Goal: Information Seeking & Learning: Learn about a topic

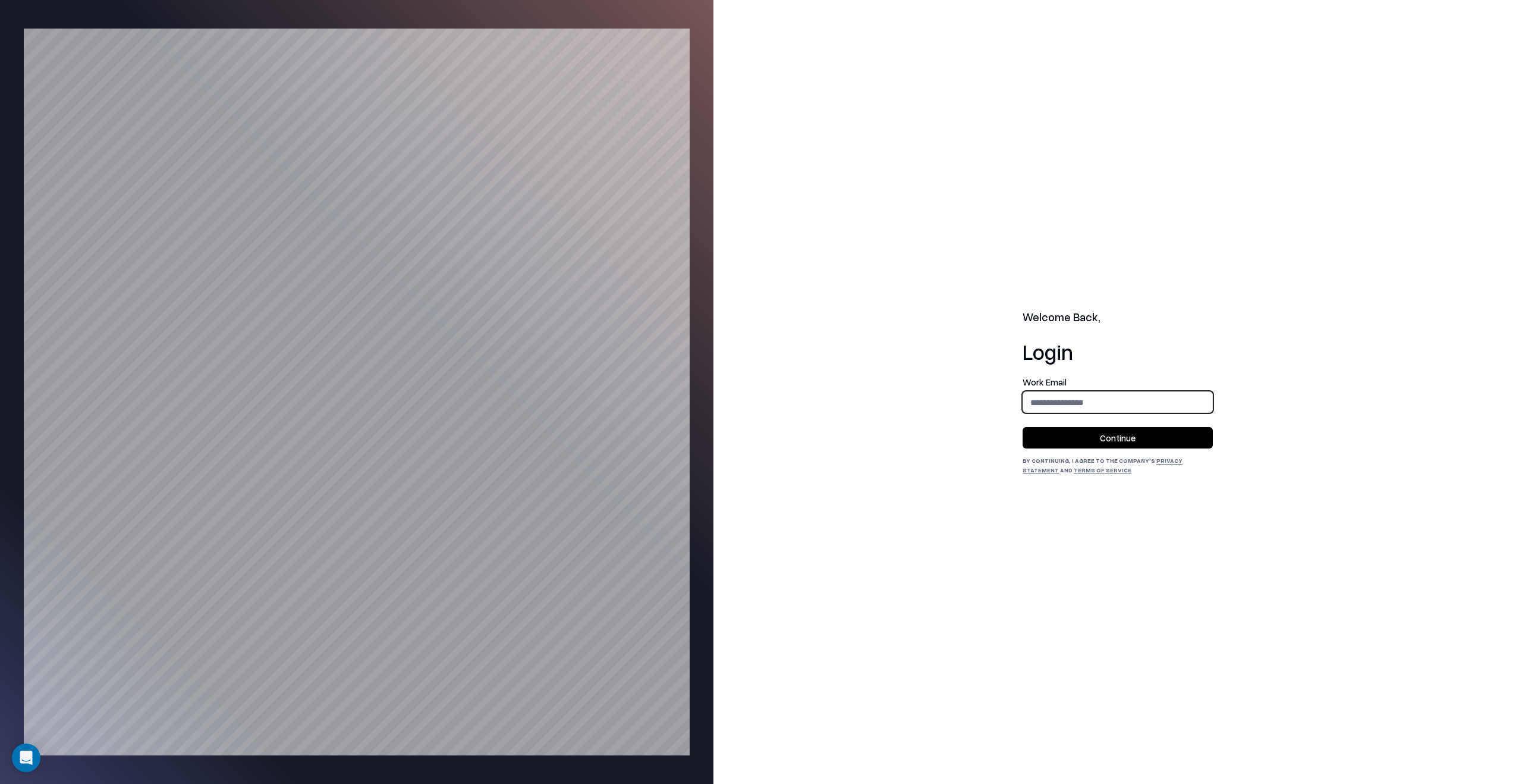
click at [1091, 400] on input "email" at bounding box center [1117, 402] width 189 height 22
type input "**********"
click at [1138, 439] on button "Continue" at bounding box center [1118, 437] width 190 height 21
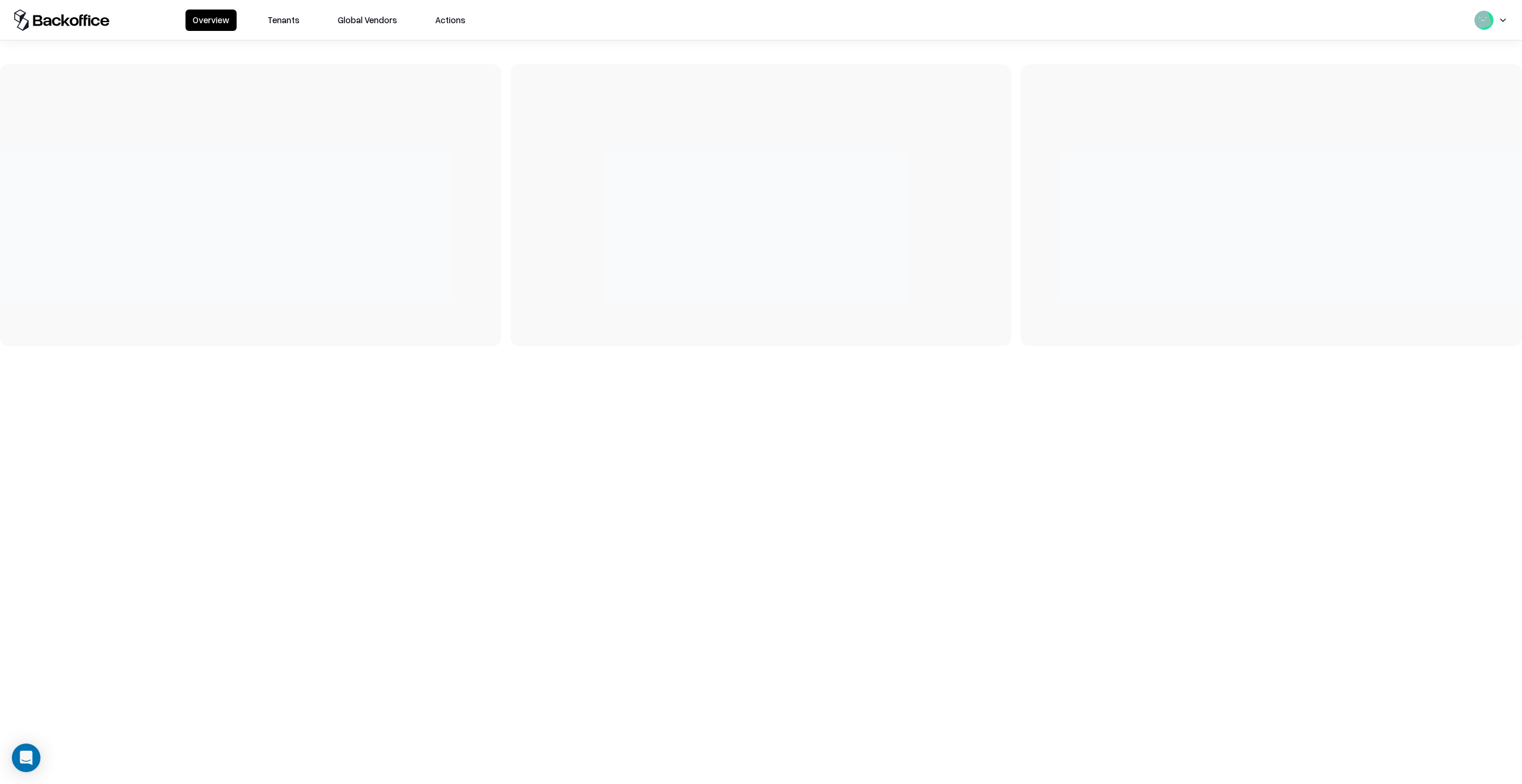
click at [284, 18] on button "Tenants" at bounding box center [283, 19] width 46 height 21
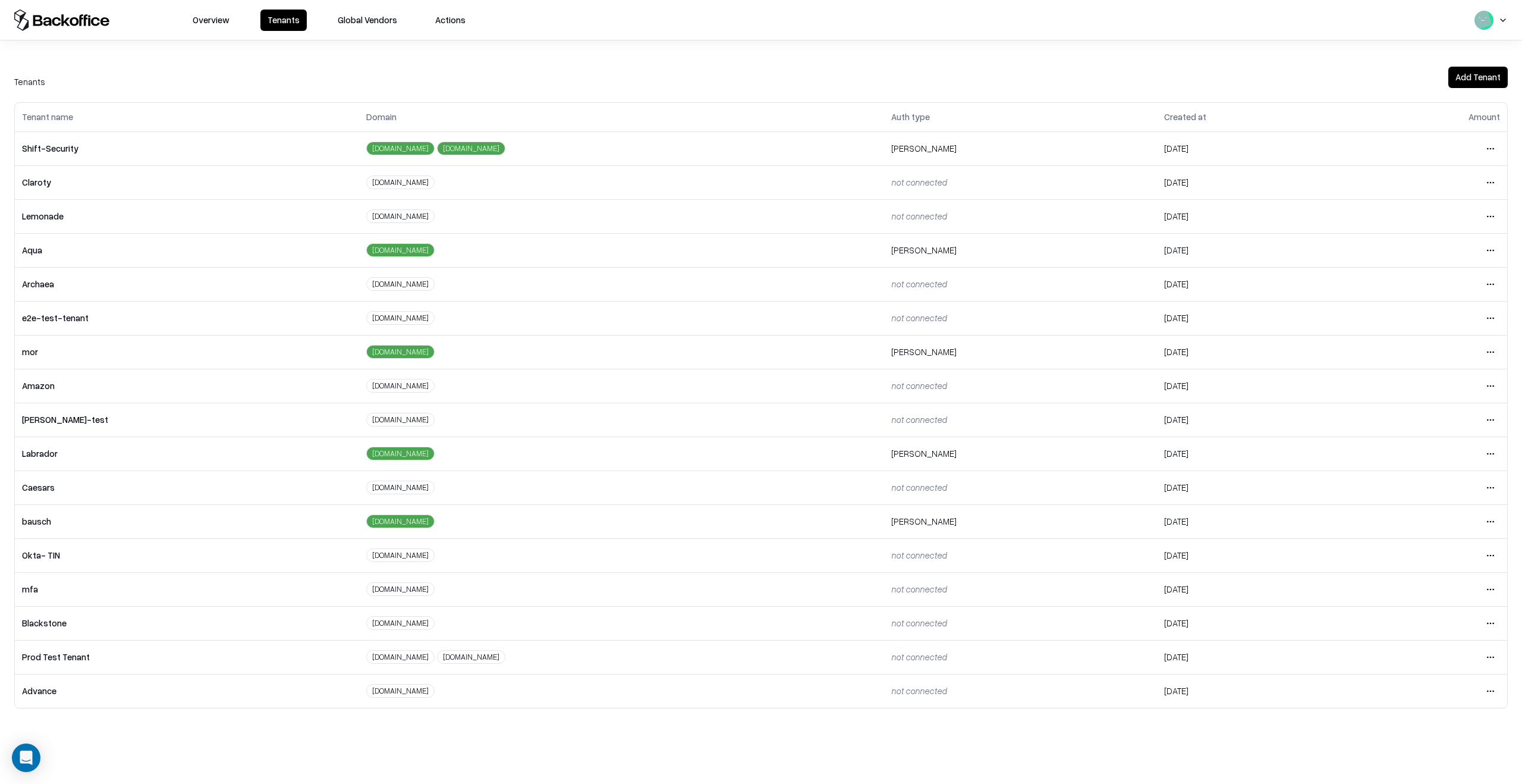
click at [1502, 480] on td "Open menu" at bounding box center [1429, 487] width 157 height 34
click at [1492, 483] on html "Overview Tenants Global Vendors Actions Tenants Add Tenant Tenant name Domain A…" at bounding box center [761, 392] width 1522 height 784
click at [1423, 588] on div "Login to tenant" at bounding box center [1440, 587] width 128 height 24
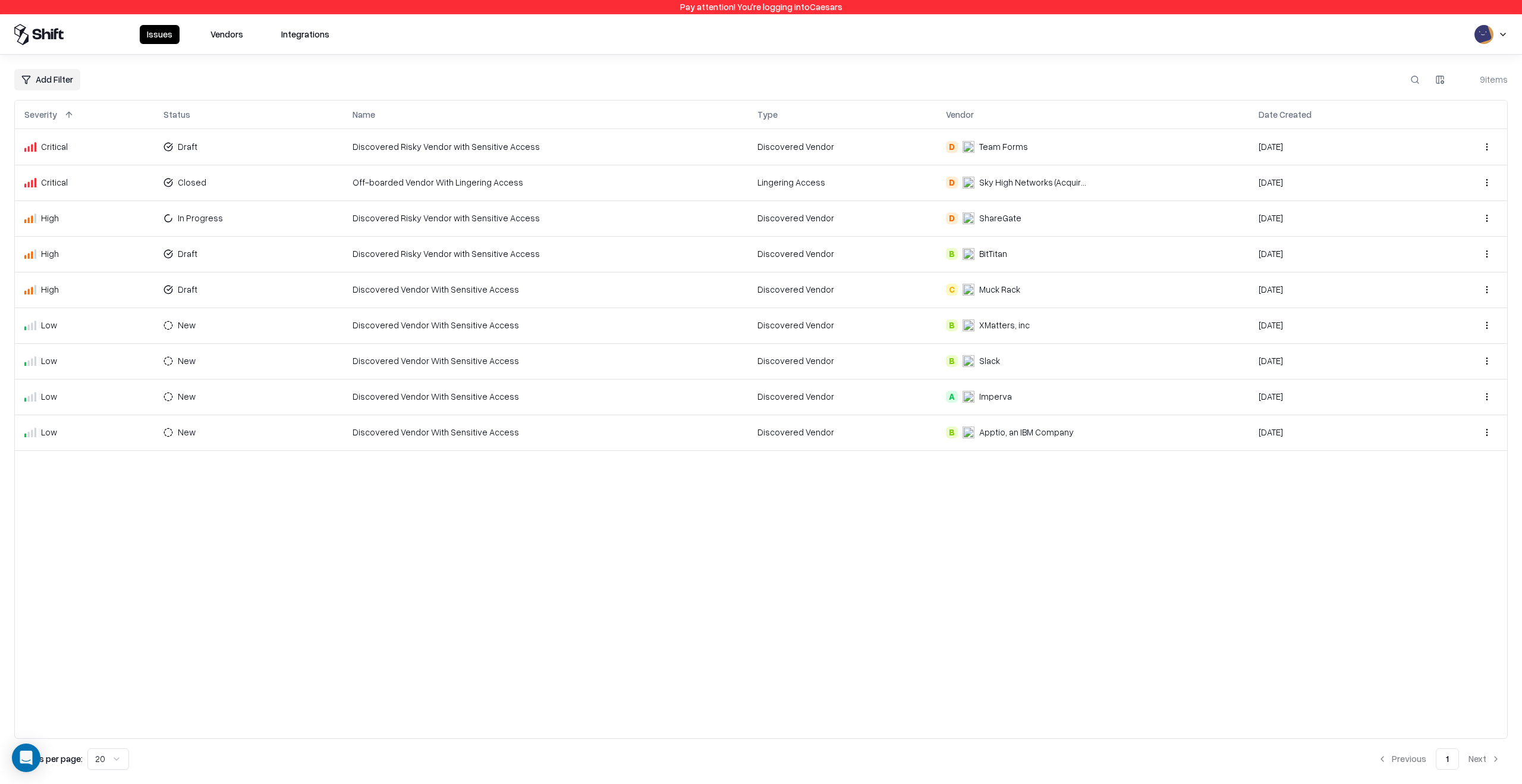
click at [240, 40] on button "Vendors" at bounding box center [226, 34] width 47 height 19
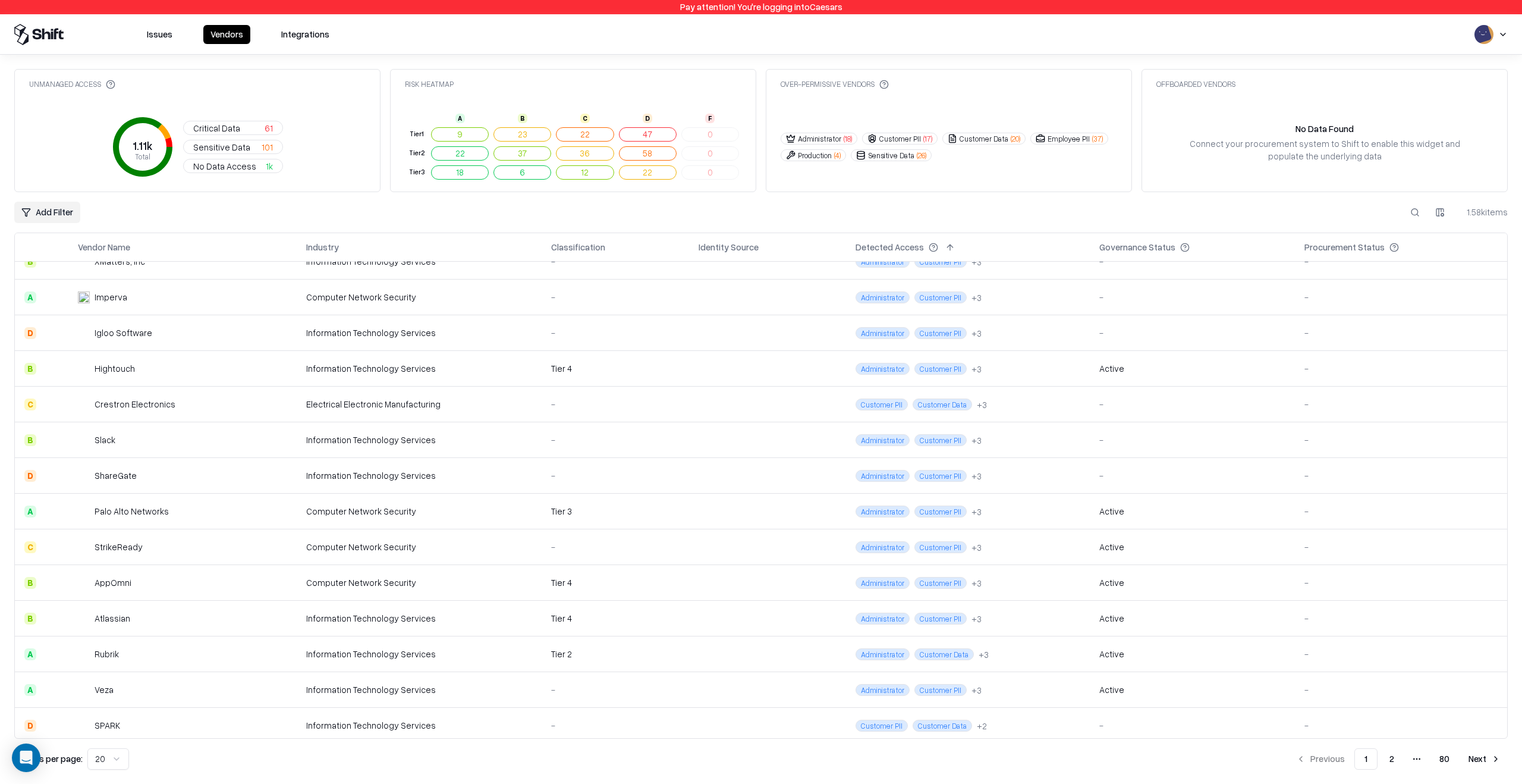
scroll to position [237, 0]
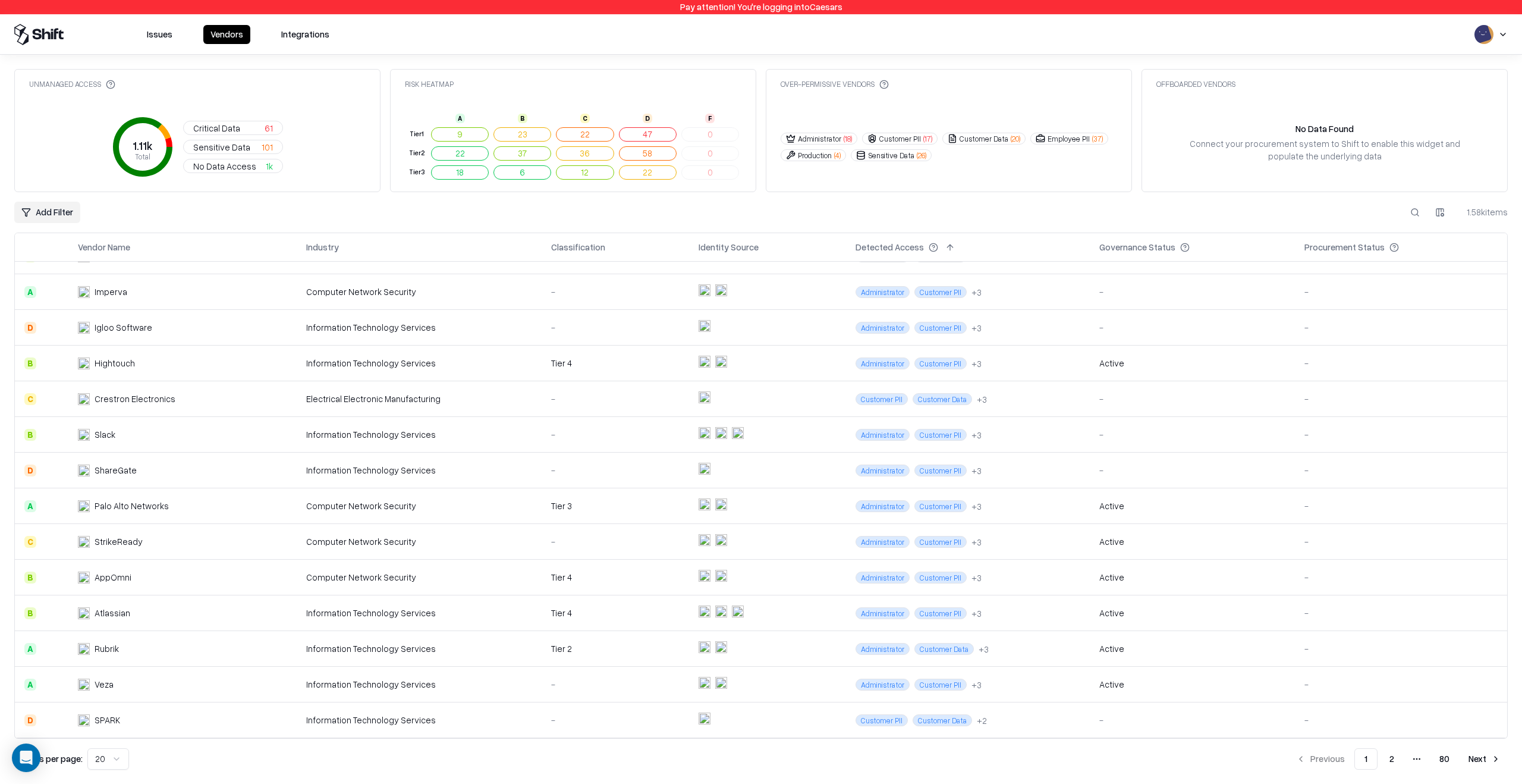
click at [1480, 755] on button "Next" at bounding box center [1485, 758] width 46 height 21
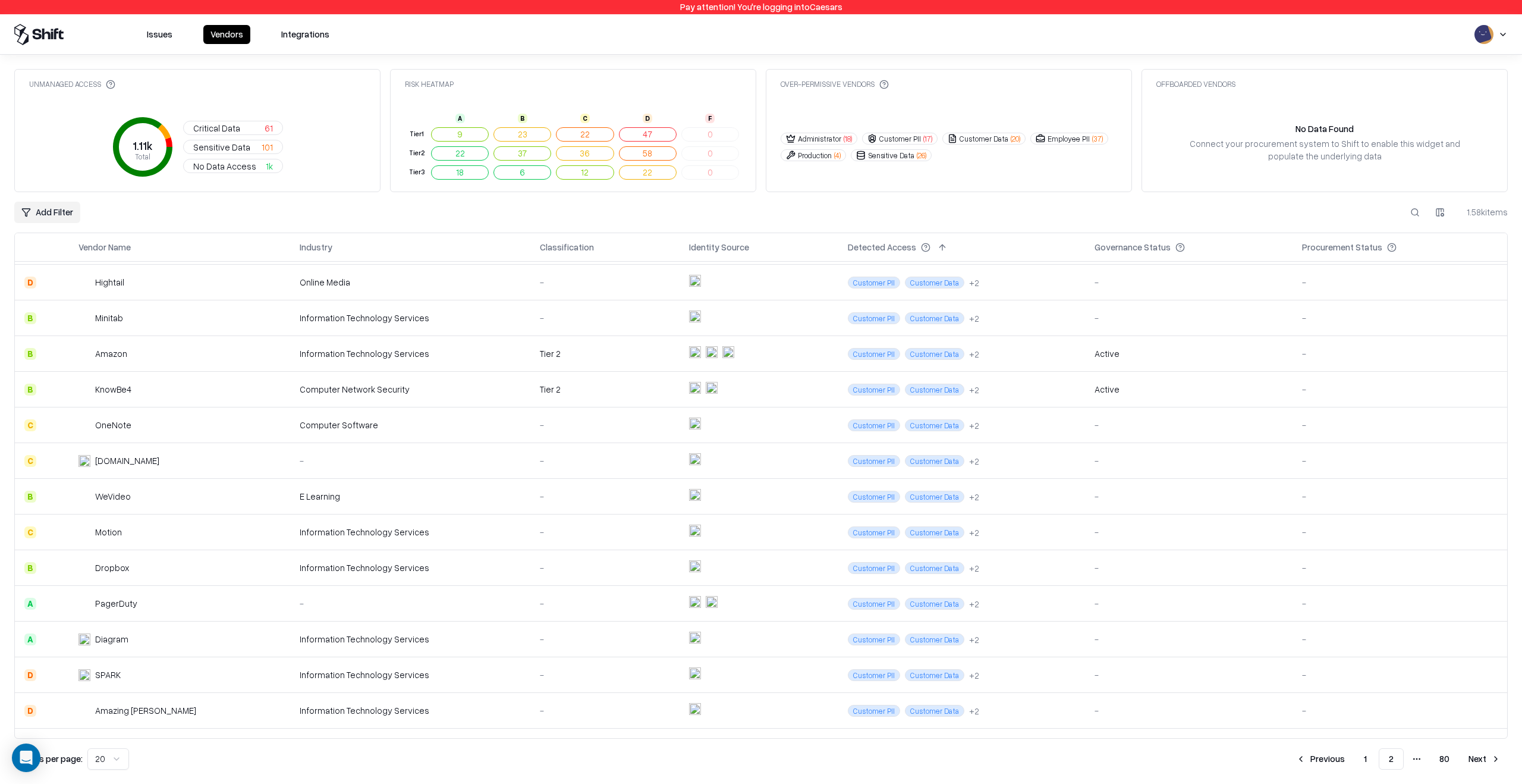
scroll to position [237, 0]
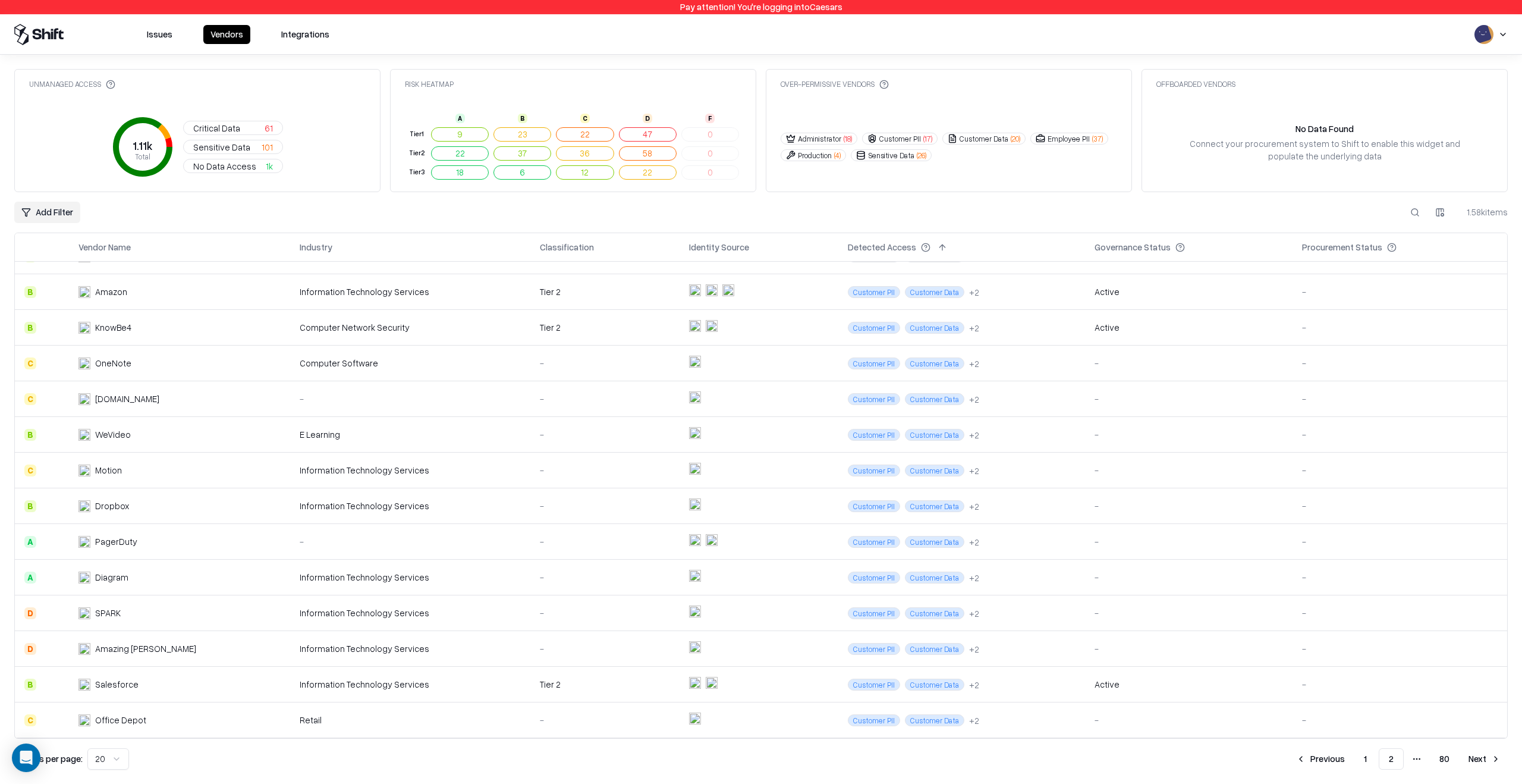
click at [451, 524] on td "-" at bounding box center [410, 541] width 241 height 36
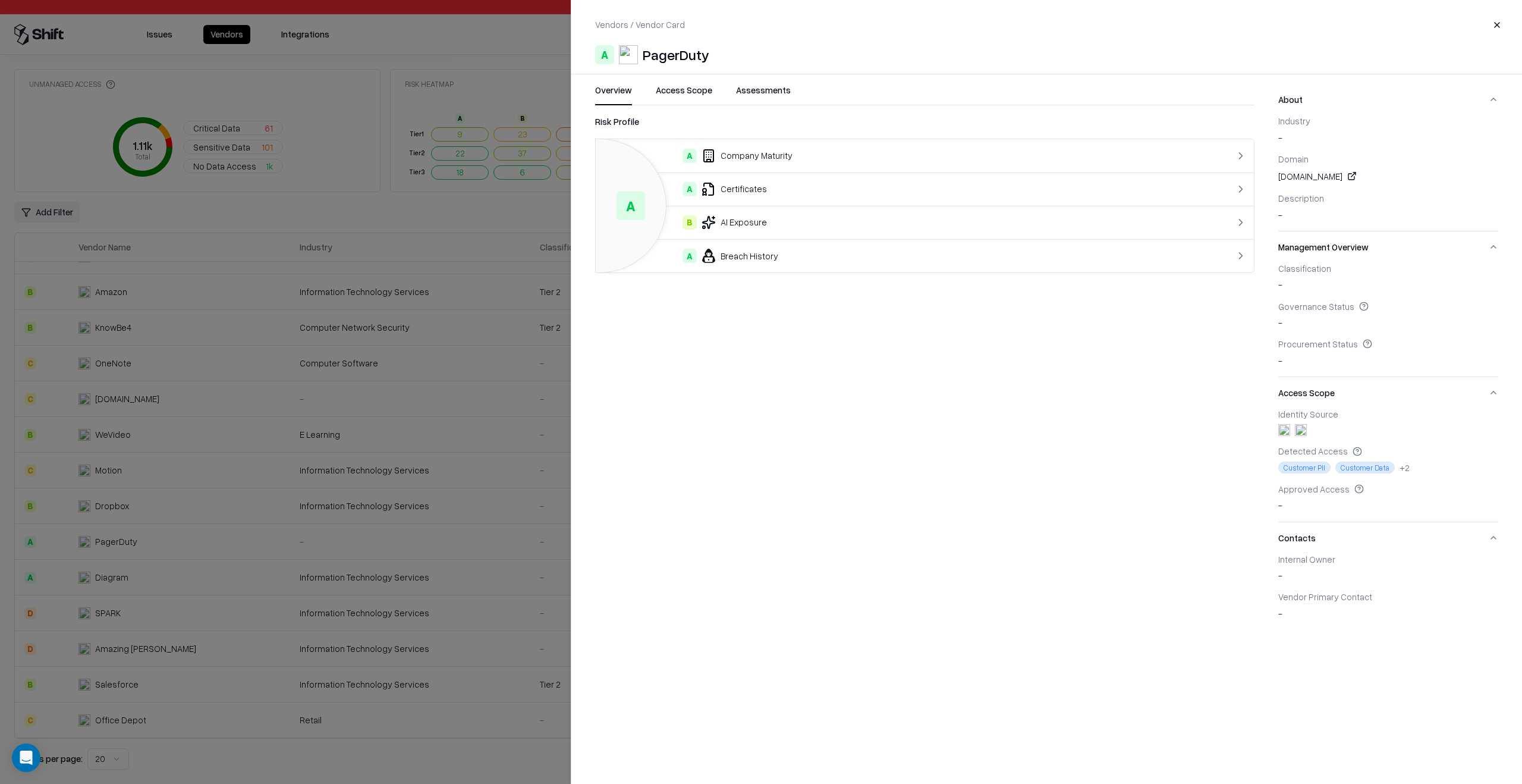
click at [690, 94] on button "Access Scope" at bounding box center [684, 94] width 56 height 21
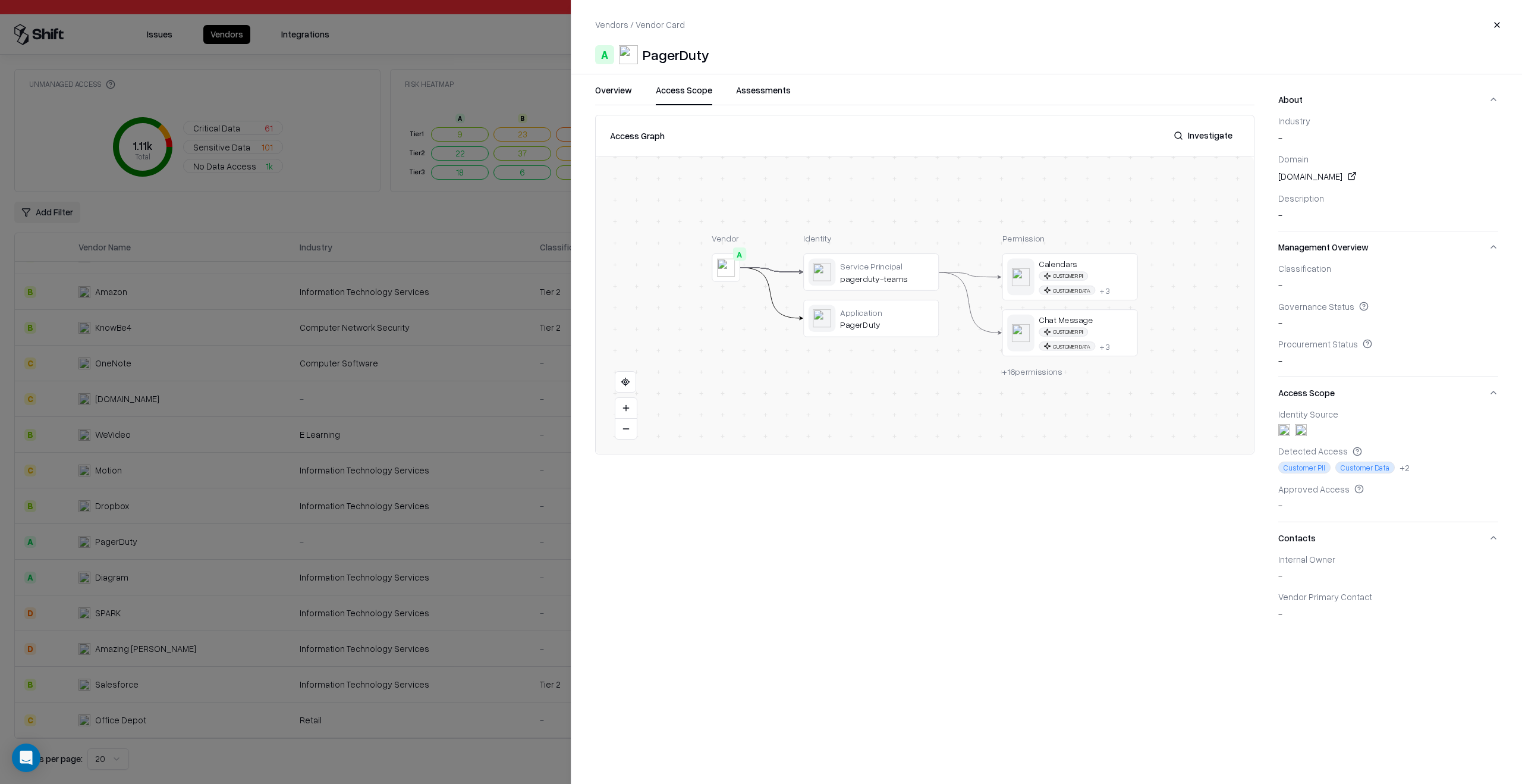
click at [0, 0] on div at bounding box center [0, 0] width 0 height 0
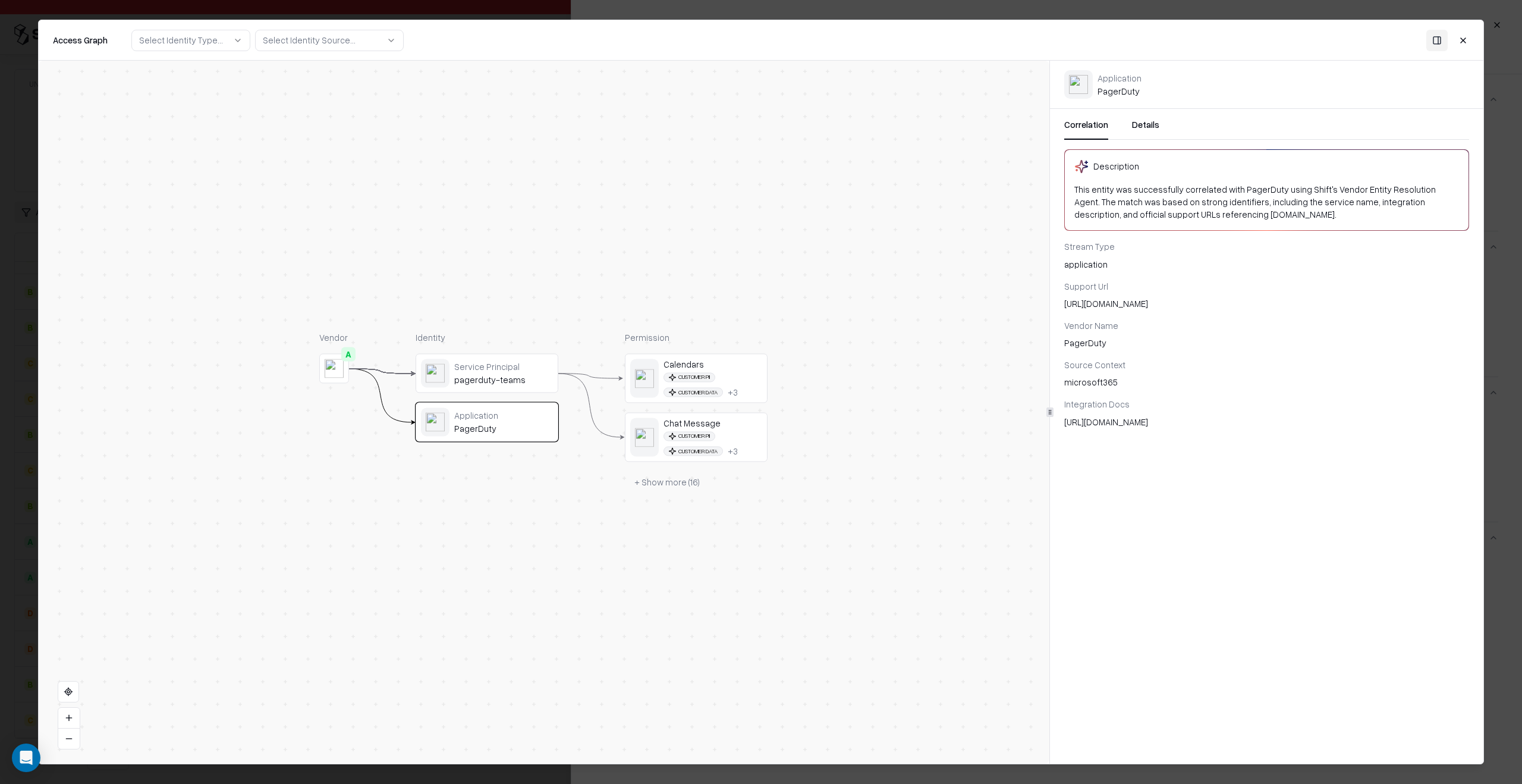
click at [496, 377] on div "pagerduty-teams" at bounding box center [504, 380] width 99 height 11
click at [682, 386] on div "Customer PII Customer Data + 3" at bounding box center [712, 385] width 99 height 25
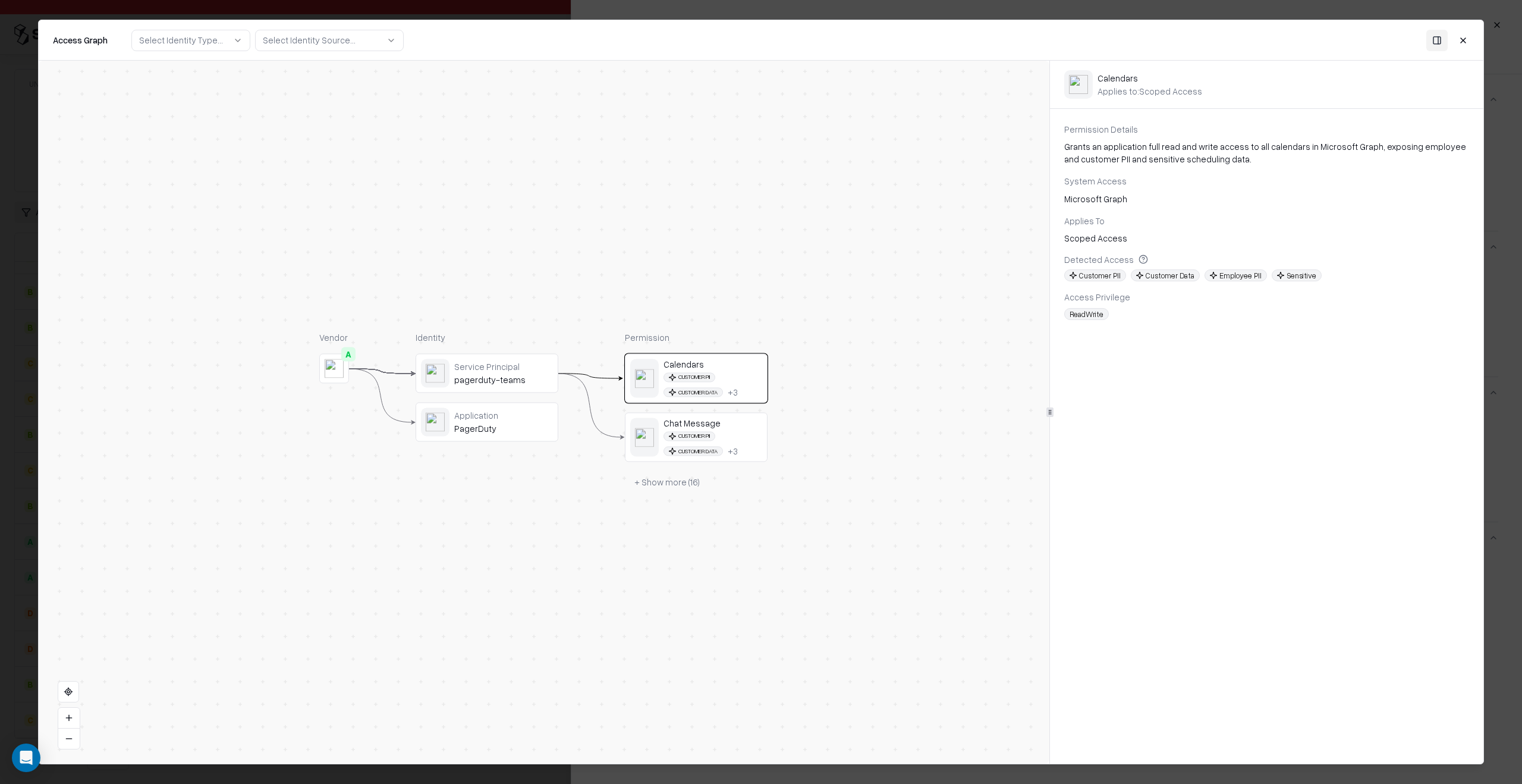
click at [707, 439] on span "Customer PII" at bounding box center [689, 435] width 52 height 9
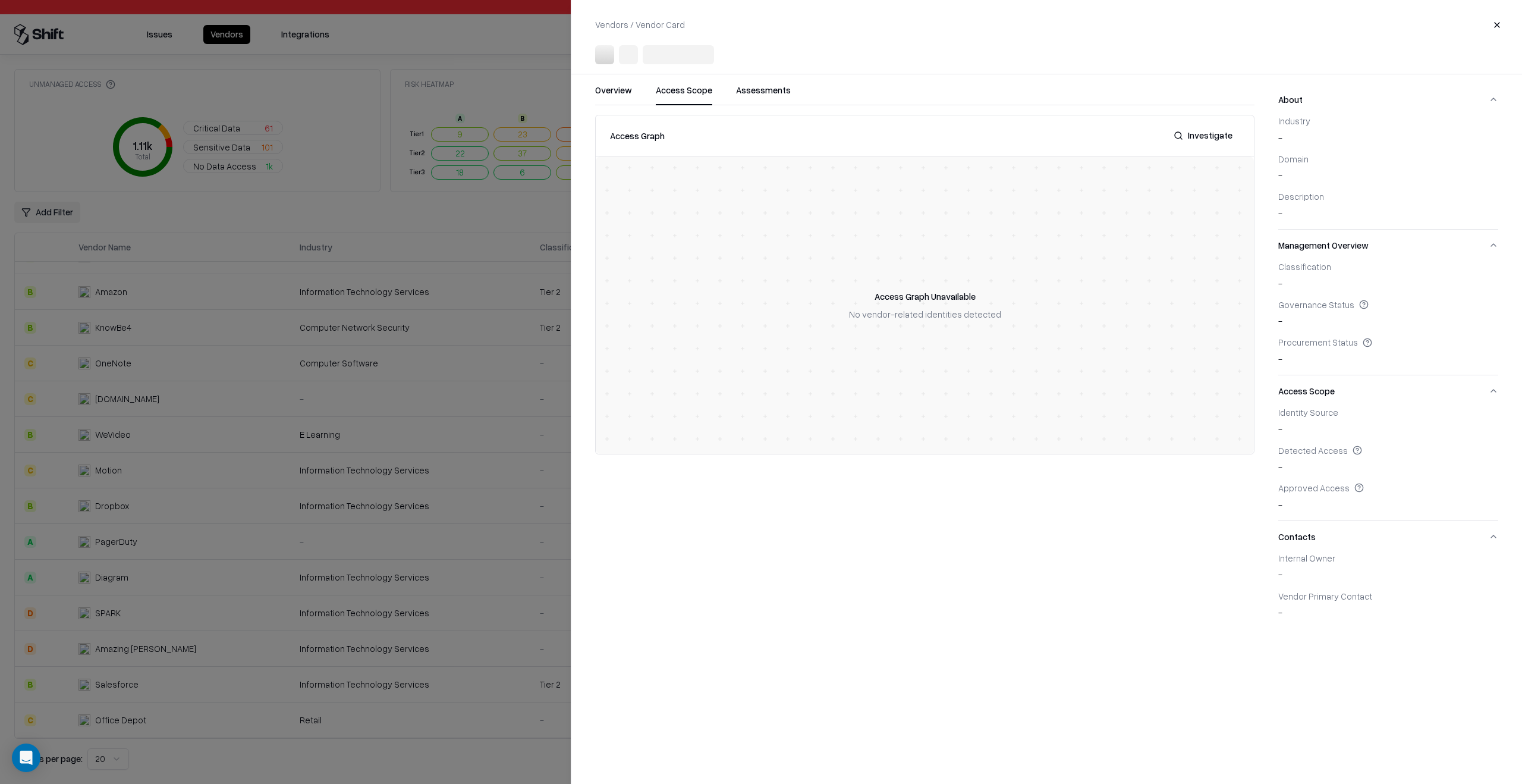
click at [460, 498] on div at bounding box center [761, 392] width 1522 height 784
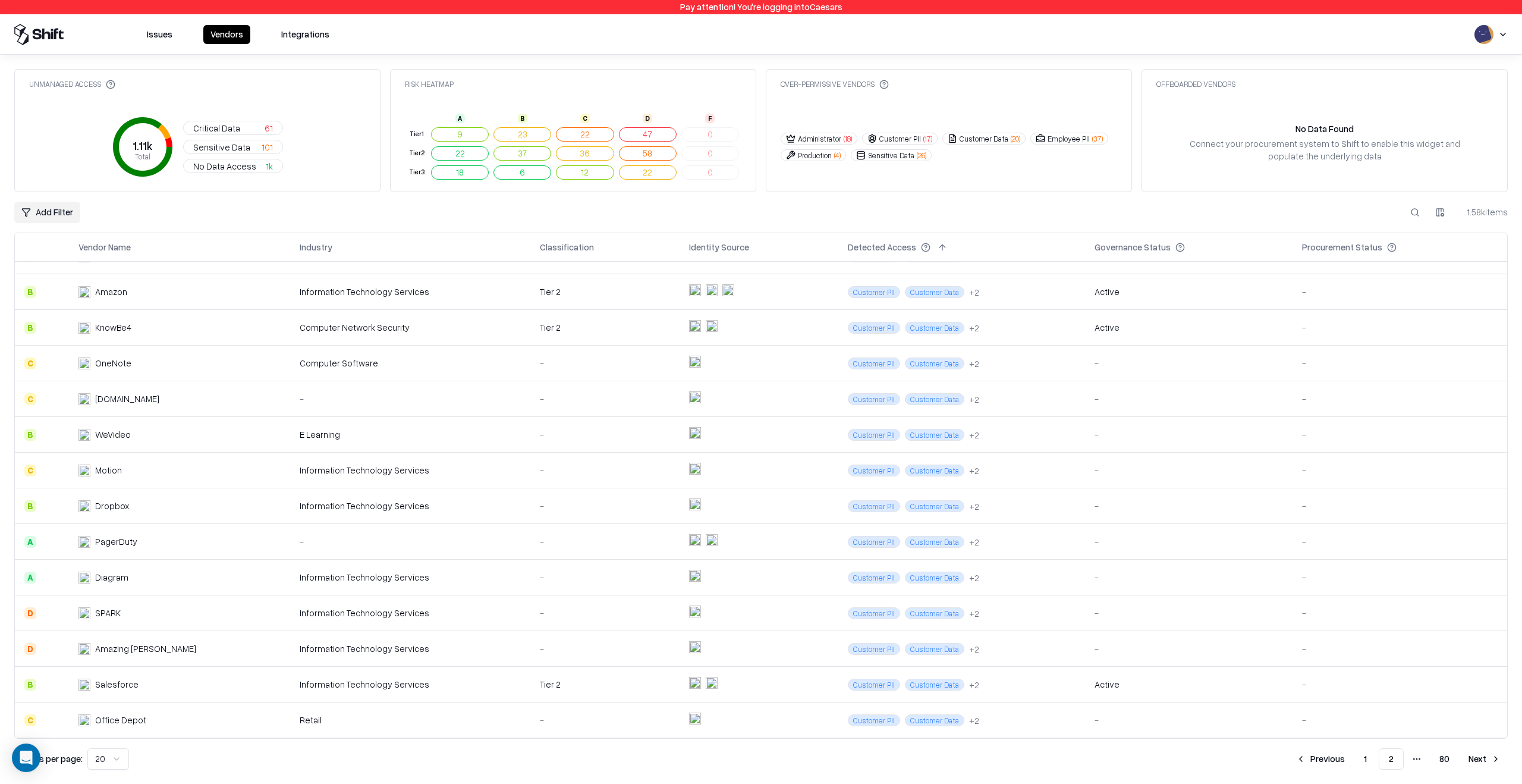
click at [455, 624] on td "Information Technology Services" at bounding box center [410, 612] width 241 height 36
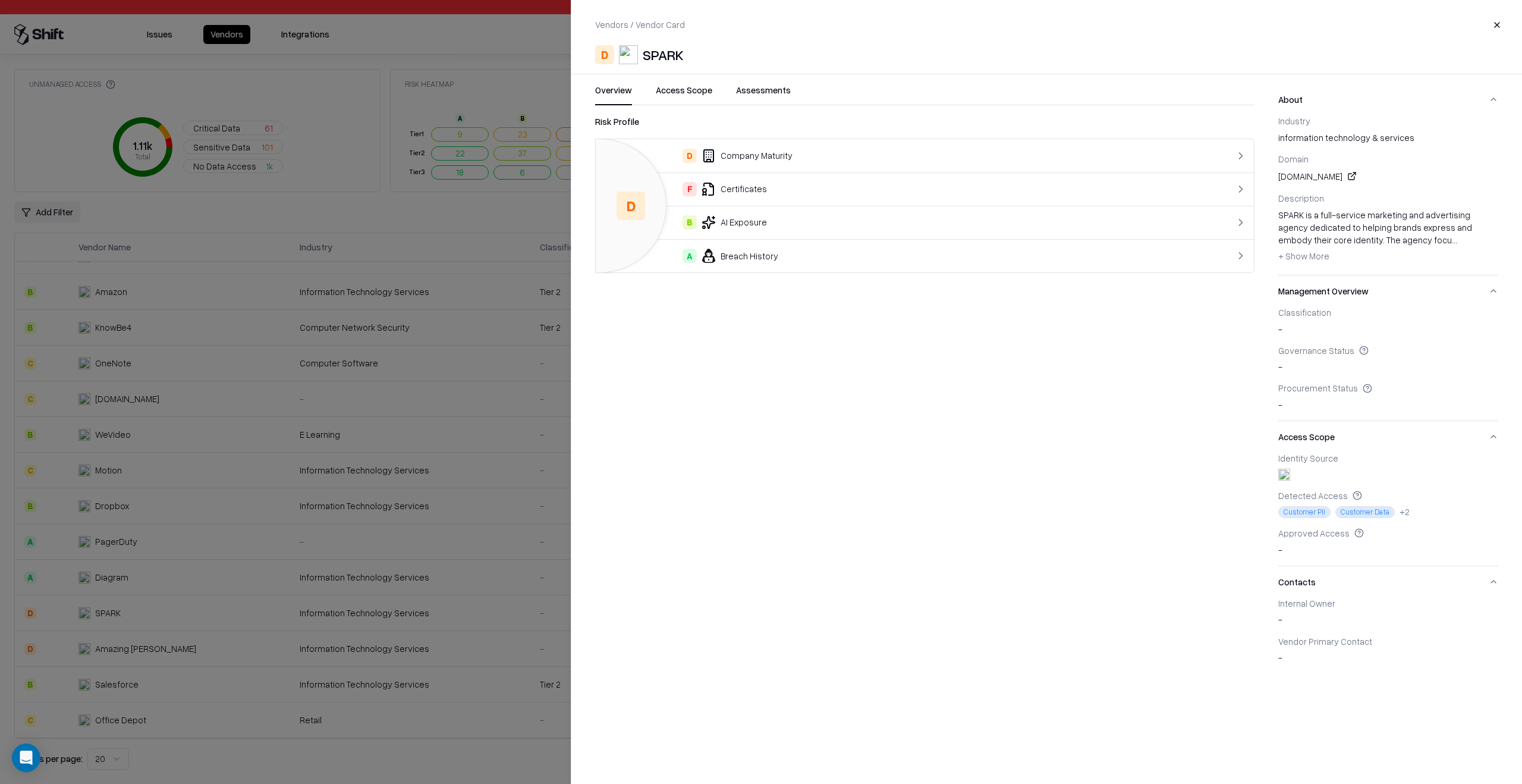
click at [678, 83] on div "Vendors / Vendor Card Close D SPARK Overview Access Scope Assessments Risk Prof…" at bounding box center [1046, 392] width 951 height 784
click at [671, 92] on button "Access Scope" at bounding box center [684, 94] width 56 height 21
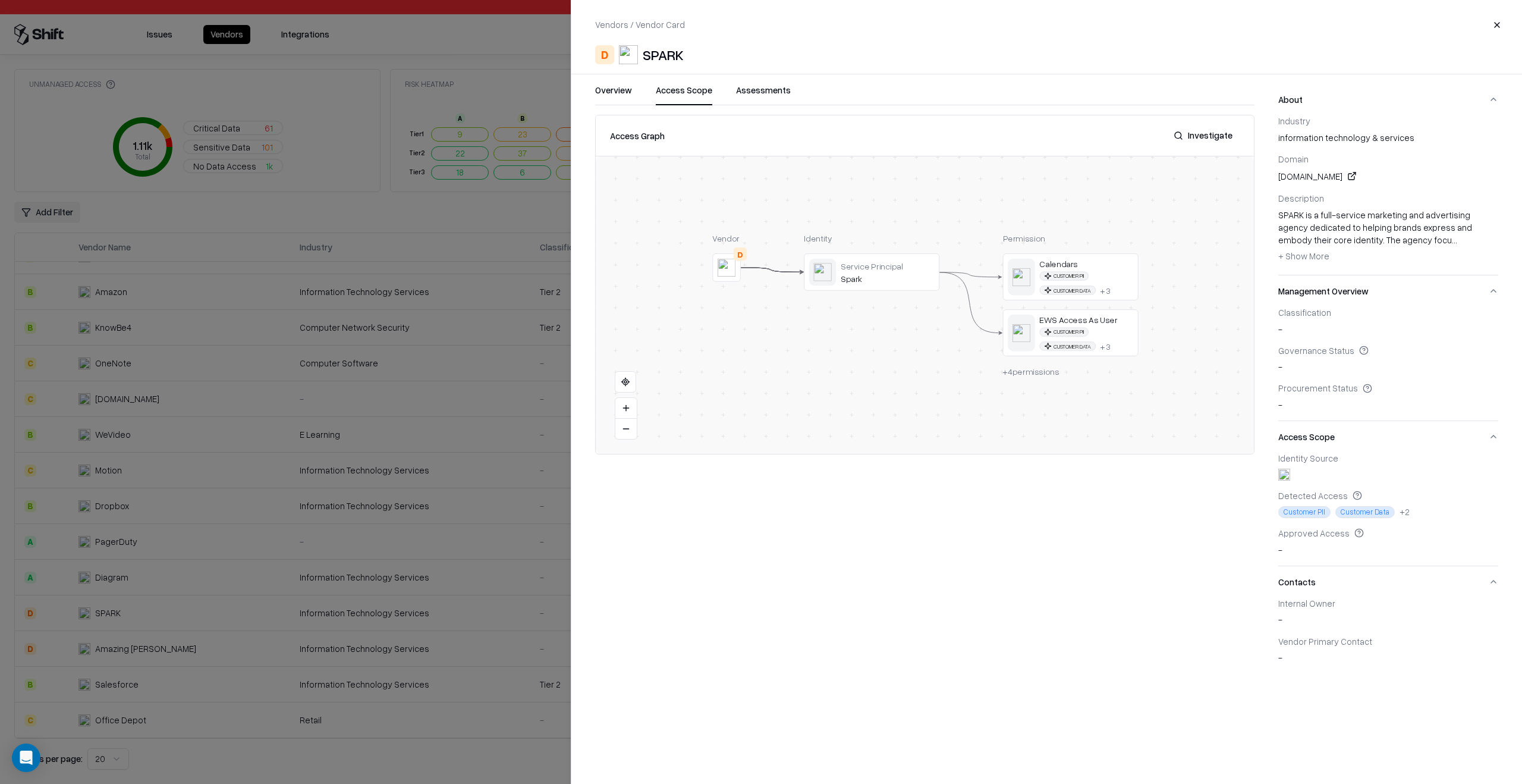
click at [0, 0] on div at bounding box center [0, 0] width 0 height 0
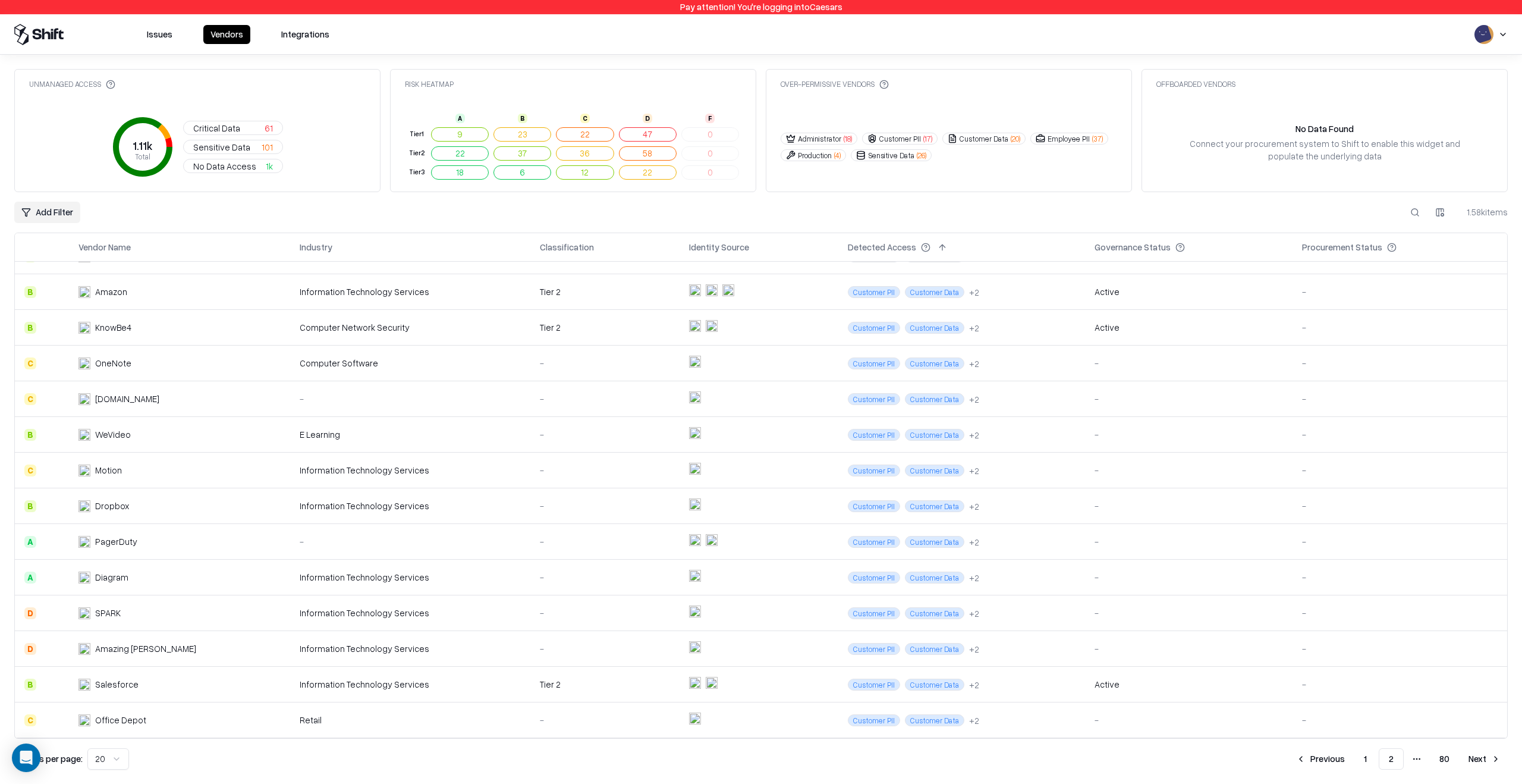
click at [319, 672] on td "Information Technology Services" at bounding box center [410, 684] width 241 height 36
click at [426, 329] on div "Computer Network Security" at bounding box center [410, 327] width 221 height 13
click at [1492, 763] on button "Next" at bounding box center [1485, 758] width 46 height 21
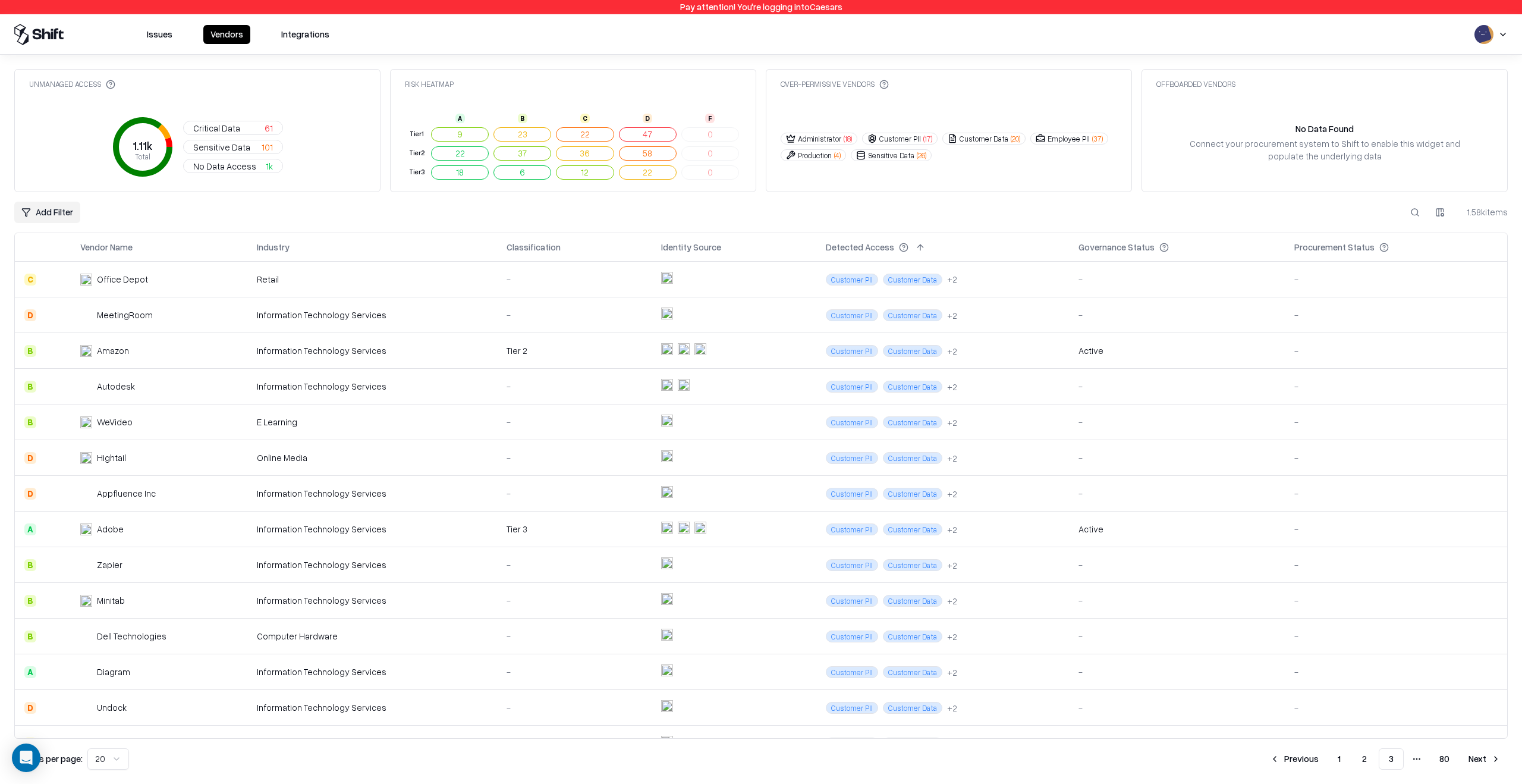
click at [472, 350] on div "Information Technology Services" at bounding box center [372, 350] width 231 height 13
click at [525, 528] on div "Tier 3" at bounding box center [574, 529] width 136 height 13
click at [386, 580] on td "Information Technology Services" at bounding box center [372, 564] width 250 height 36
click at [382, 644] on td "Computer Hardware" at bounding box center [372, 636] width 250 height 36
click at [1470, 749] on button "Next" at bounding box center [1485, 758] width 46 height 21
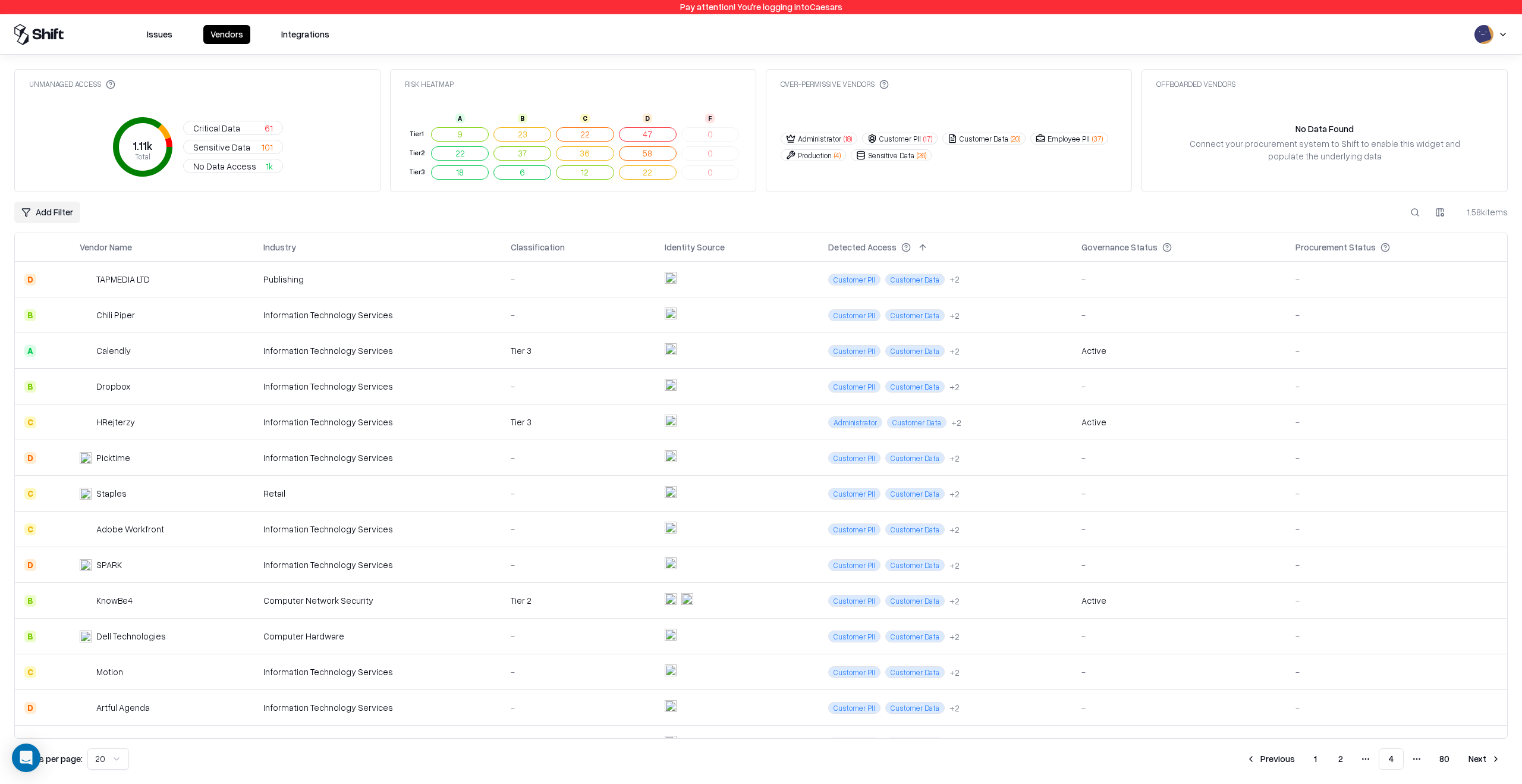
click at [373, 358] on td "Information Technology Services" at bounding box center [377, 350] width 248 height 36
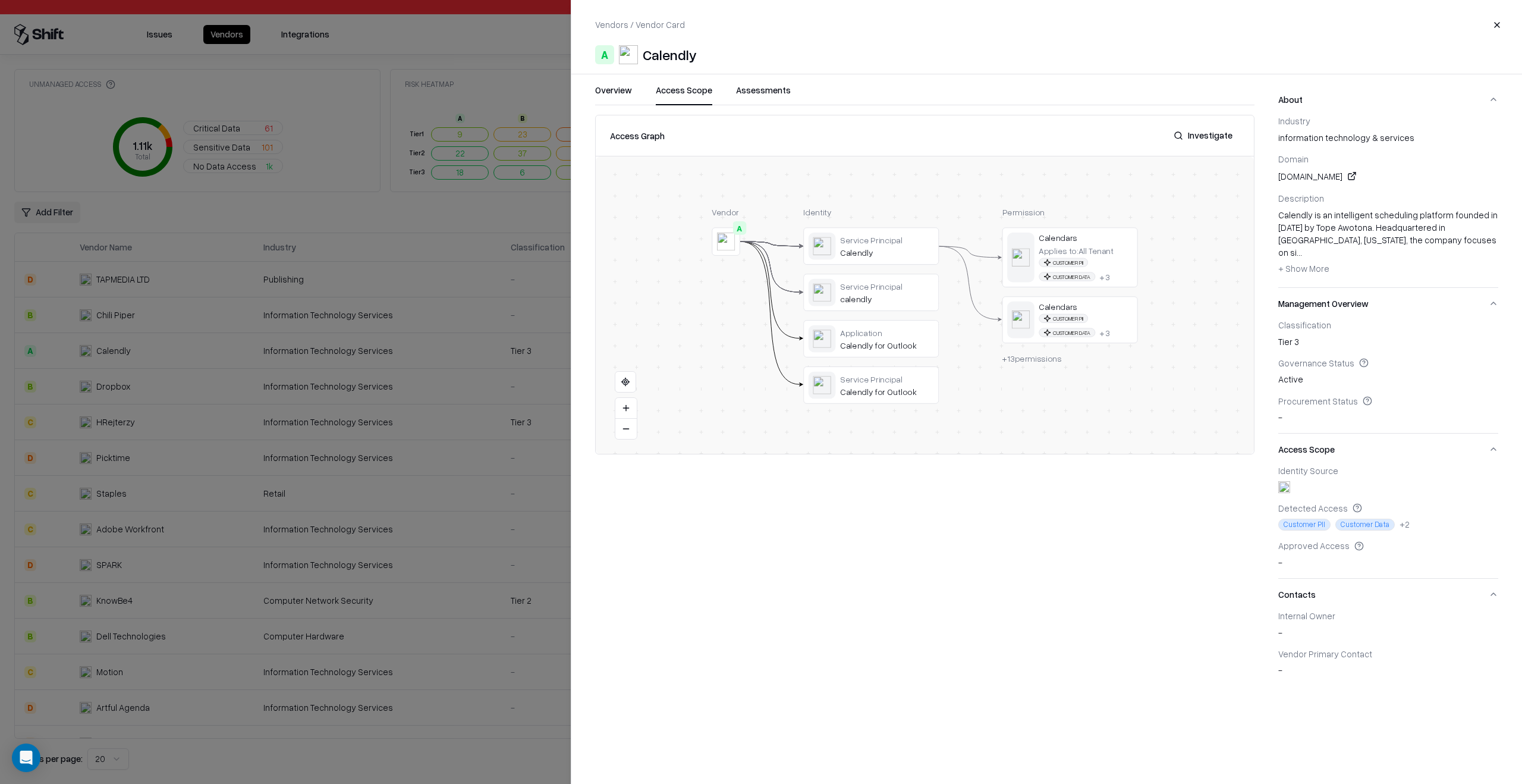
click at [690, 91] on button "Access Scope" at bounding box center [684, 94] width 56 height 21
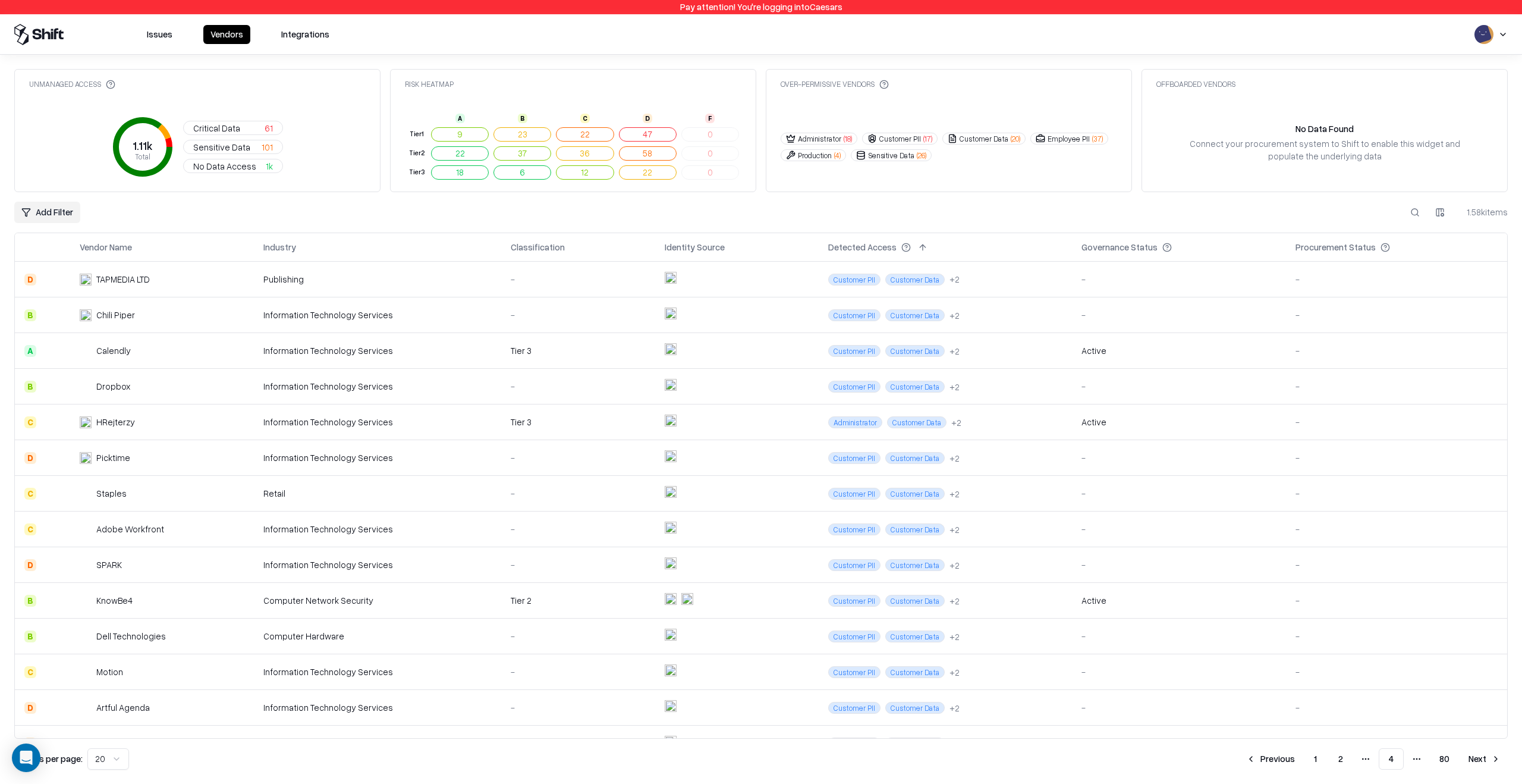
scroll to position [237, 0]
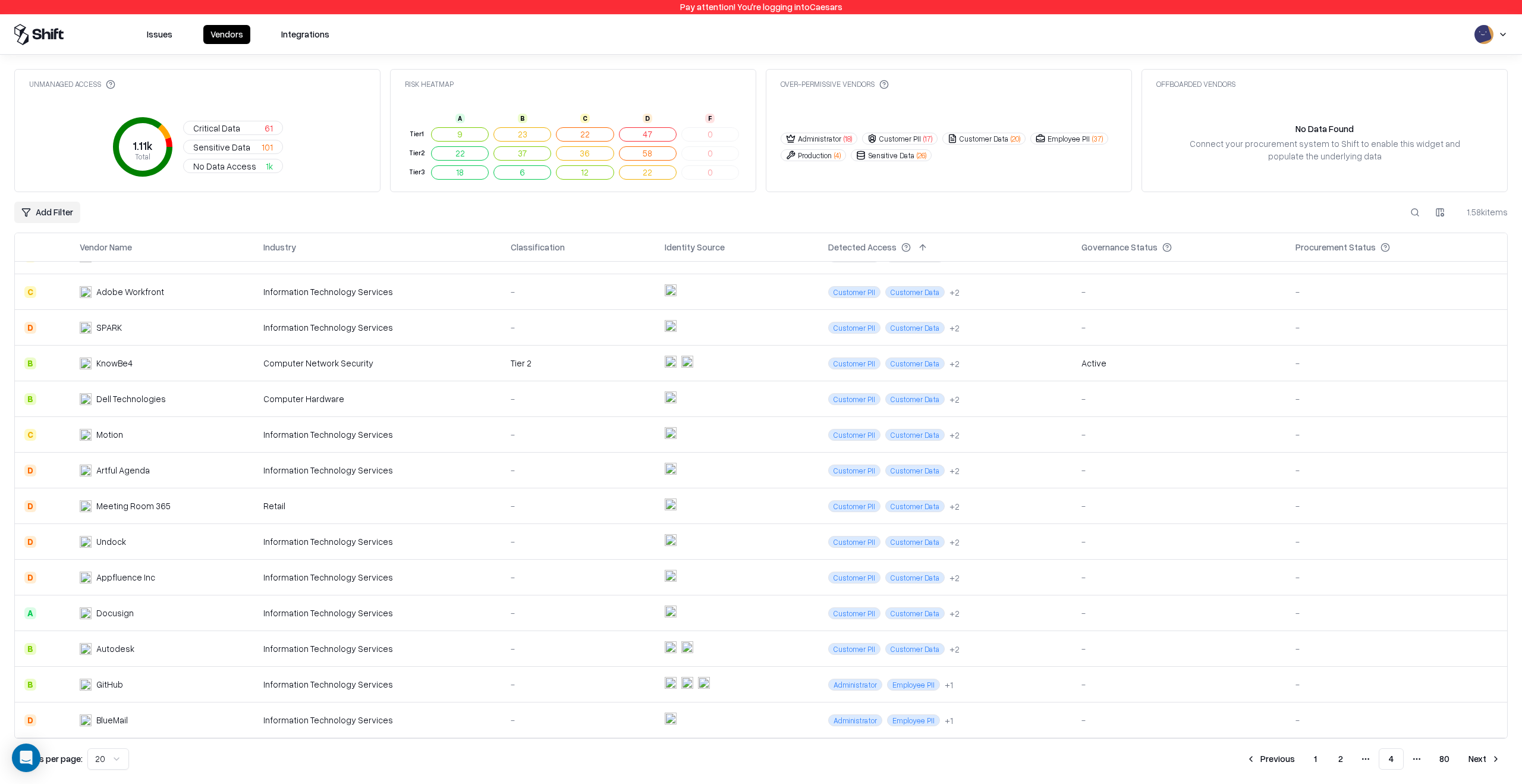
click at [1411, 211] on button at bounding box center [1415, 212] width 21 height 21
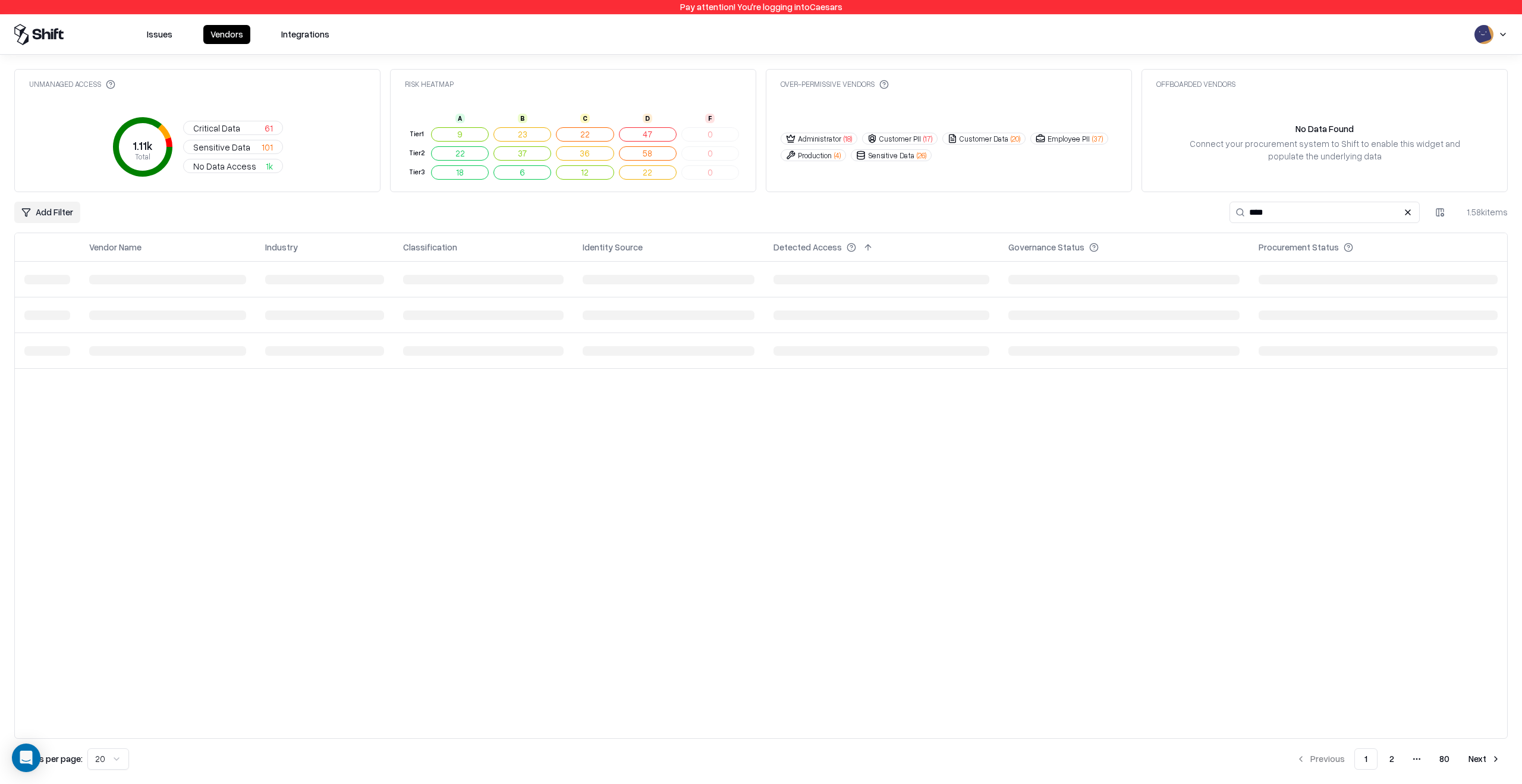
type input "****"
click at [410, 267] on td "Recreational Facilities Services" at bounding box center [361, 279] width 252 height 36
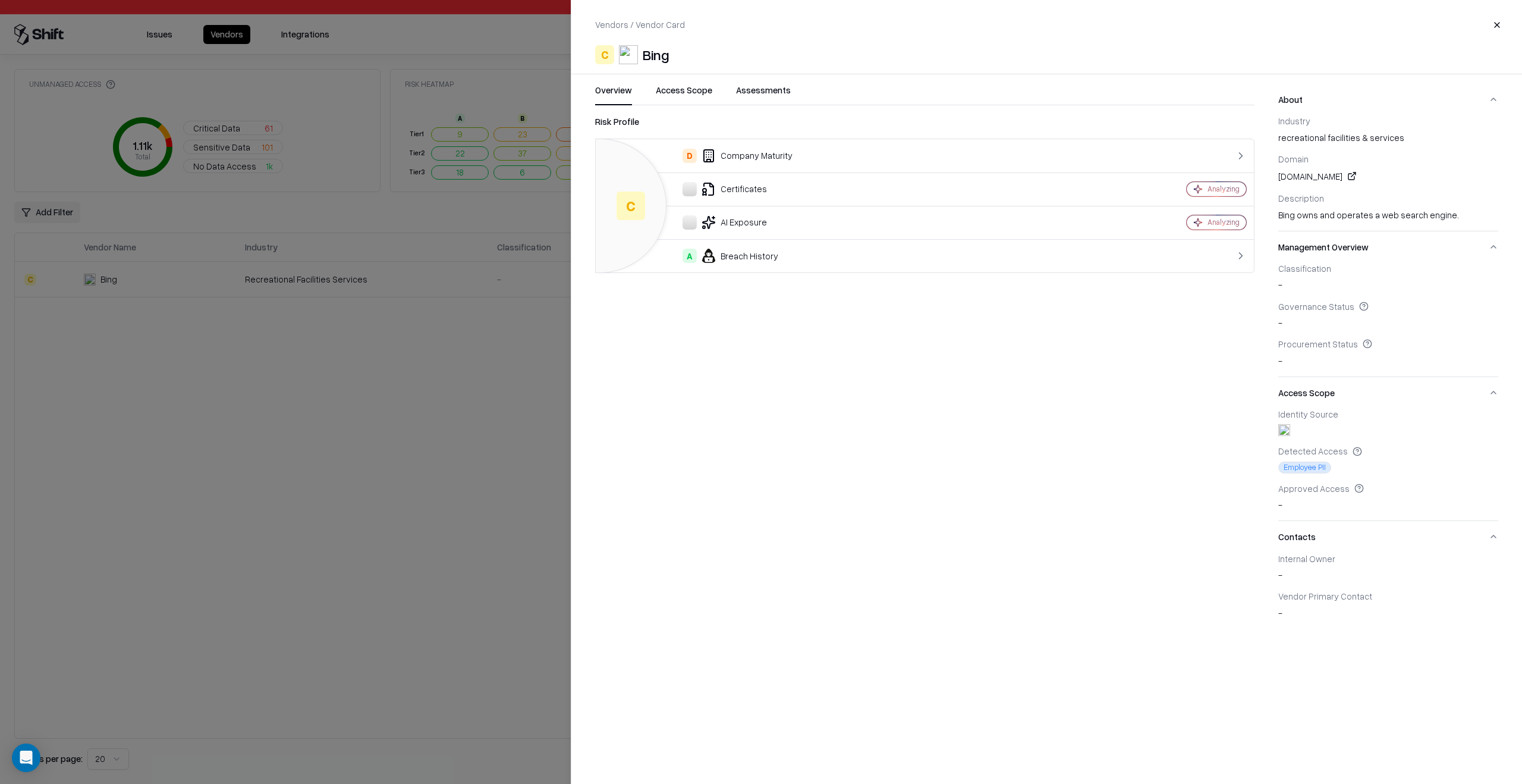
click at [677, 92] on button "Access Scope" at bounding box center [684, 94] width 56 height 21
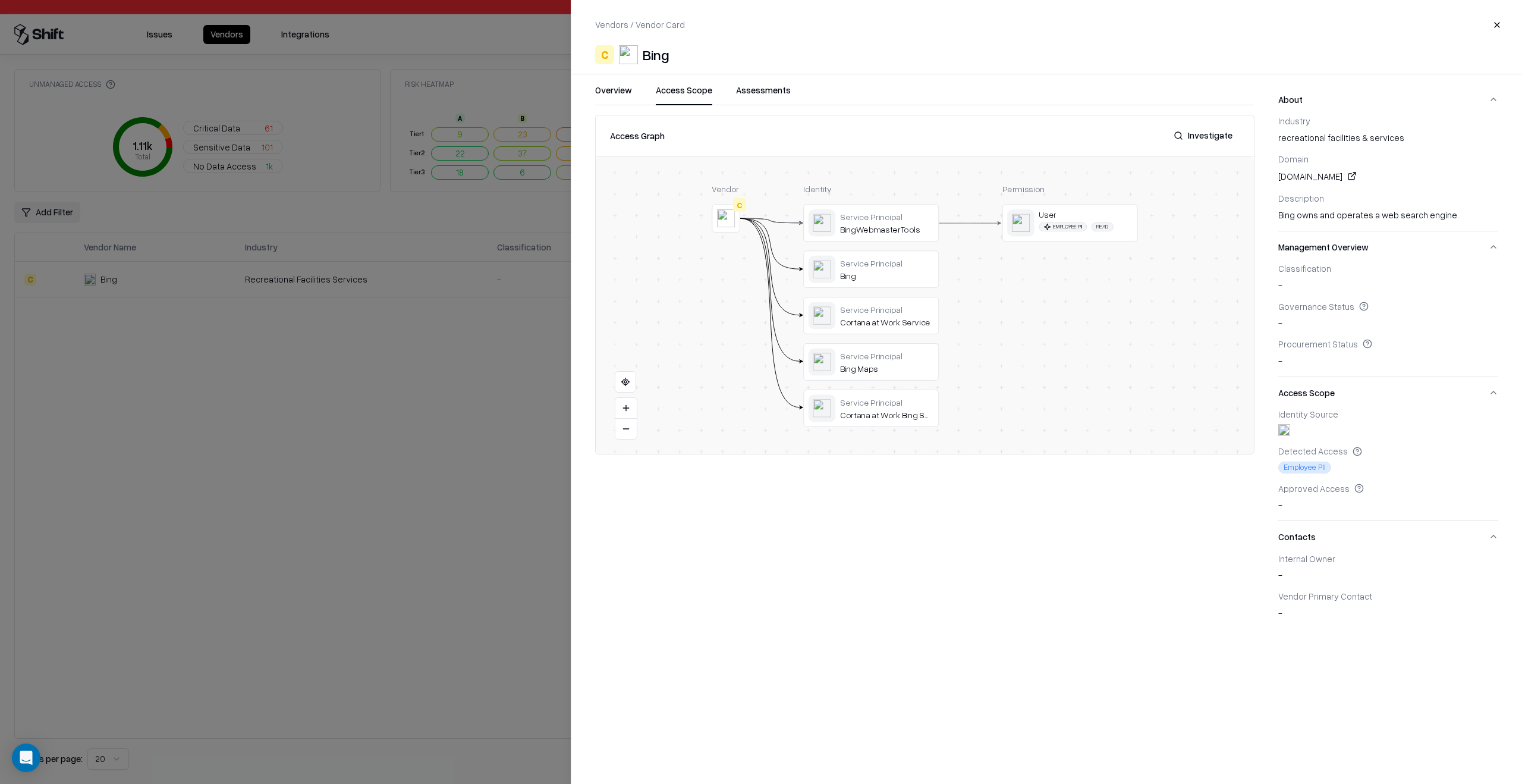
click at [436, 433] on div at bounding box center [761, 392] width 1522 height 784
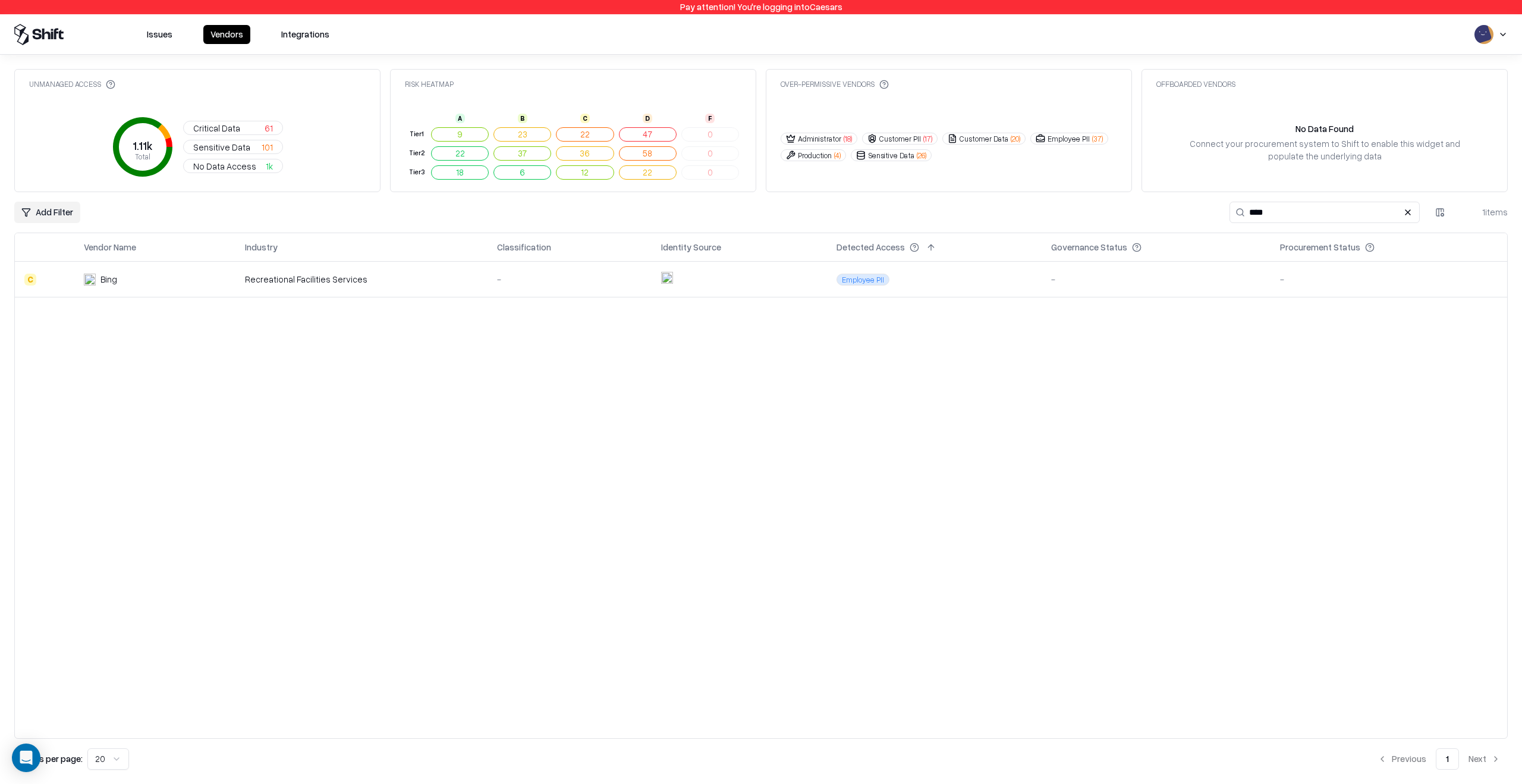
click at [617, 288] on td "-" at bounding box center [570, 279] width 164 height 36
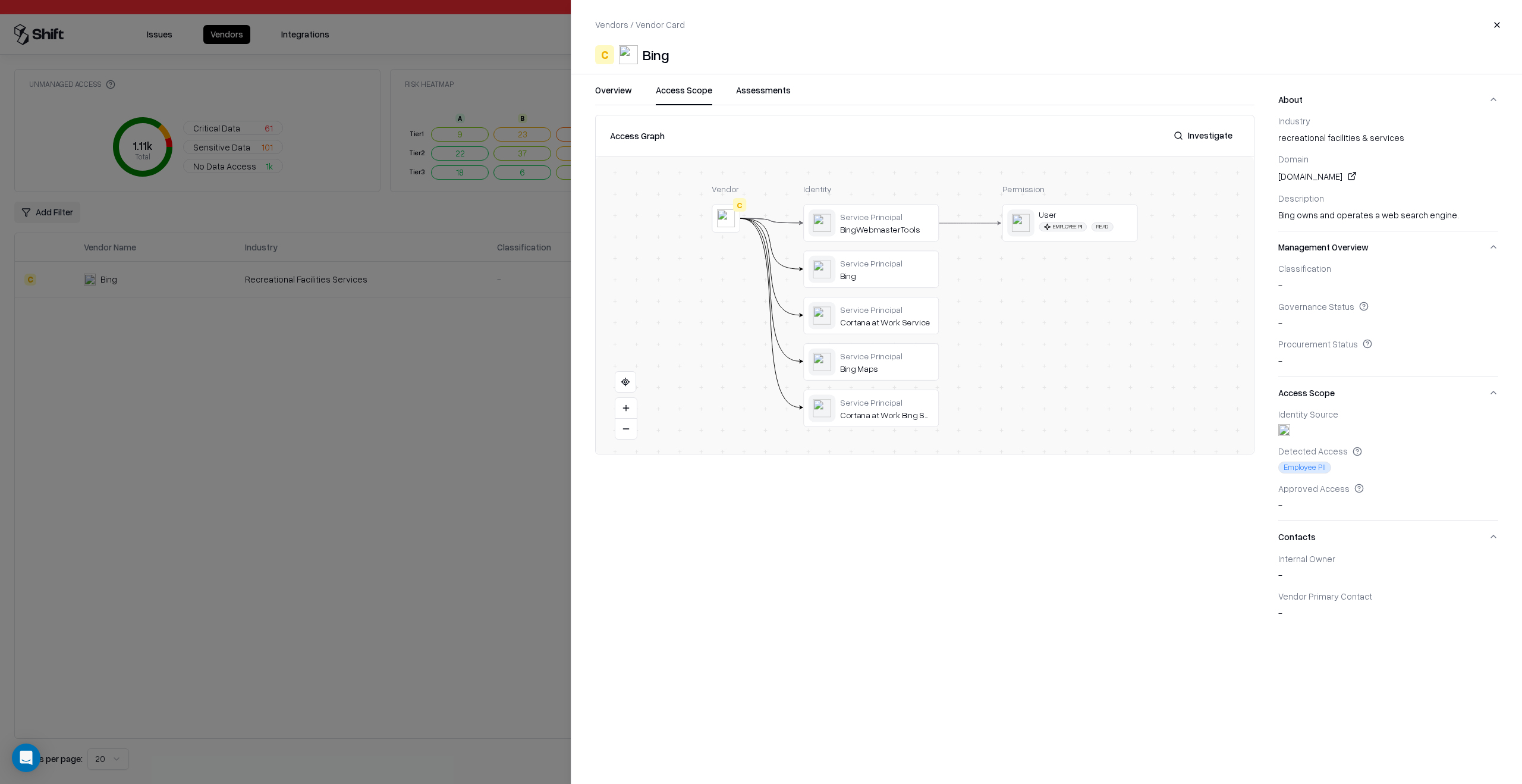
click at [700, 96] on button "Access Scope" at bounding box center [684, 94] width 56 height 21
click at [0, 0] on div at bounding box center [0, 0] width 0 height 0
click at [764, 89] on button "Assessments" at bounding box center [763, 94] width 54 height 21
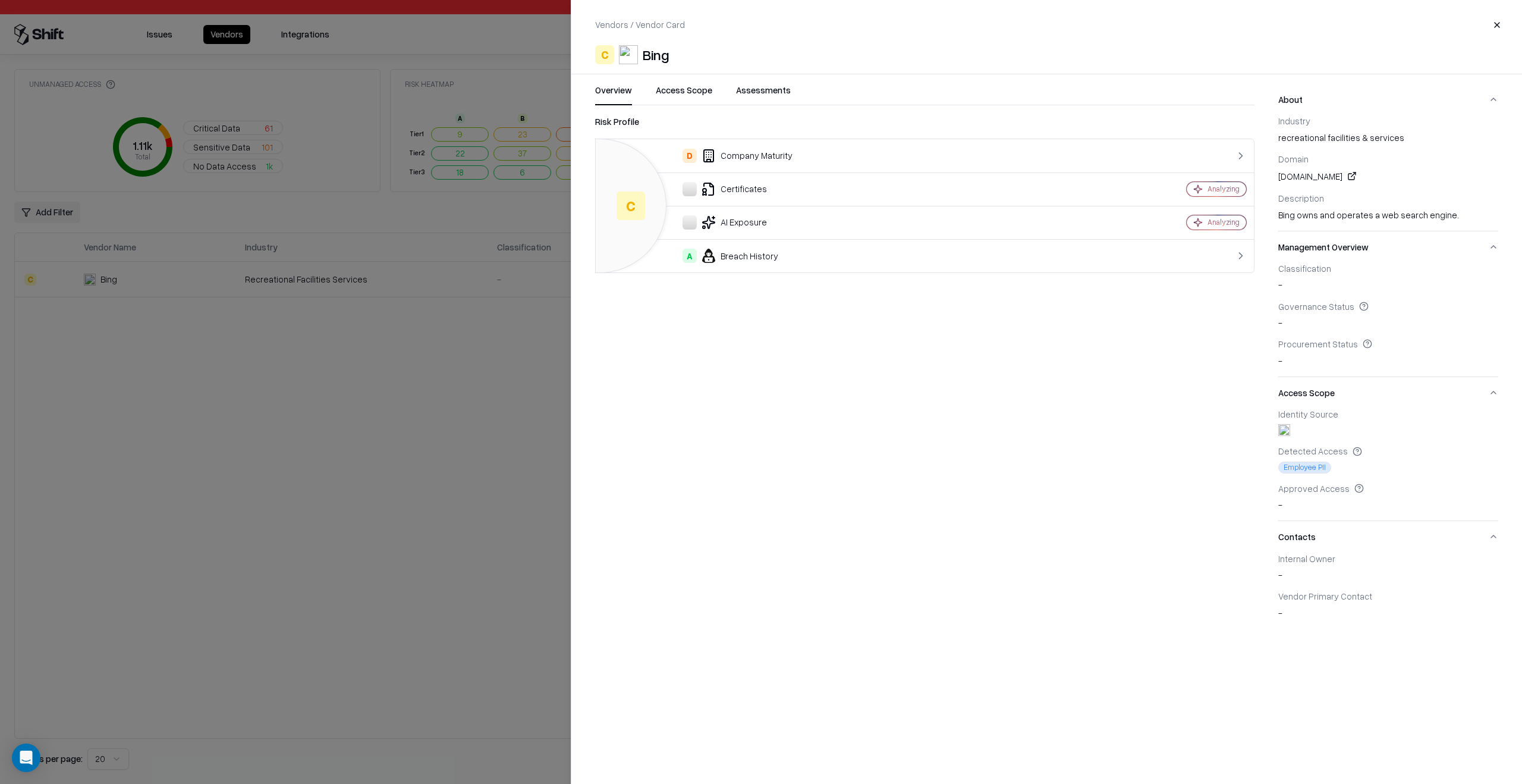
click at [626, 91] on button "Overview" at bounding box center [613, 94] width 37 height 21
click at [516, 359] on div at bounding box center [761, 392] width 1522 height 784
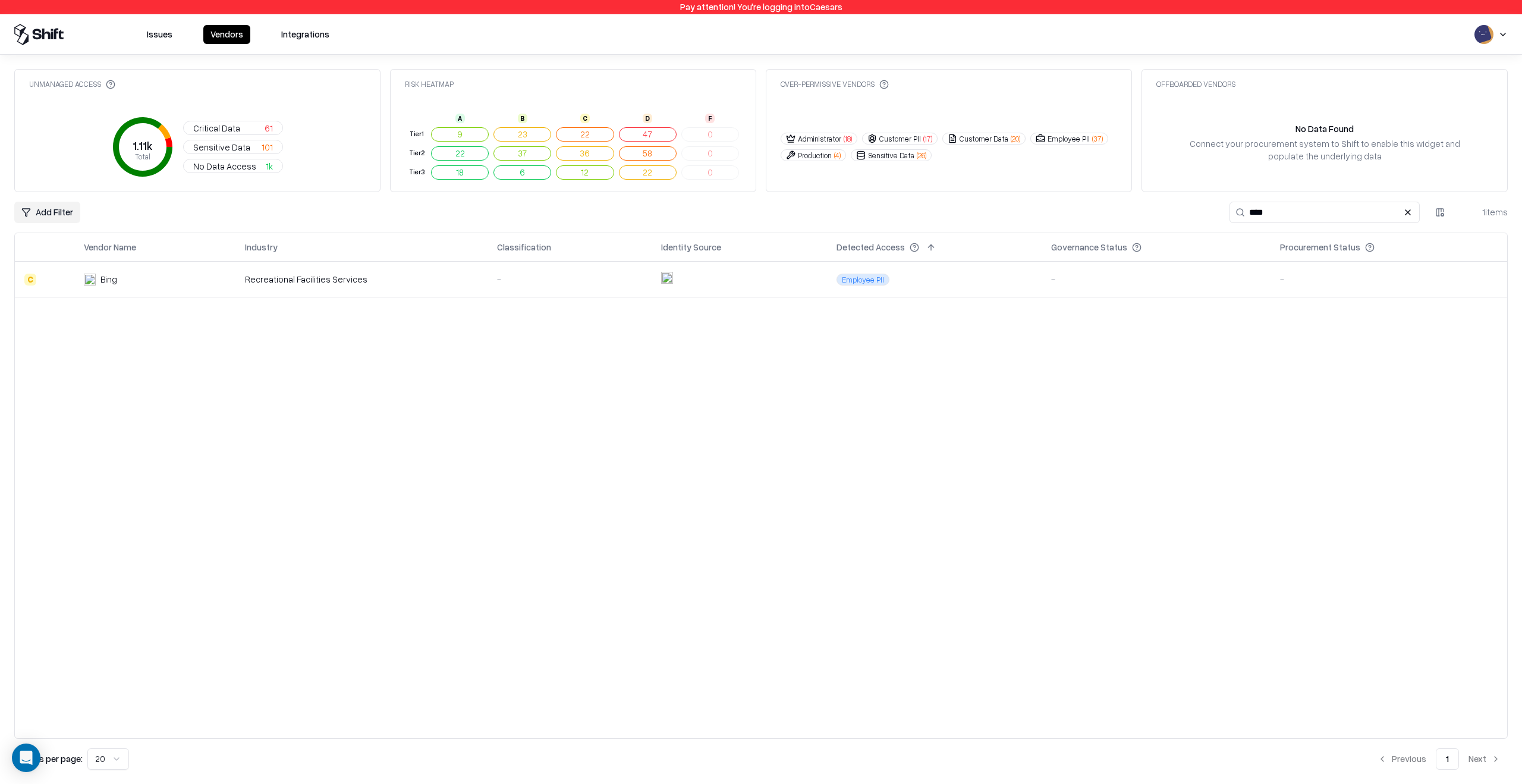
click at [1282, 212] on input "****" at bounding box center [1325, 212] width 190 height 21
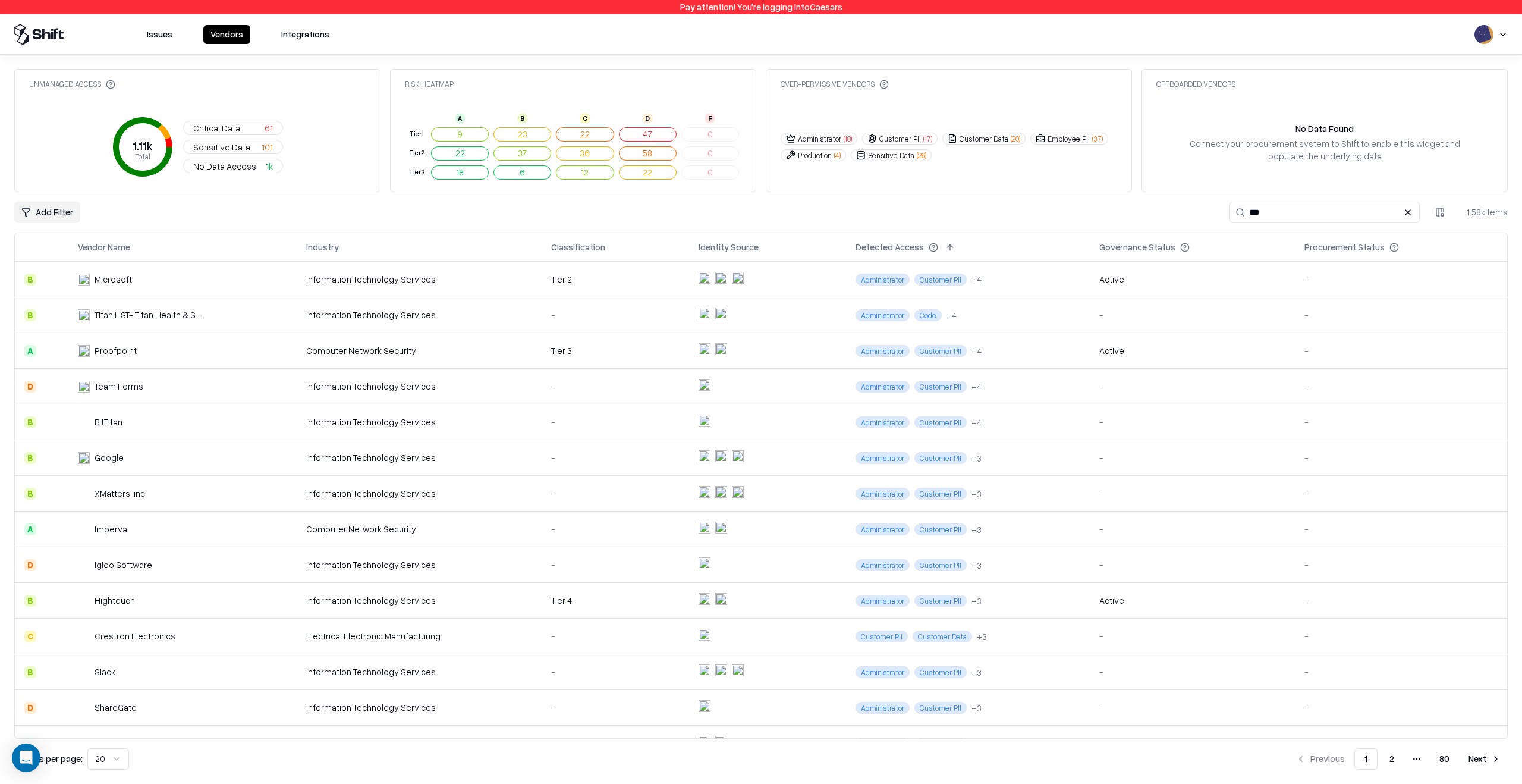
type input "****"
click at [270, 289] on td "Microsoft" at bounding box center [183, 279] width 229 height 36
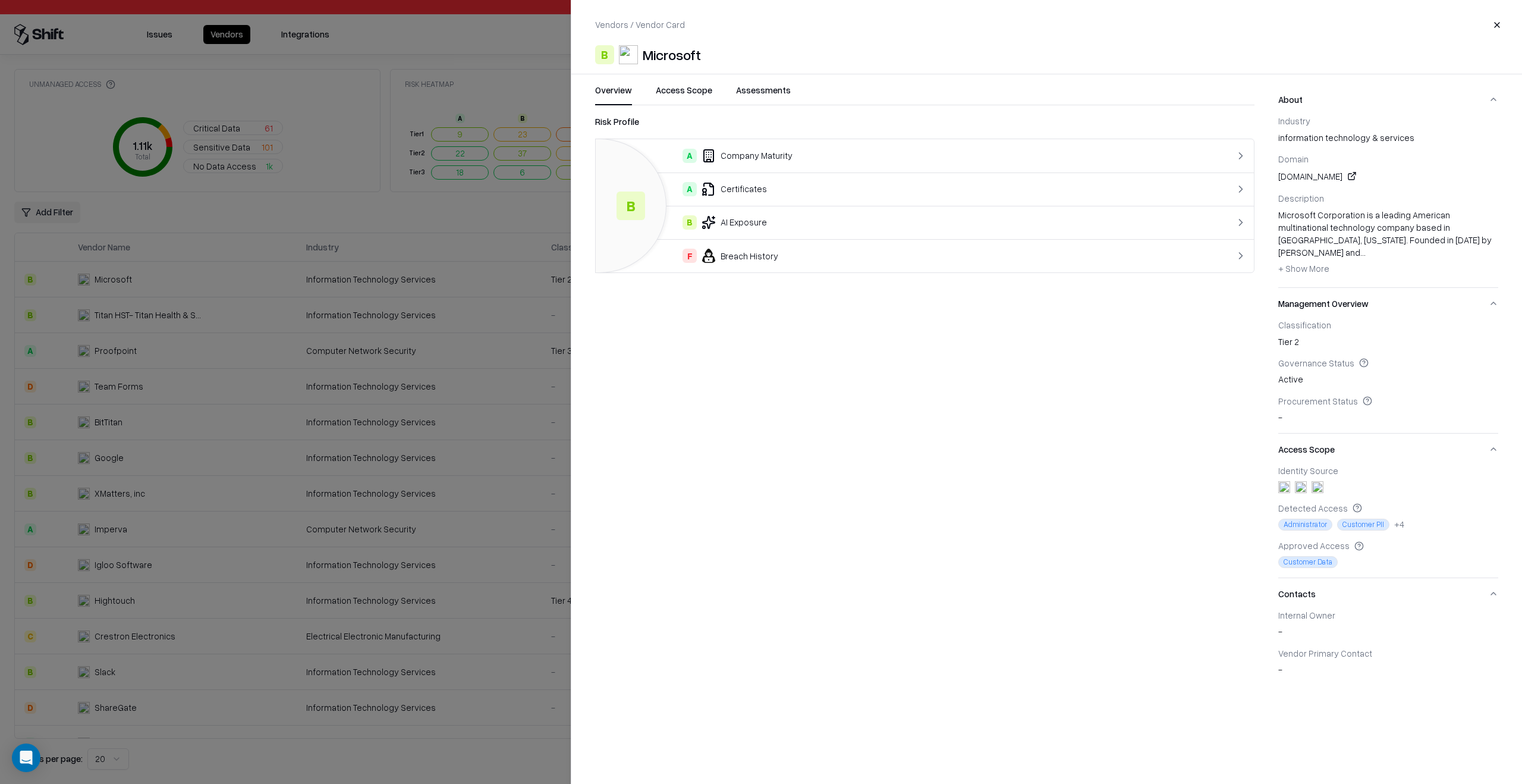
click at [679, 98] on button "Access Scope" at bounding box center [684, 94] width 56 height 21
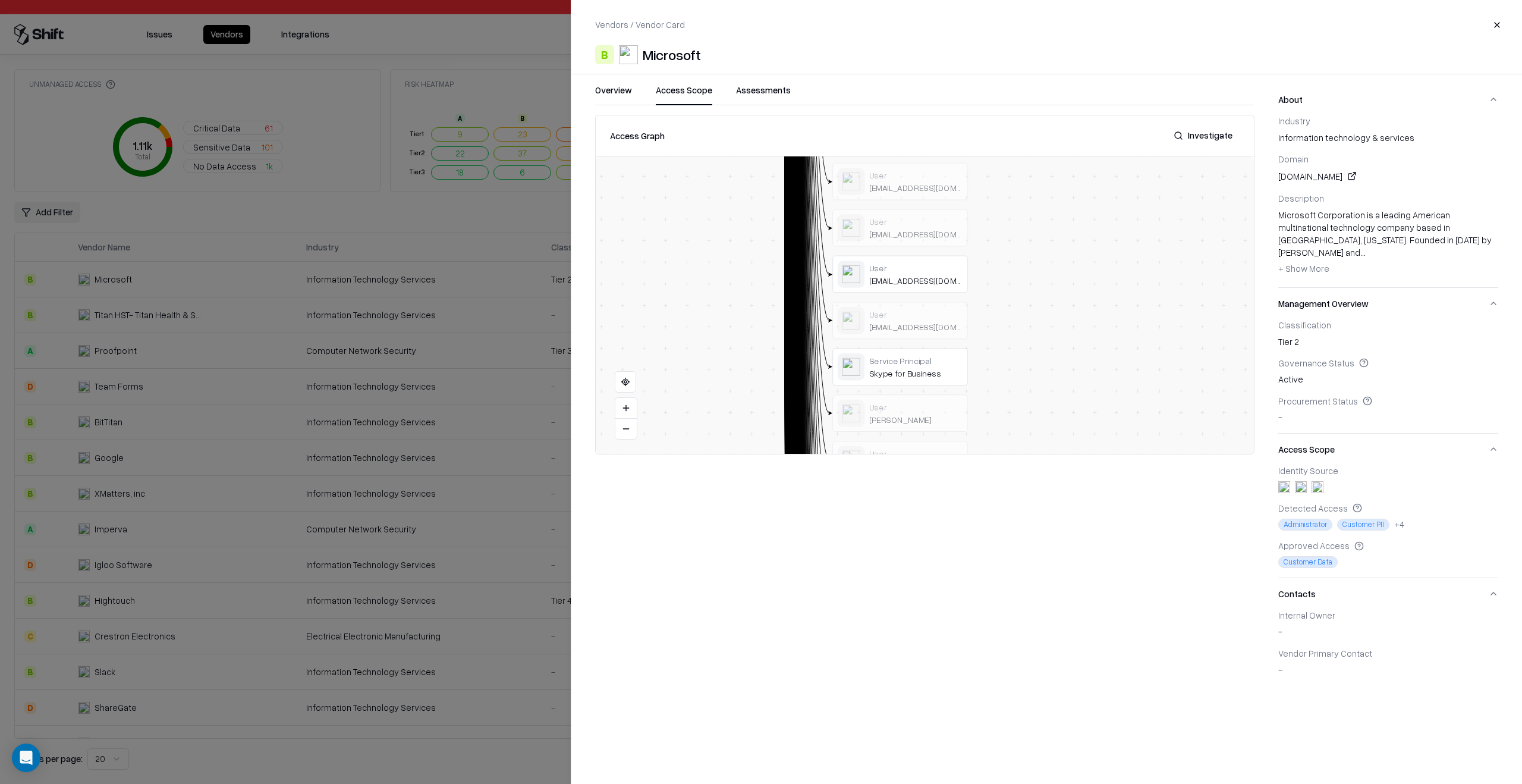
drag, startPoint x: 989, startPoint y: 387, endPoint x: 1000, endPoint y: 141, distance: 246.2
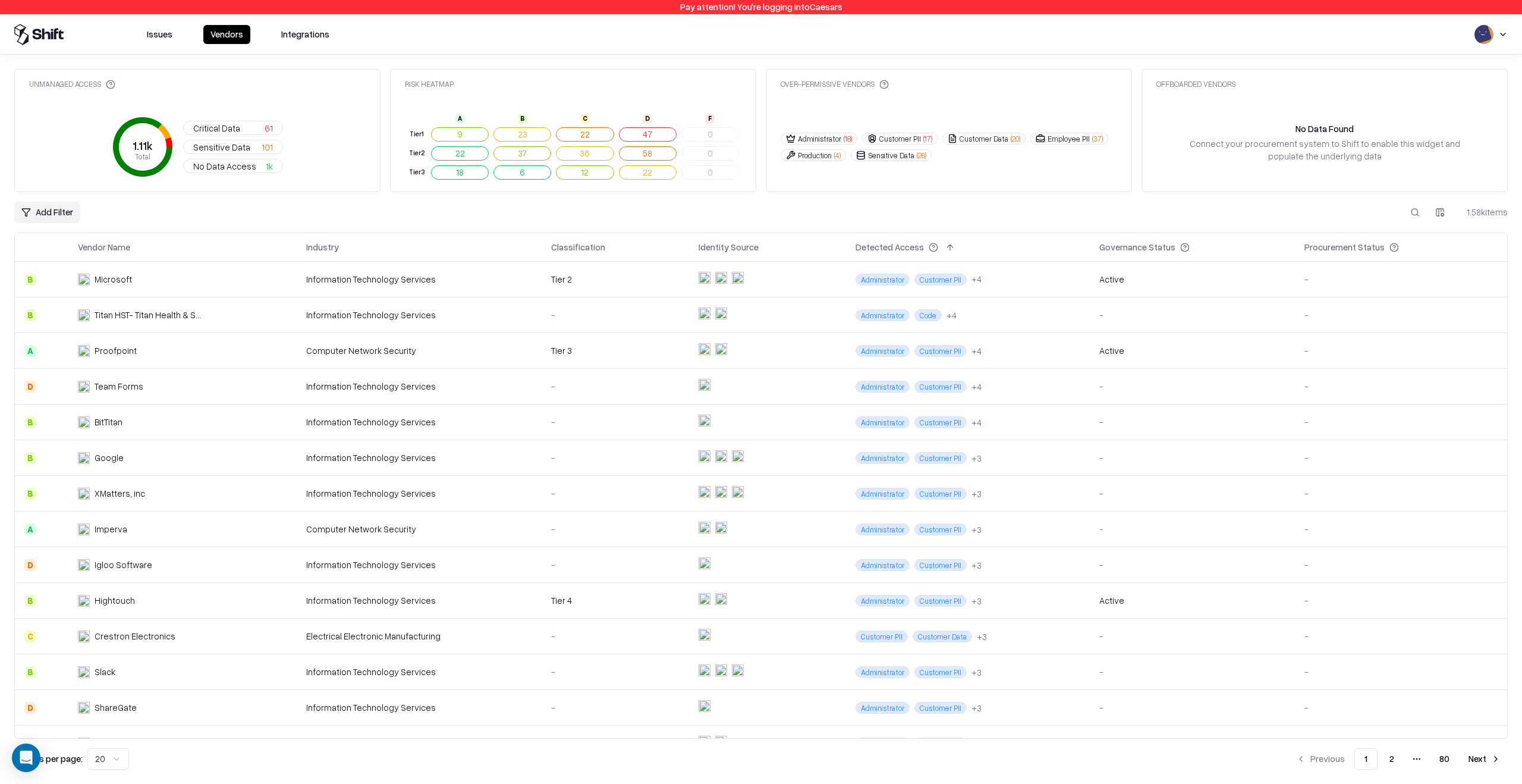
click at [581, 277] on div "Tier 2" at bounding box center [615, 279] width 128 height 13
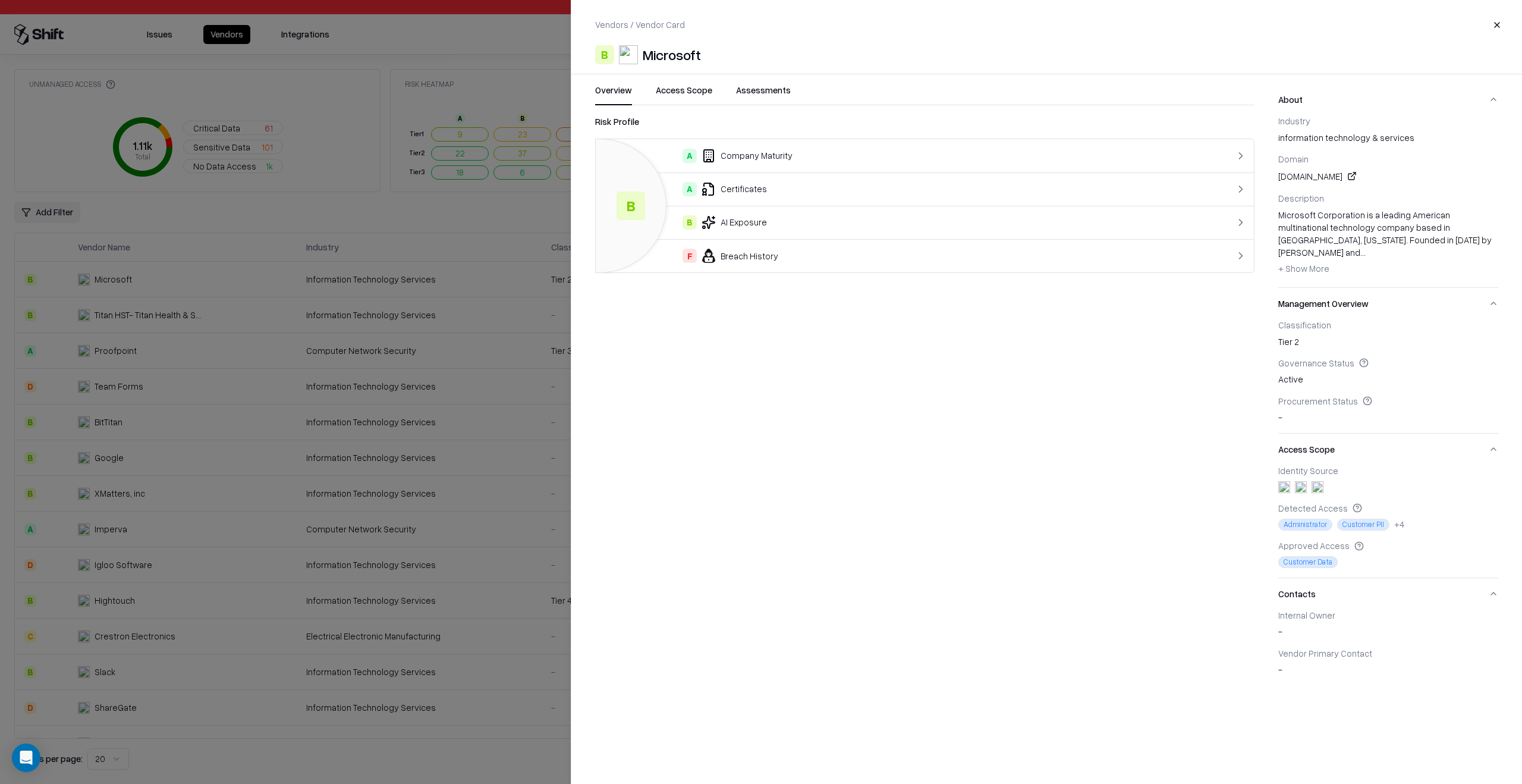
click at [508, 304] on div at bounding box center [761, 392] width 1522 height 784
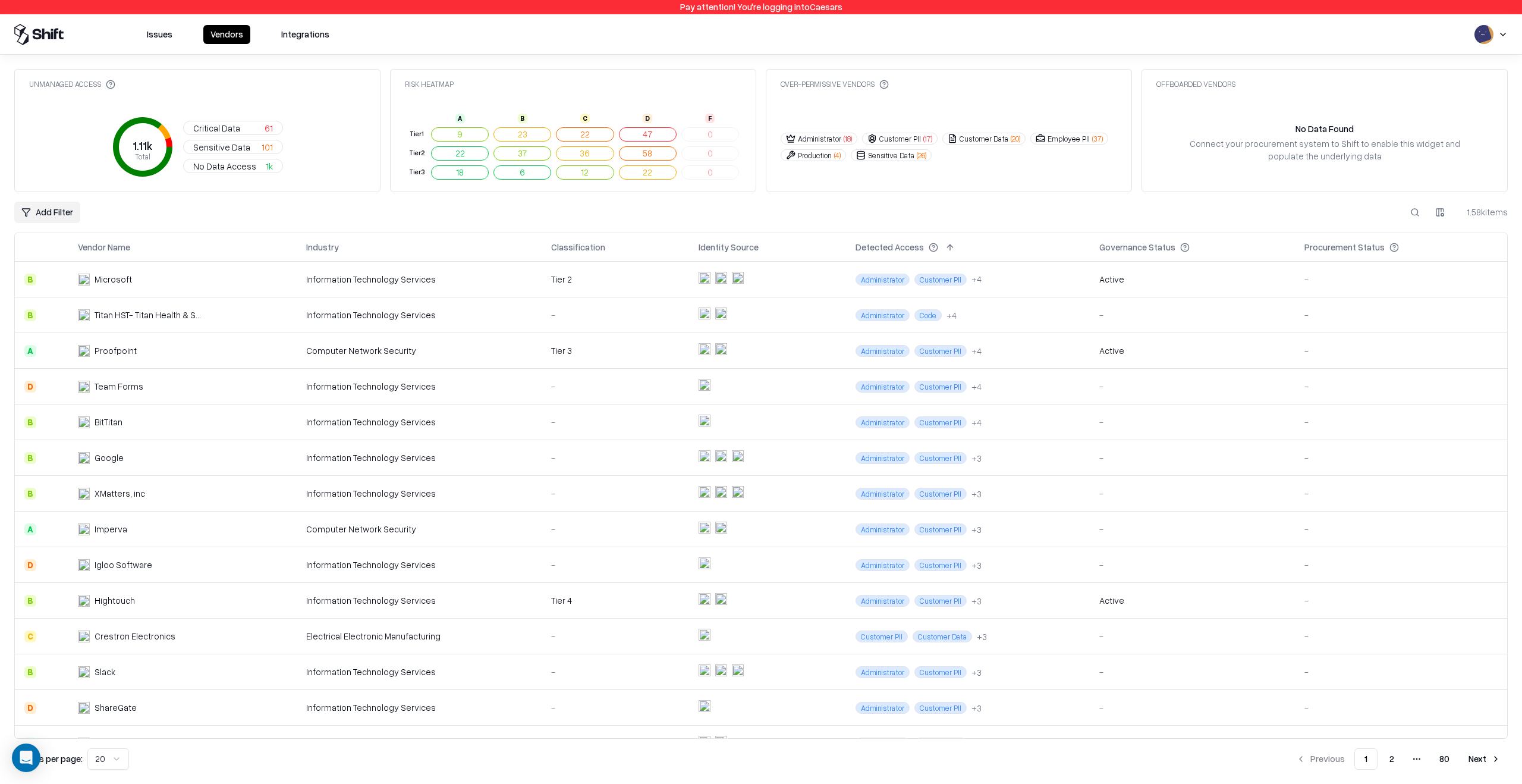
click at [714, 176] on td "0" at bounding box center [710, 172] width 63 height 19
click at [1488, 34] on html "Pay attention! You're logging into Caesars Issues Vendors Integrations Unmanage…" at bounding box center [761, 392] width 1522 height 784
click at [1469, 85] on div "Log out" at bounding box center [1477, 92] width 197 height 19
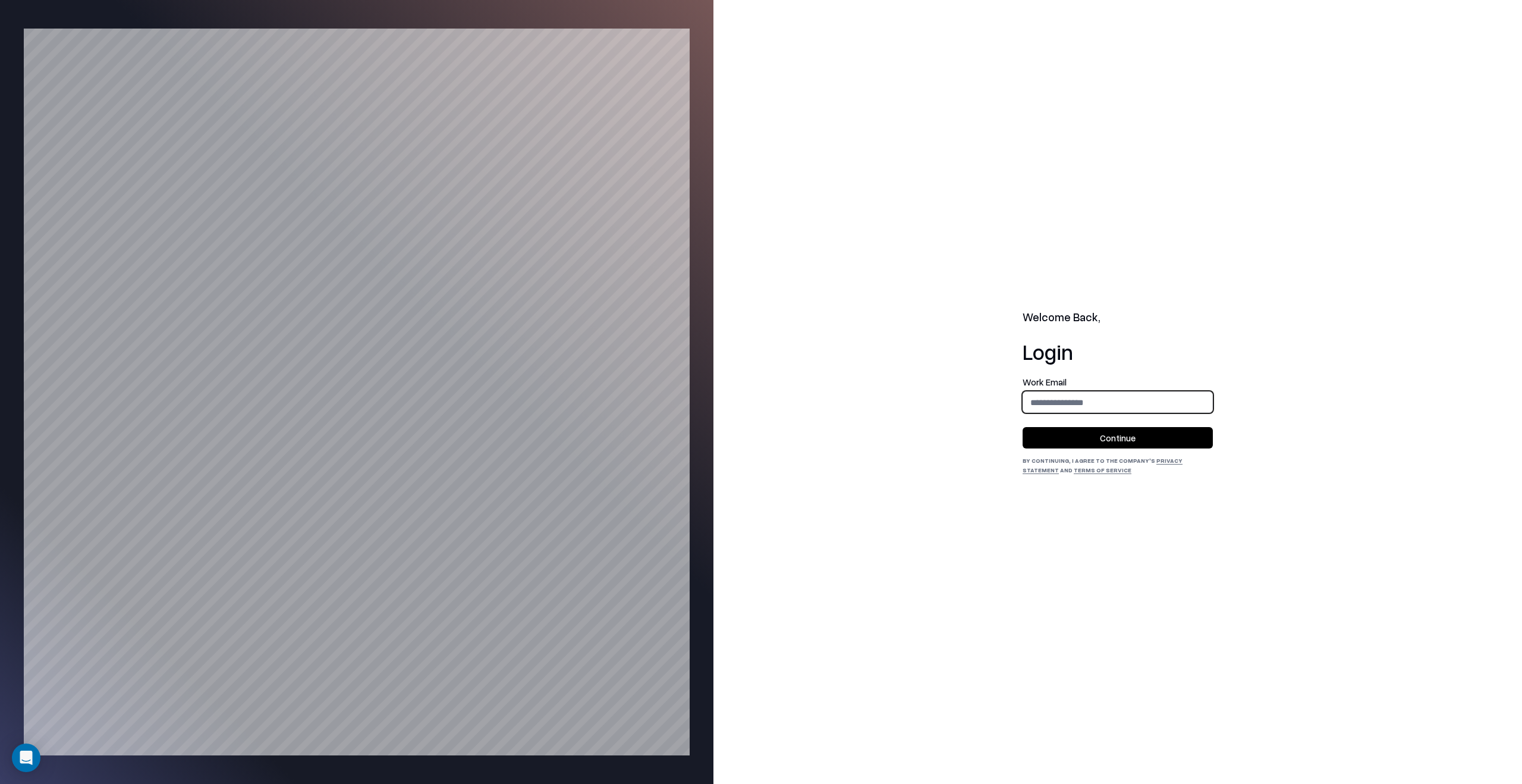
click at [1145, 405] on input "email" at bounding box center [1117, 402] width 189 height 22
type input "**********"
click at [1146, 439] on button "Continue" at bounding box center [1118, 437] width 190 height 21
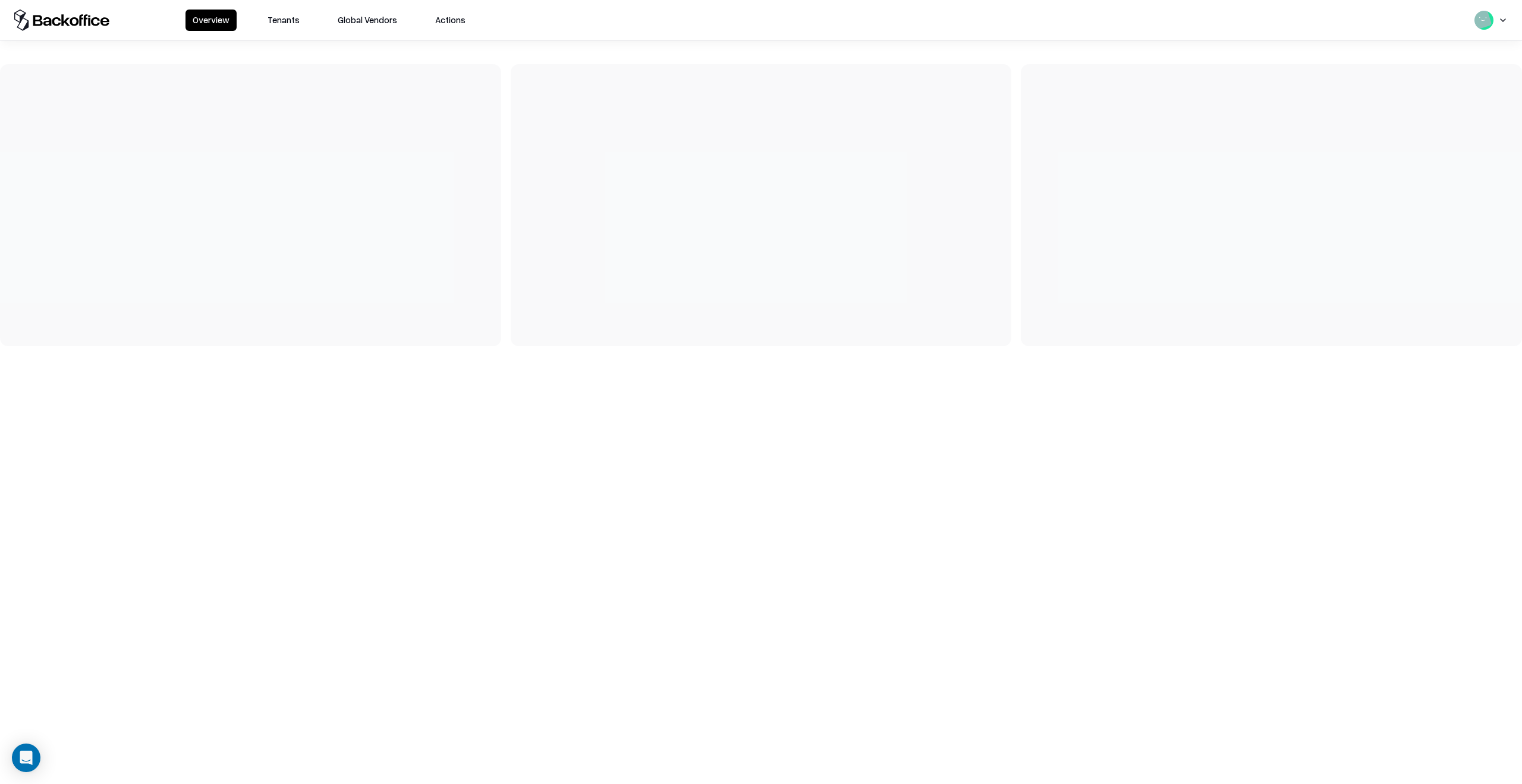
click at [287, 18] on button "Tenants" at bounding box center [283, 19] width 46 height 21
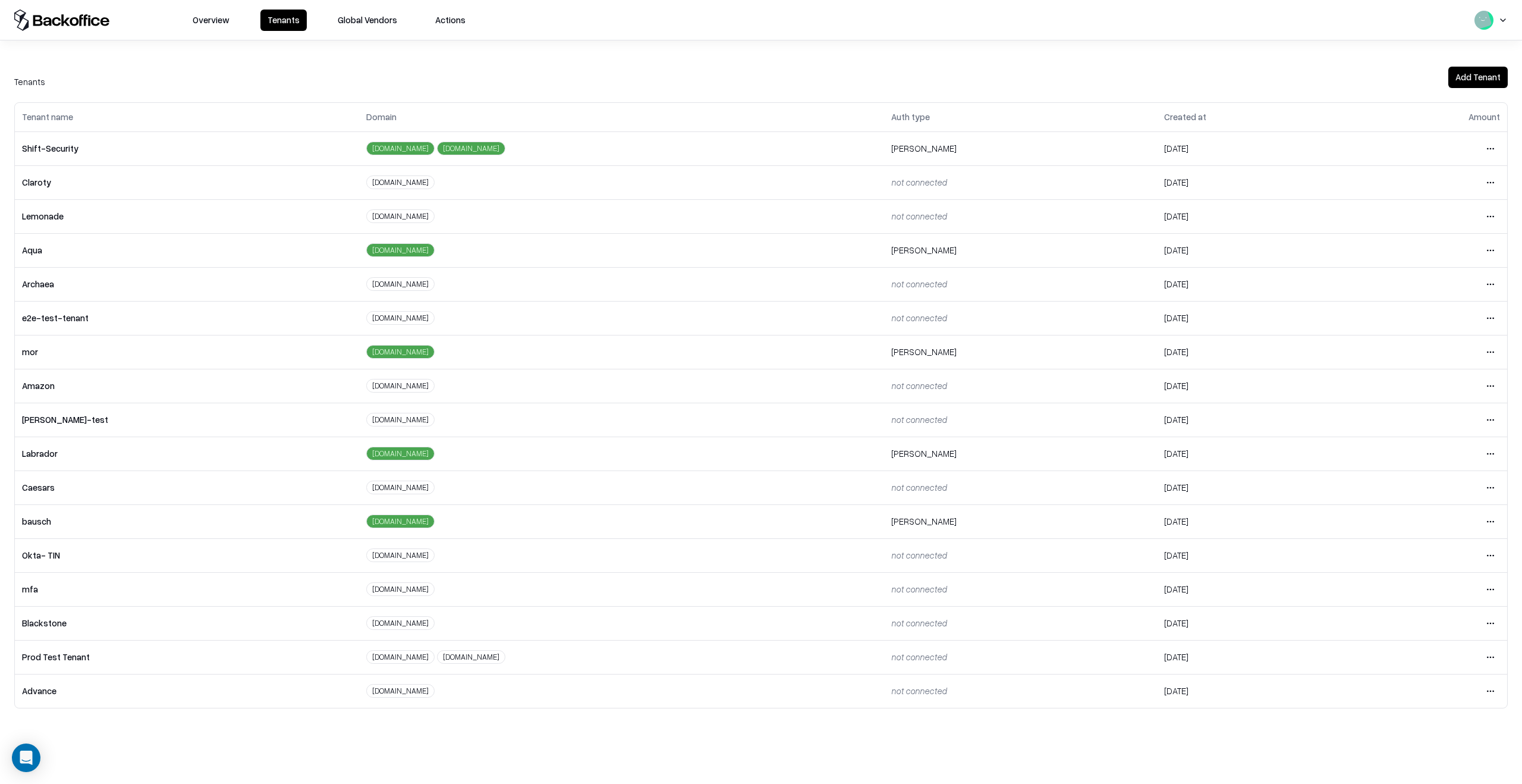
click at [1484, 517] on html "Overview Tenants Global Vendors Actions Tenants Add Tenant Tenant name Domain A…" at bounding box center [761, 392] width 1522 height 784
click at [1421, 626] on div "Login to tenant" at bounding box center [1440, 621] width 128 height 24
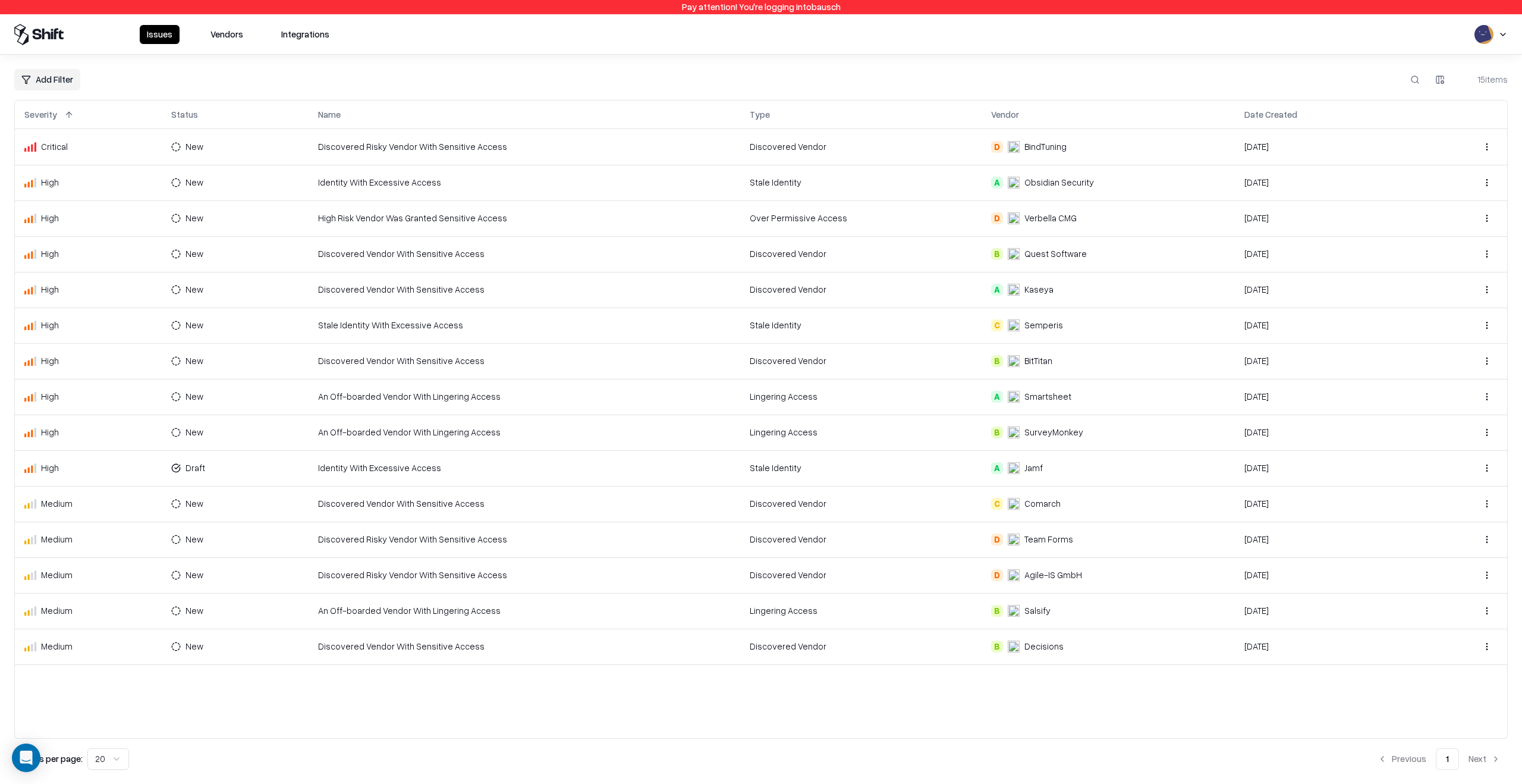
click at [219, 25] on div "Issues Vendors Integrations" at bounding box center [237, 34] width 196 height 19
click at [219, 31] on button "Vendors" at bounding box center [226, 34] width 47 height 19
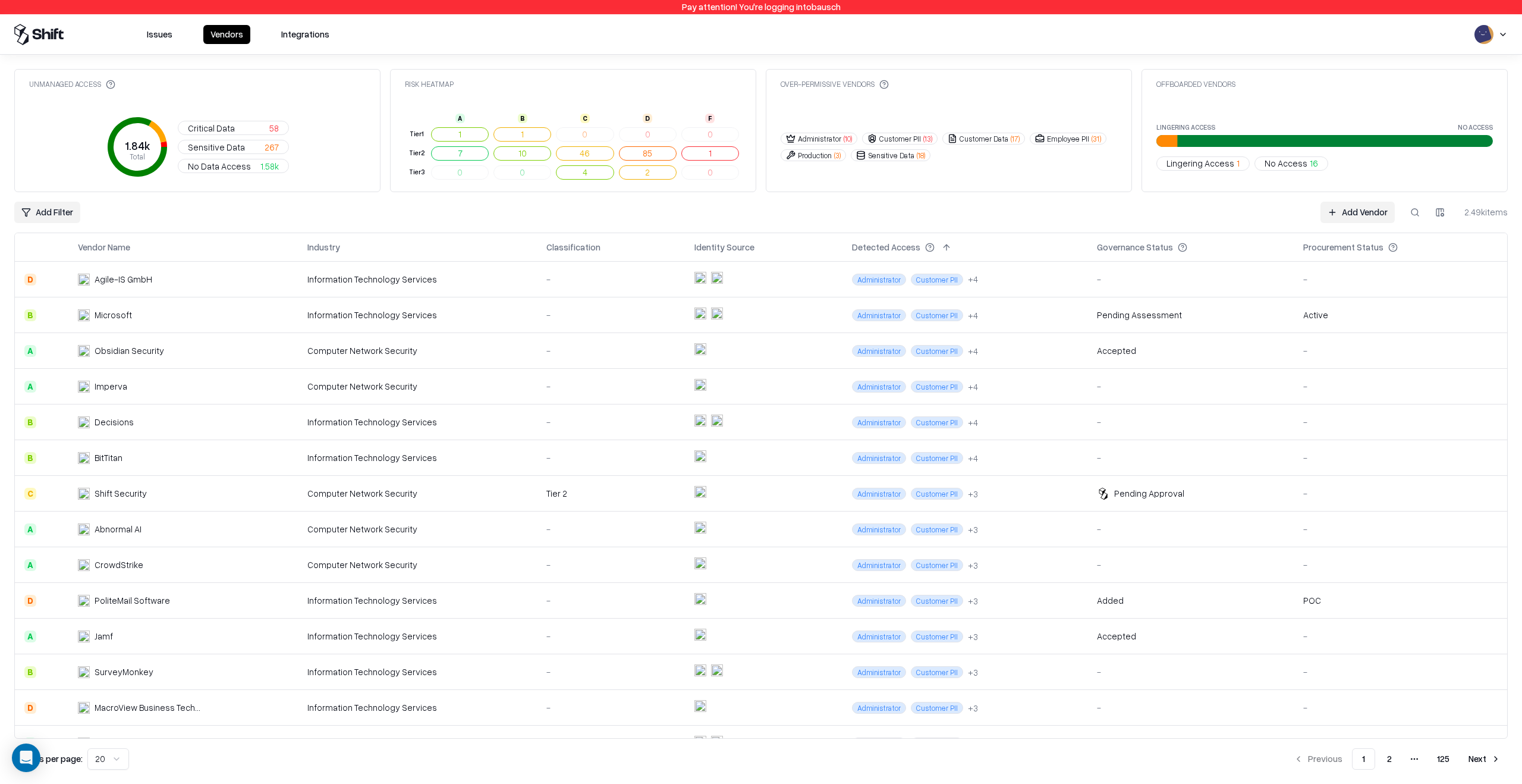
click at [30, 248] on button at bounding box center [30, 246] width 14 height 14
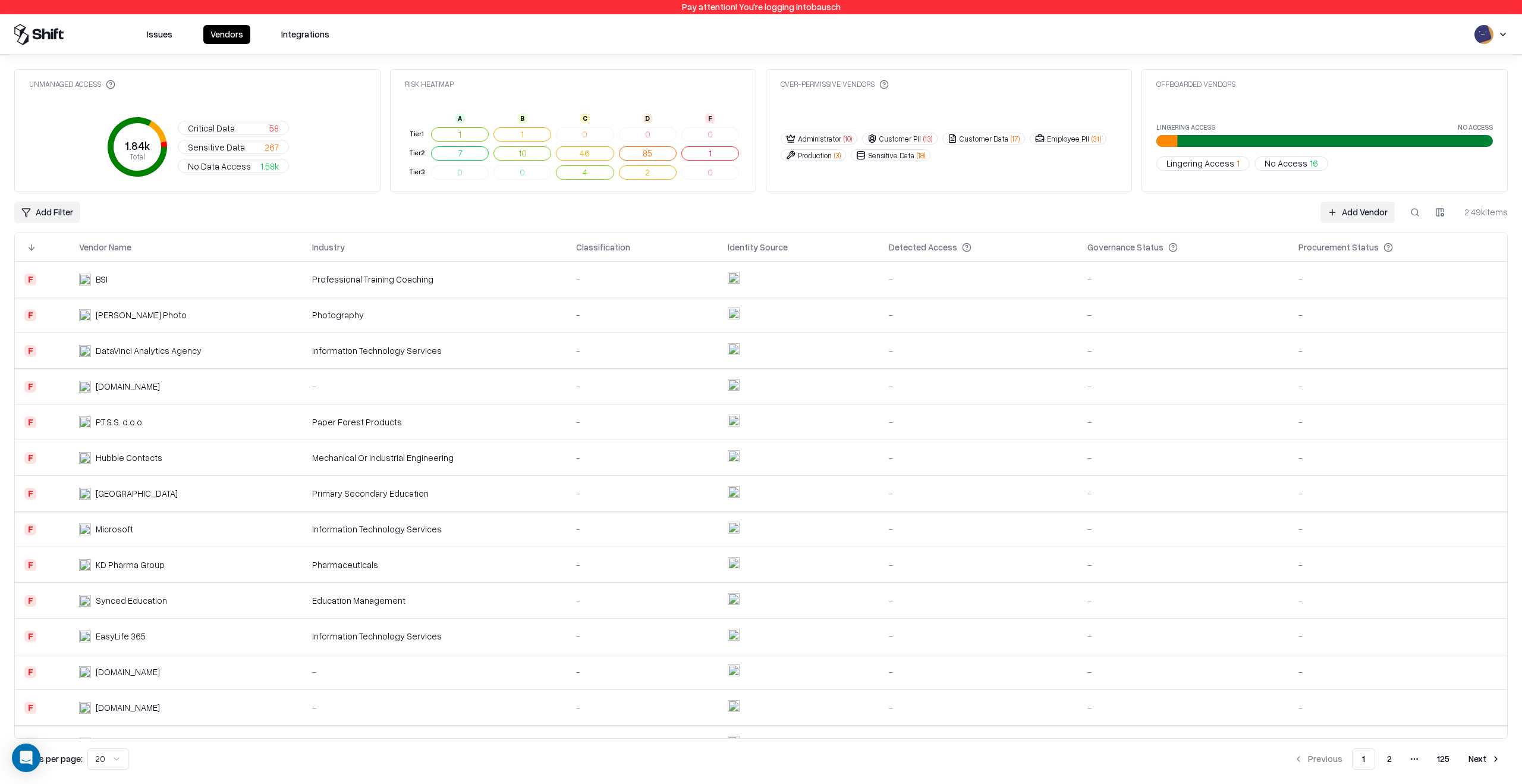
click at [143, 279] on div "BSI" at bounding box center [141, 279] width 124 height 13
click at [136, 322] on td "Christer Olsen Photo" at bounding box center [185, 315] width 232 height 36
click at [137, 342] on td "DataVinci Analytics Agency" at bounding box center [185, 350] width 232 height 36
click at [144, 389] on div "Elnomangroup.com" at bounding box center [128, 386] width 65 height 13
click at [159, 416] on div "P.T.S.S. d.o.o" at bounding box center [141, 422] width 124 height 13
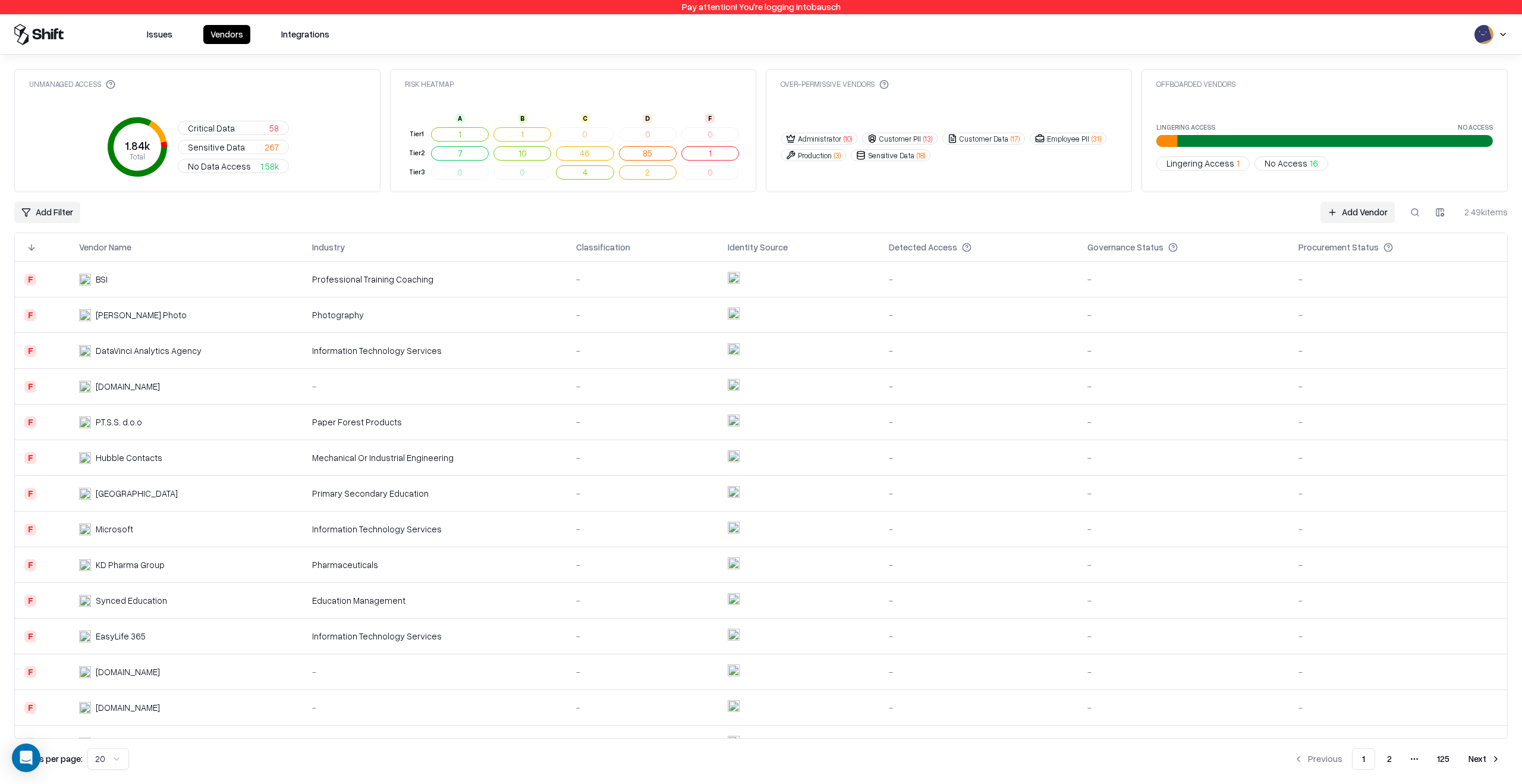
click at [192, 461] on div "Hubble Contacts" at bounding box center [141, 457] width 124 height 13
click at [216, 506] on td "Orange County Public Schools" at bounding box center [185, 493] width 232 height 36
click at [216, 536] on td "Microsoft" at bounding box center [185, 529] width 232 height 36
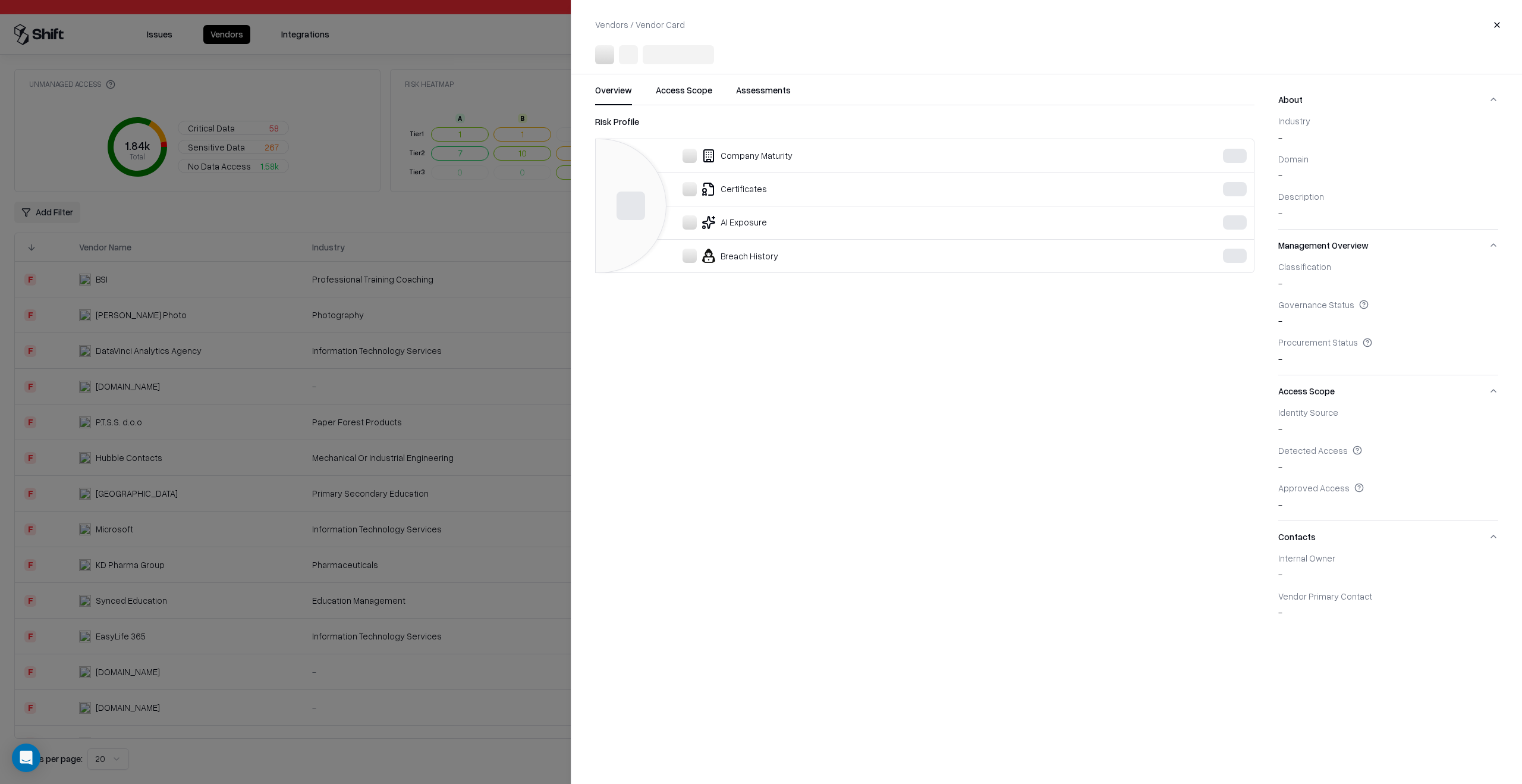
click at [425, 266] on div at bounding box center [761, 392] width 1522 height 784
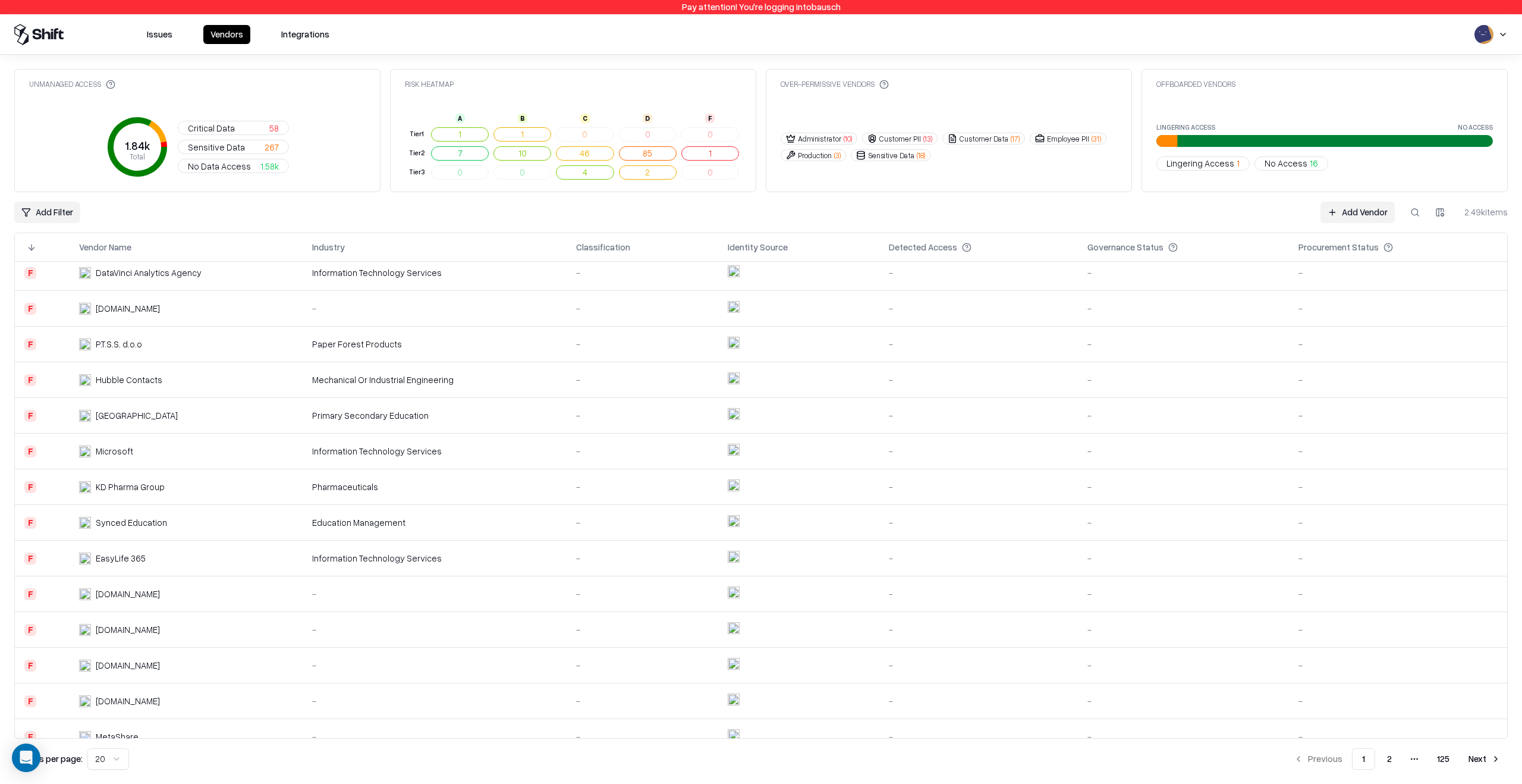
scroll to position [237, 0]
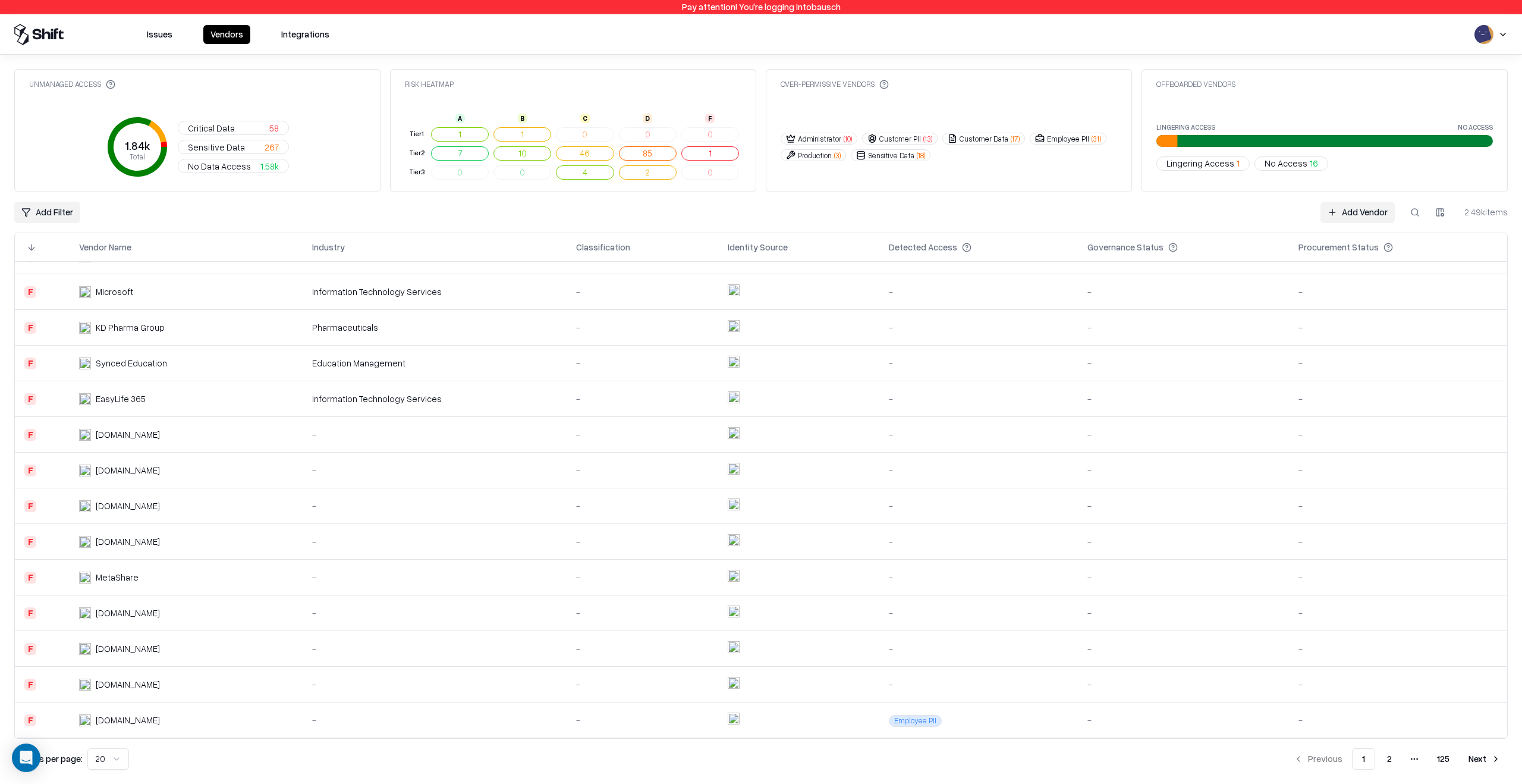
click at [585, 722] on div "-" at bounding box center [643, 720] width 133 height 13
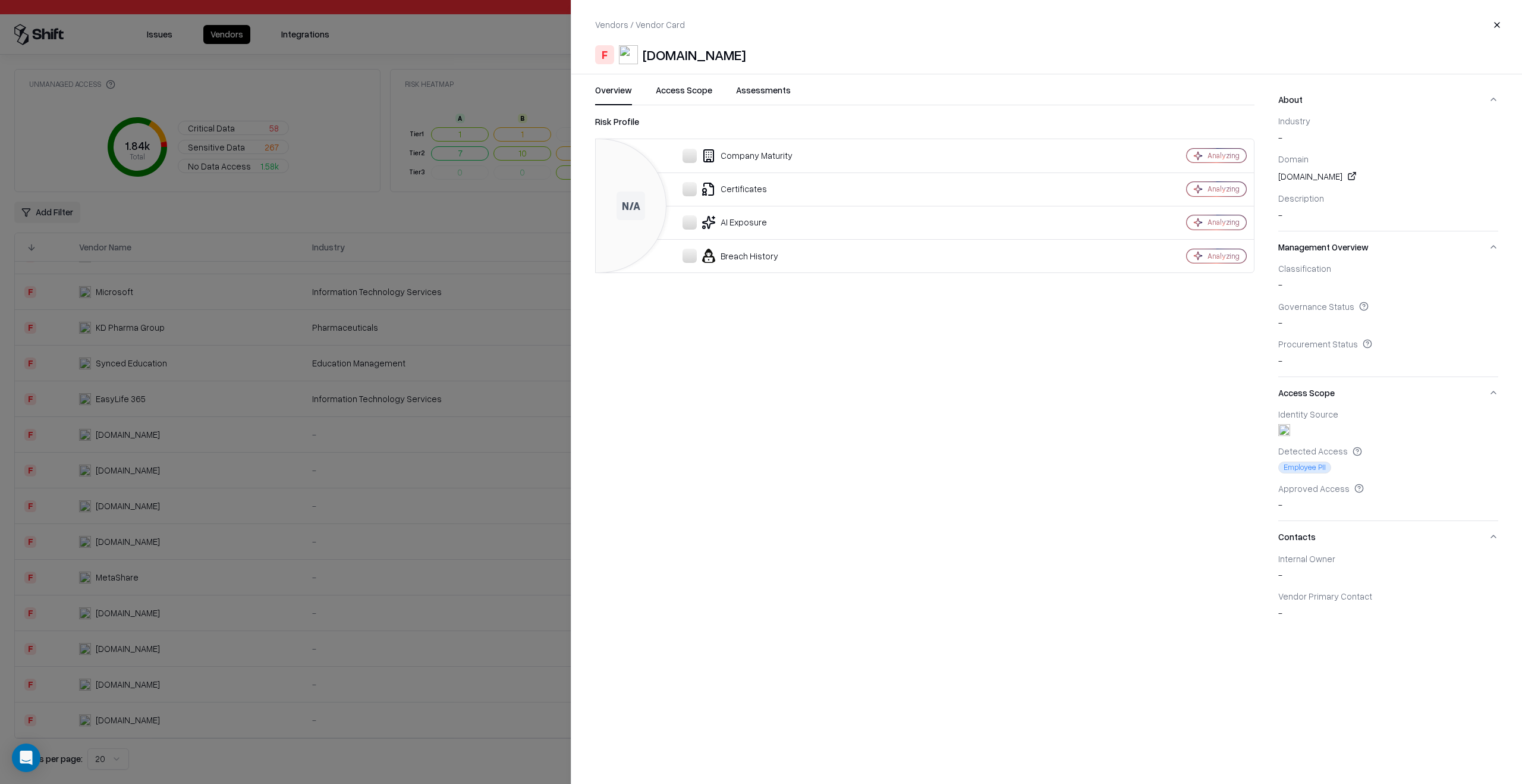
click at [390, 675] on div at bounding box center [761, 392] width 1522 height 784
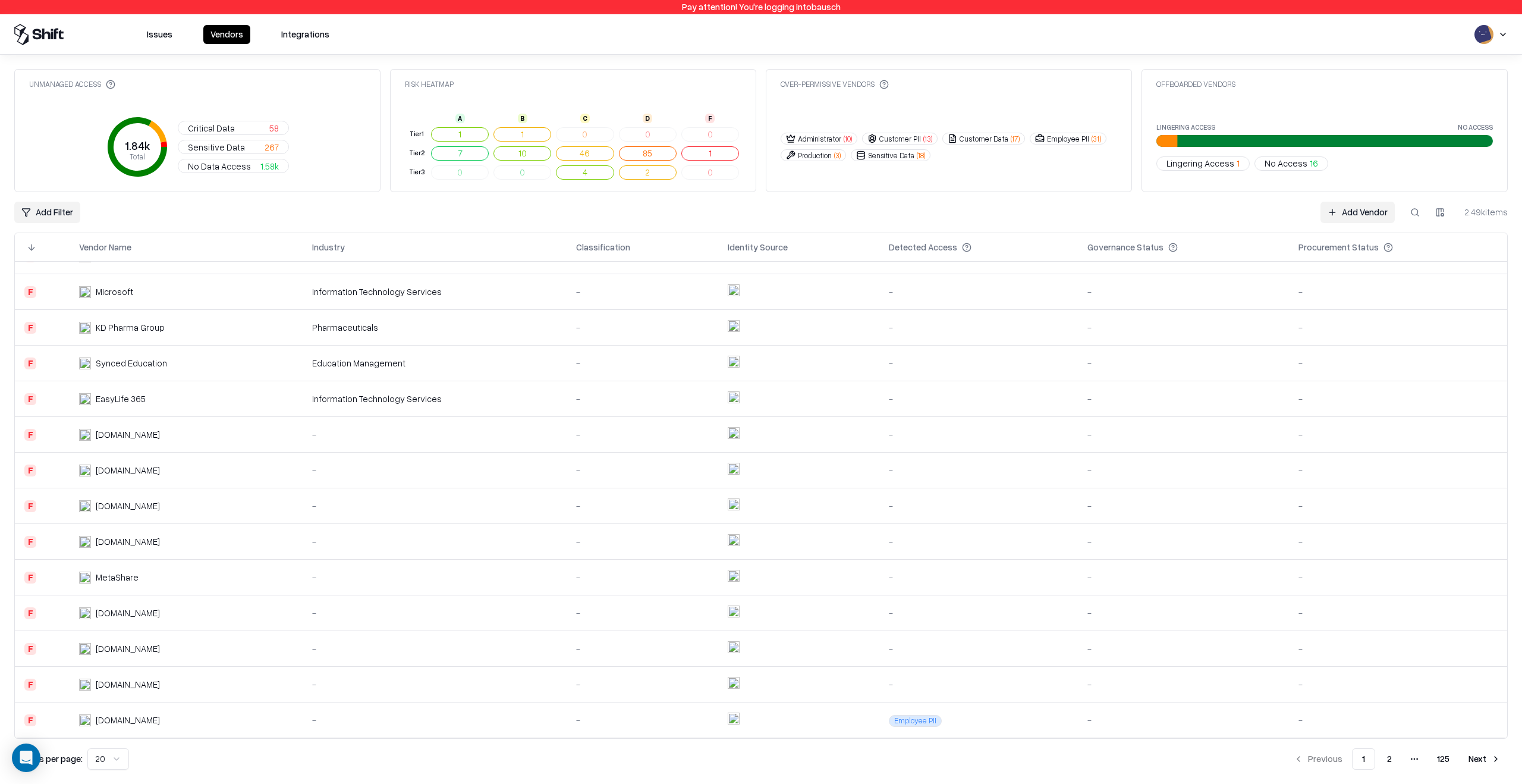
click at [631, 676] on td "-" at bounding box center [642, 684] width 151 height 36
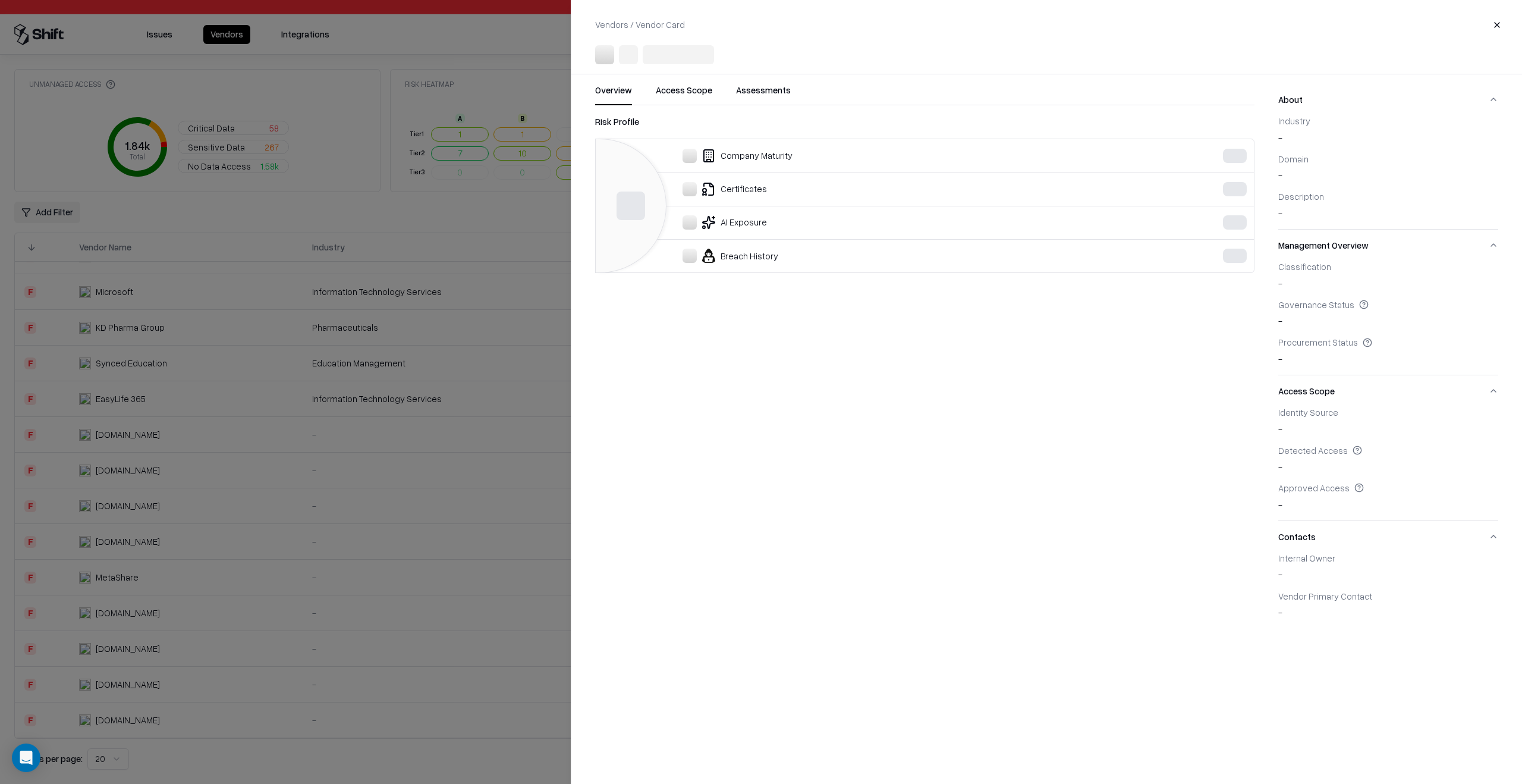
click at [428, 666] on div at bounding box center [761, 392] width 1522 height 784
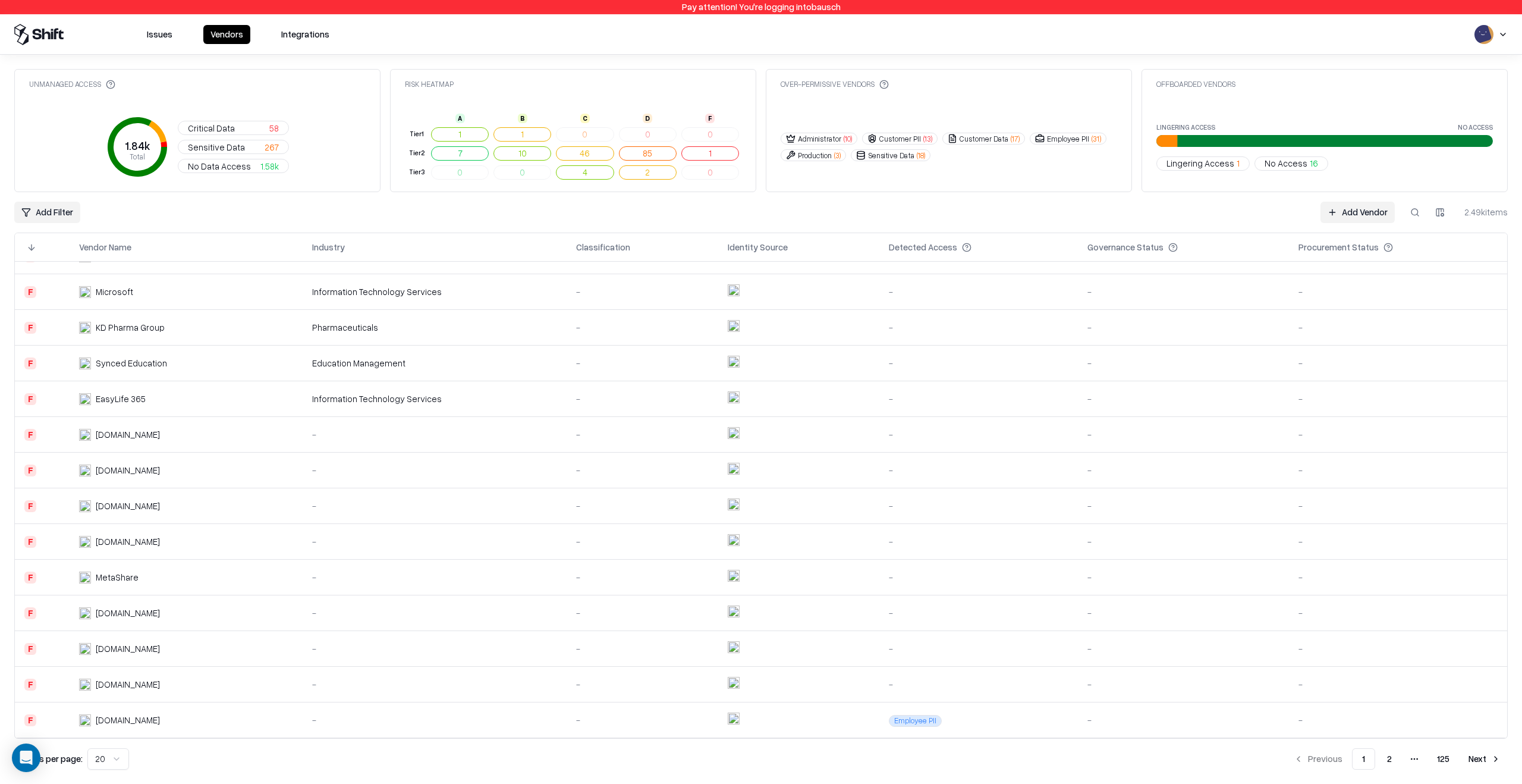
click at [1481, 755] on button "Next" at bounding box center [1485, 758] width 46 height 21
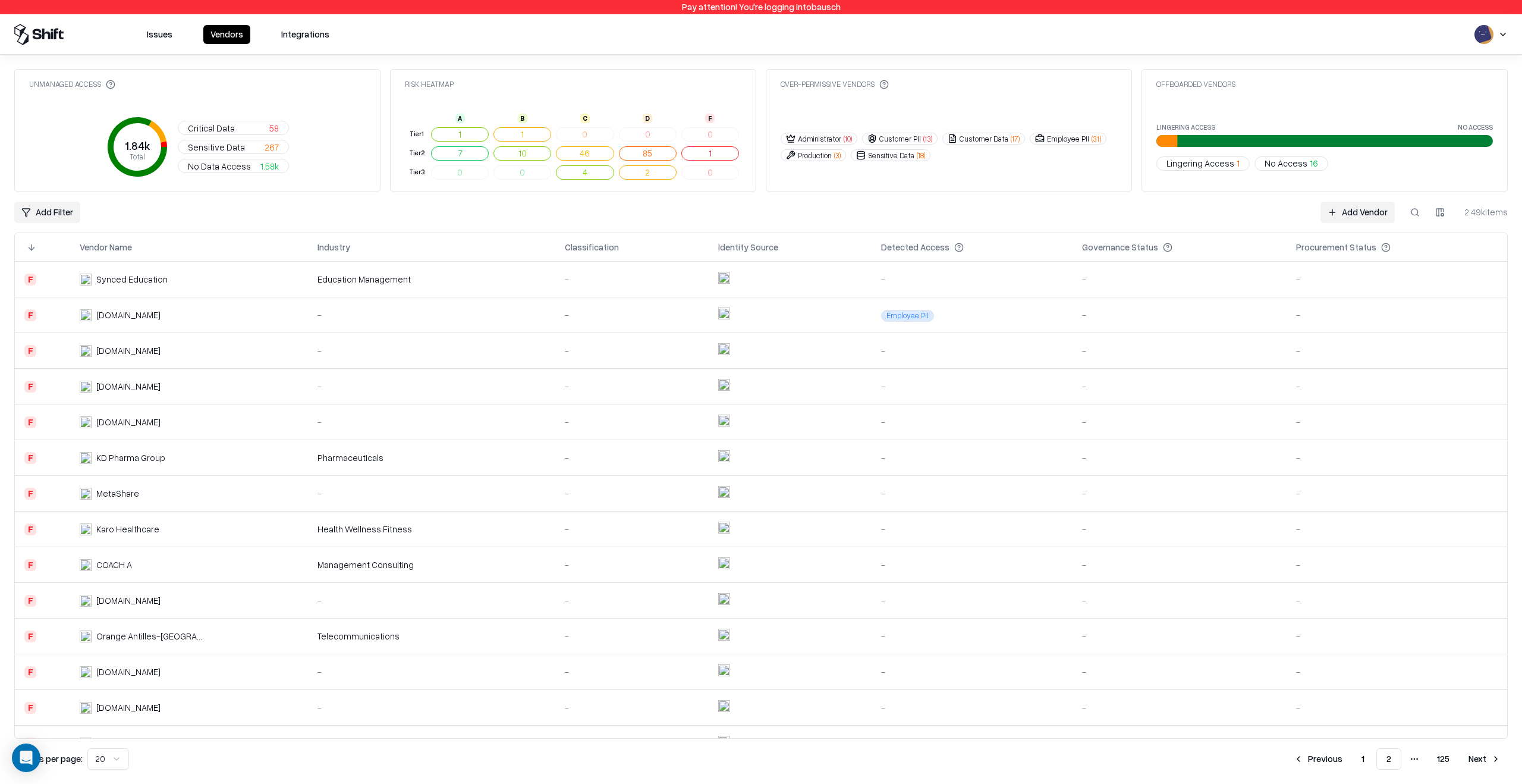
scroll to position [237, 0]
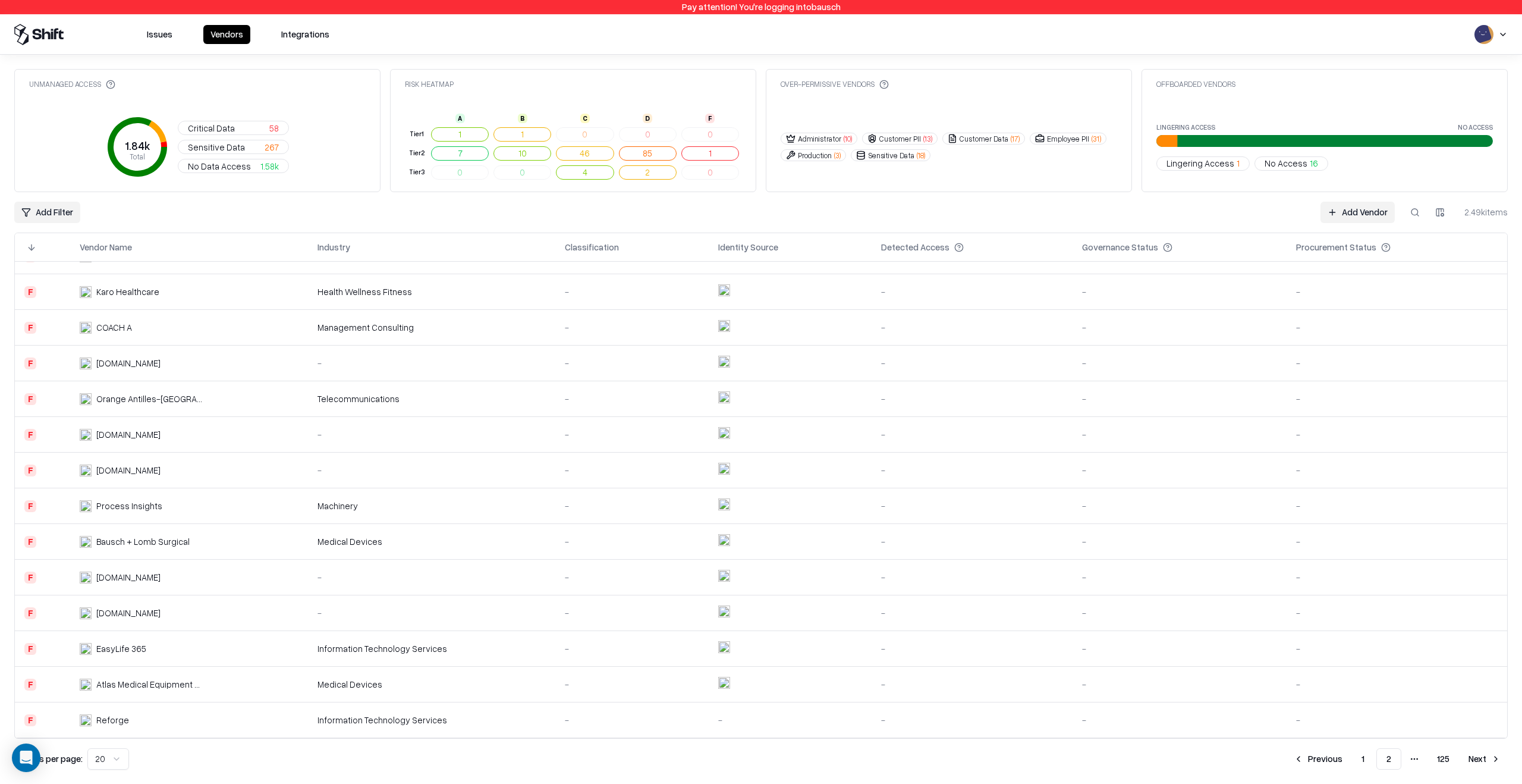
click at [490, 599] on td "-" at bounding box center [432, 612] width 247 height 36
click at [484, 705] on td "Information Technology Services" at bounding box center [432, 719] width 247 height 36
click at [1491, 757] on button "Next" at bounding box center [1485, 758] width 46 height 21
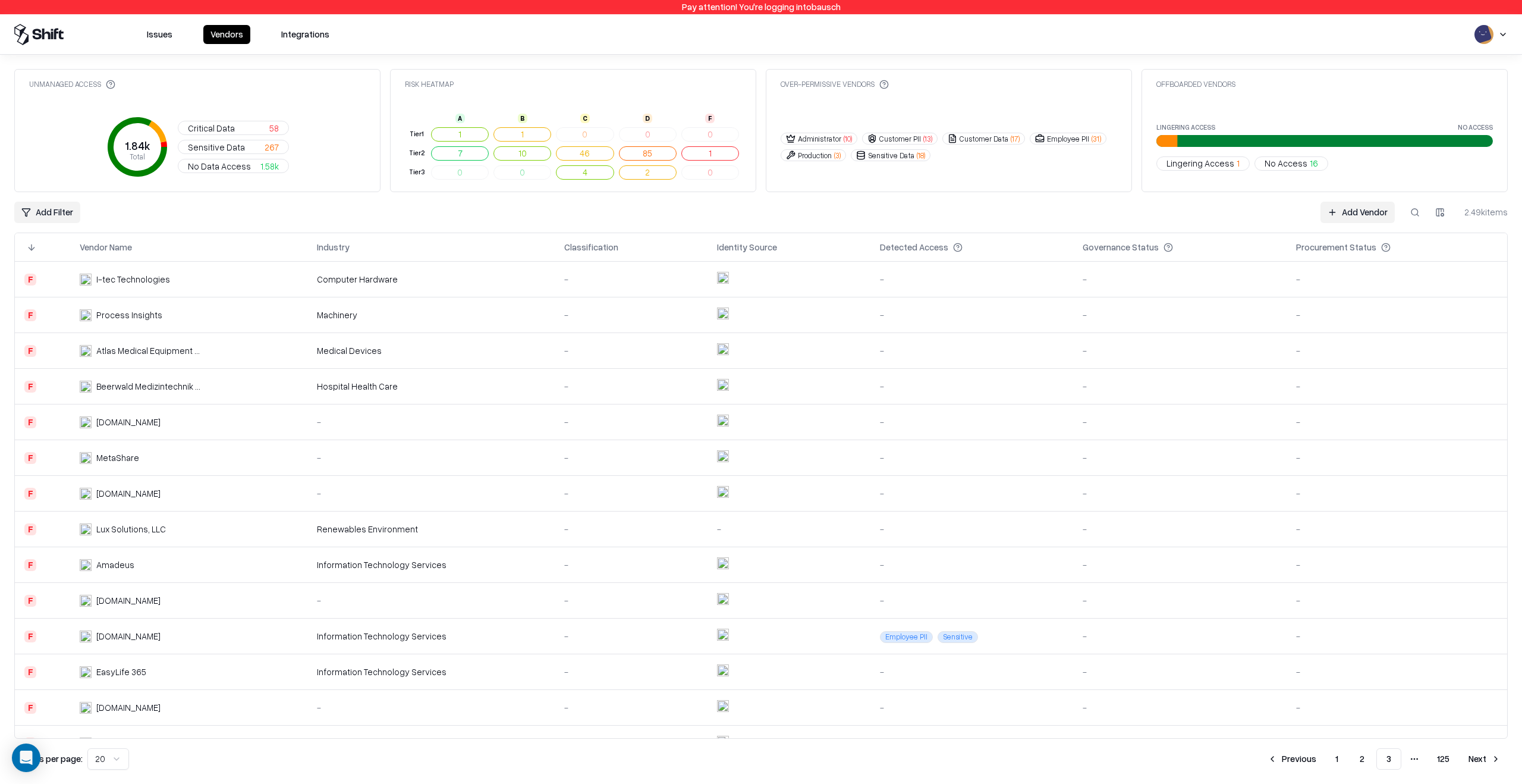
scroll to position [237, 0]
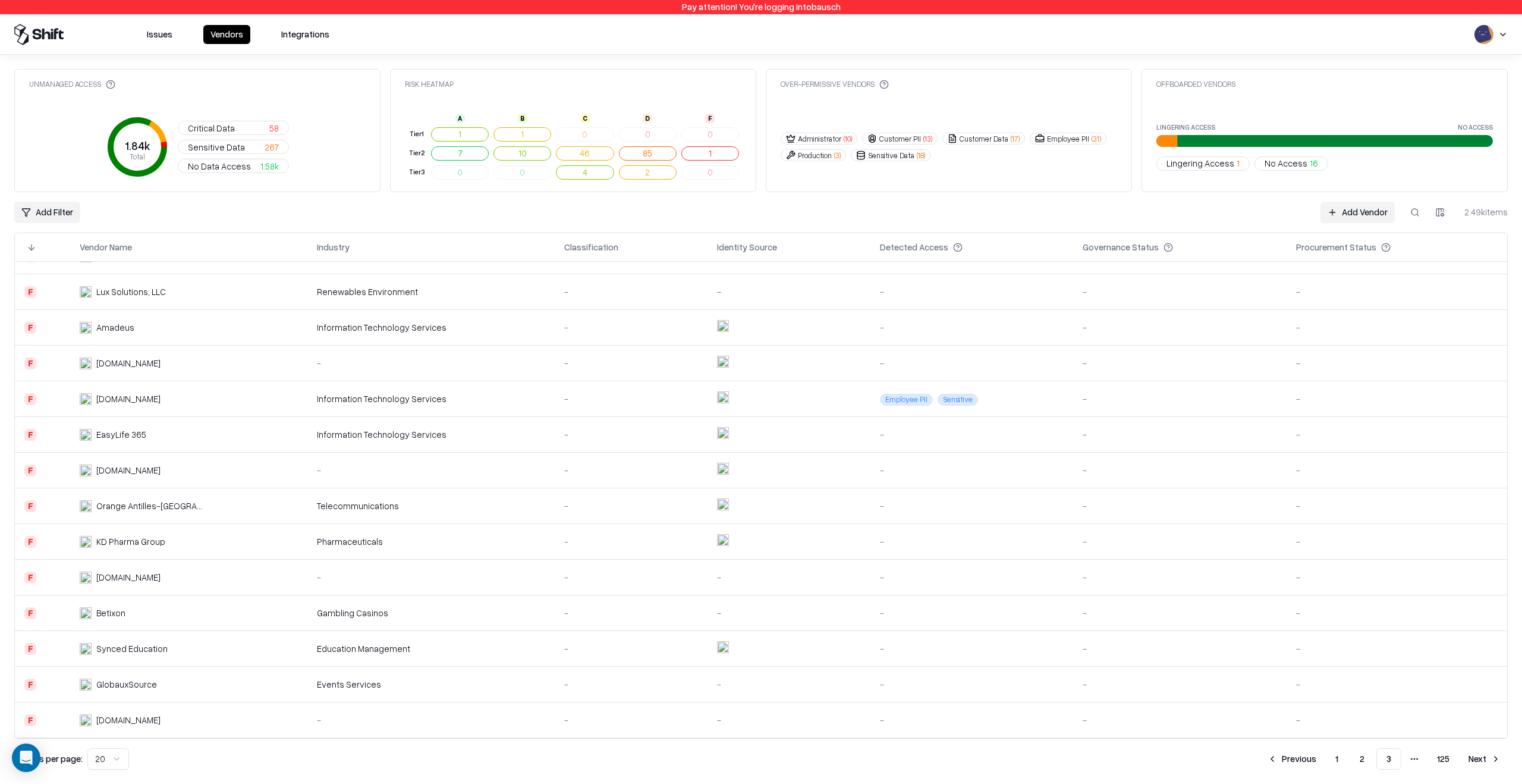
click at [639, 582] on div "-" at bounding box center [632, 577] width 135 height 13
click at [1492, 761] on button "Next" at bounding box center [1485, 758] width 46 height 21
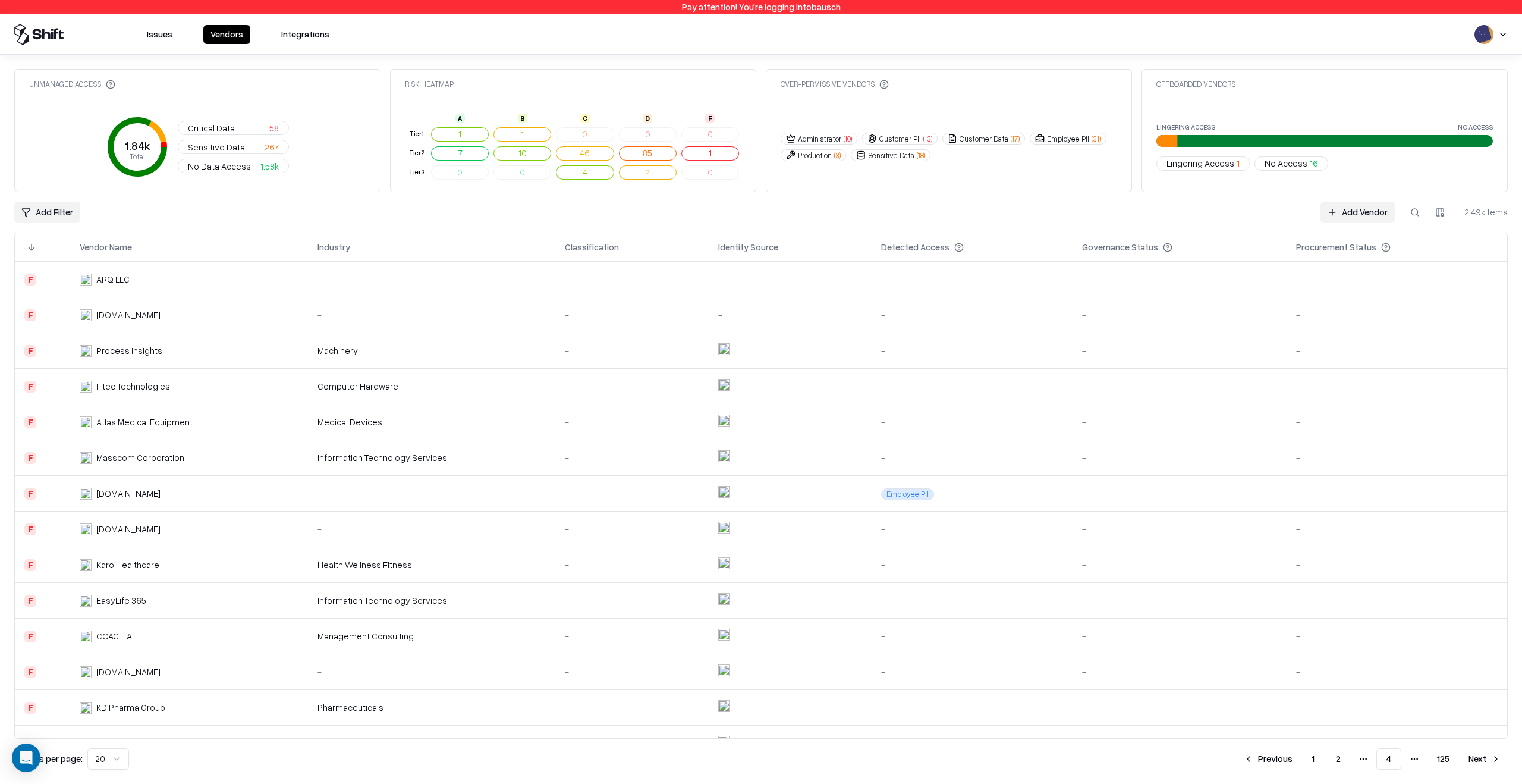
click at [555, 569] on td "-" at bounding box center [632, 564] width 153 height 36
click at [555, 687] on td "-" at bounding box center [632, 671] width 153 height 36
click at [599, 498] on div "-" at bounding box center [632, 493] width 135 height 13
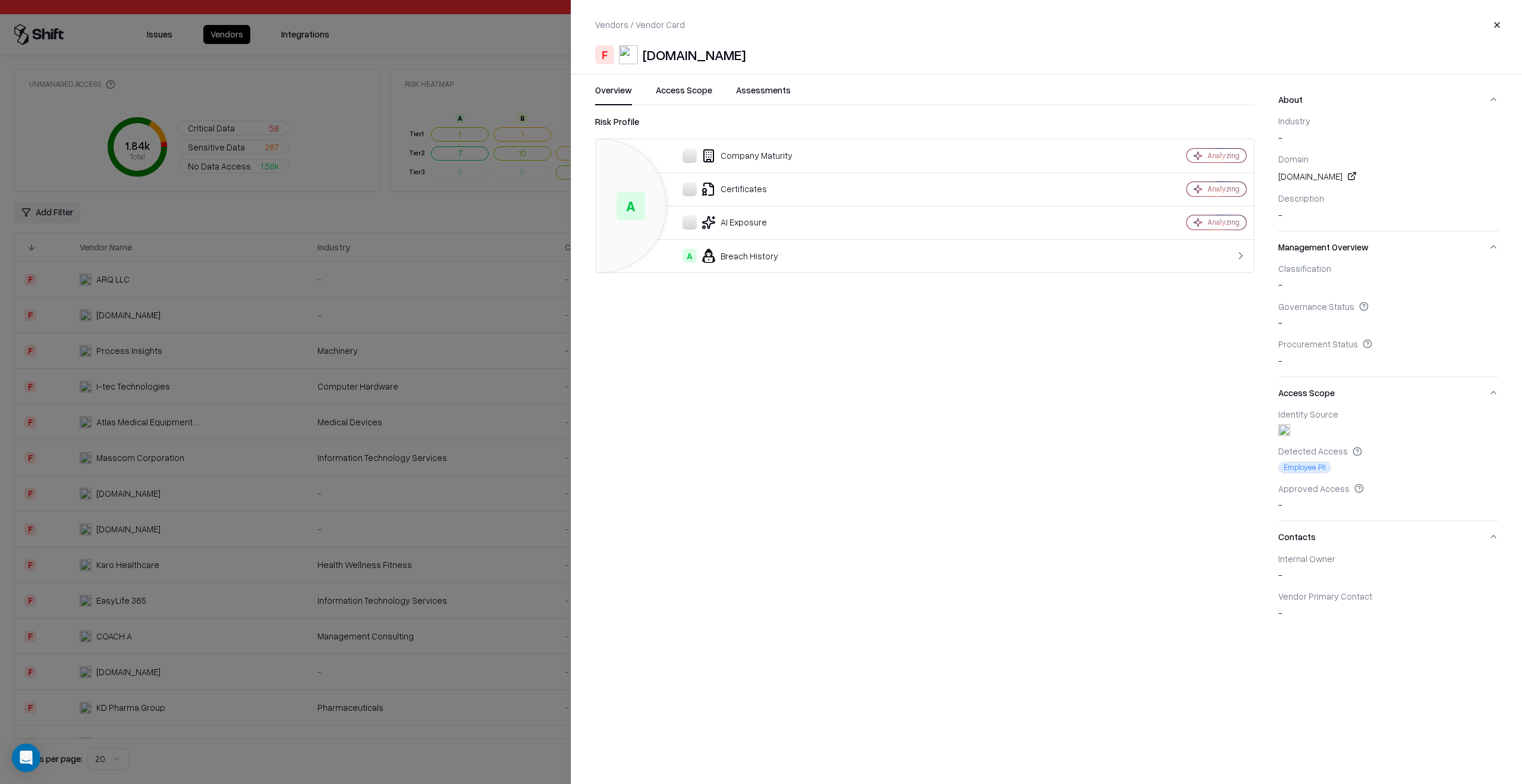
click at [1039, 75] on div "Vendors / Vendor Card Close F Inky.com Overview Access Scope Assessments Risk P…" at bounding box center [1046, 392] width 951 height 784
click at [704, 89] on button "Access Scope" at bounding box center [684, 94] width 56 height 21
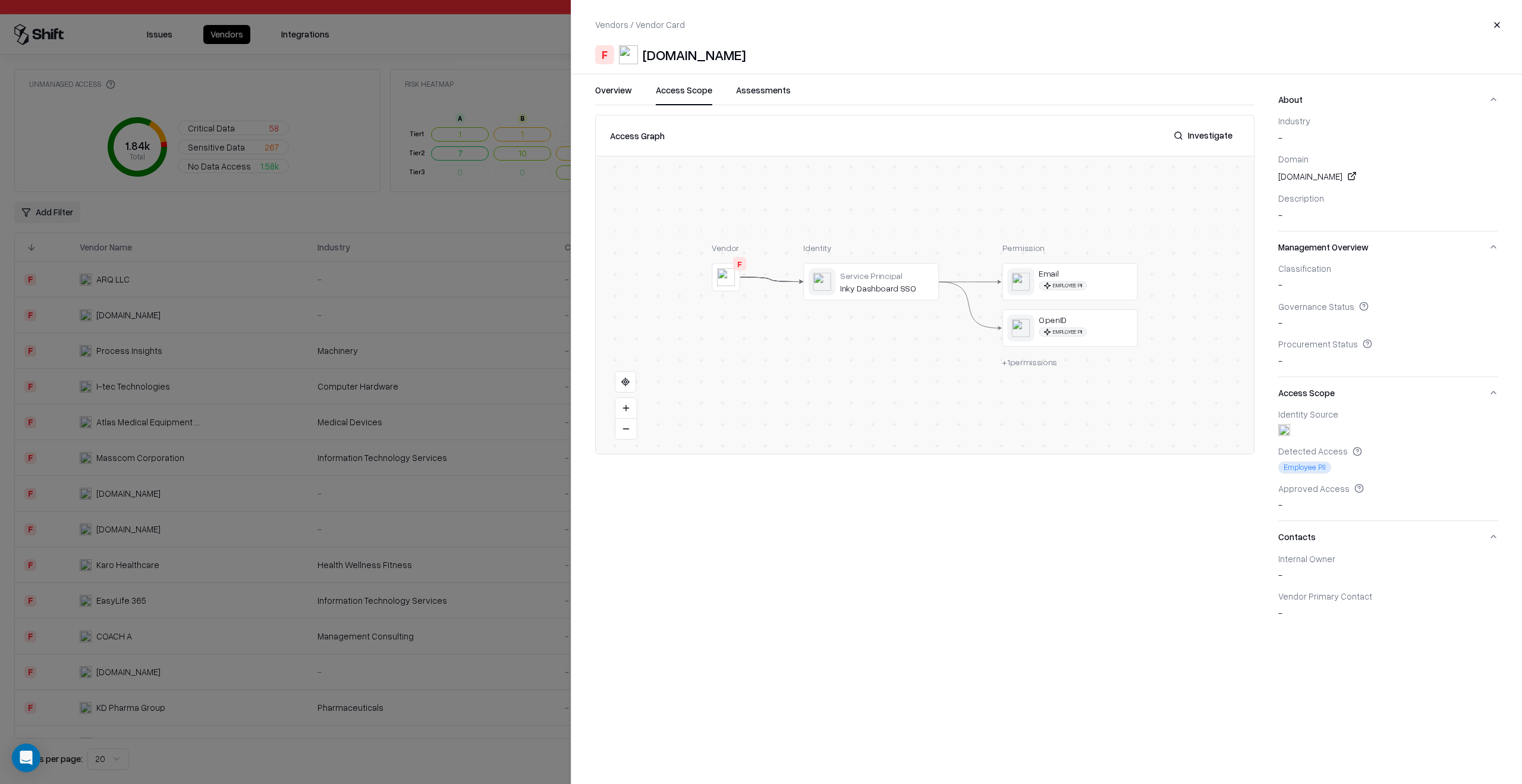
click at [555, 620] on div at bounding box center [761, 392] width 1522 height 784
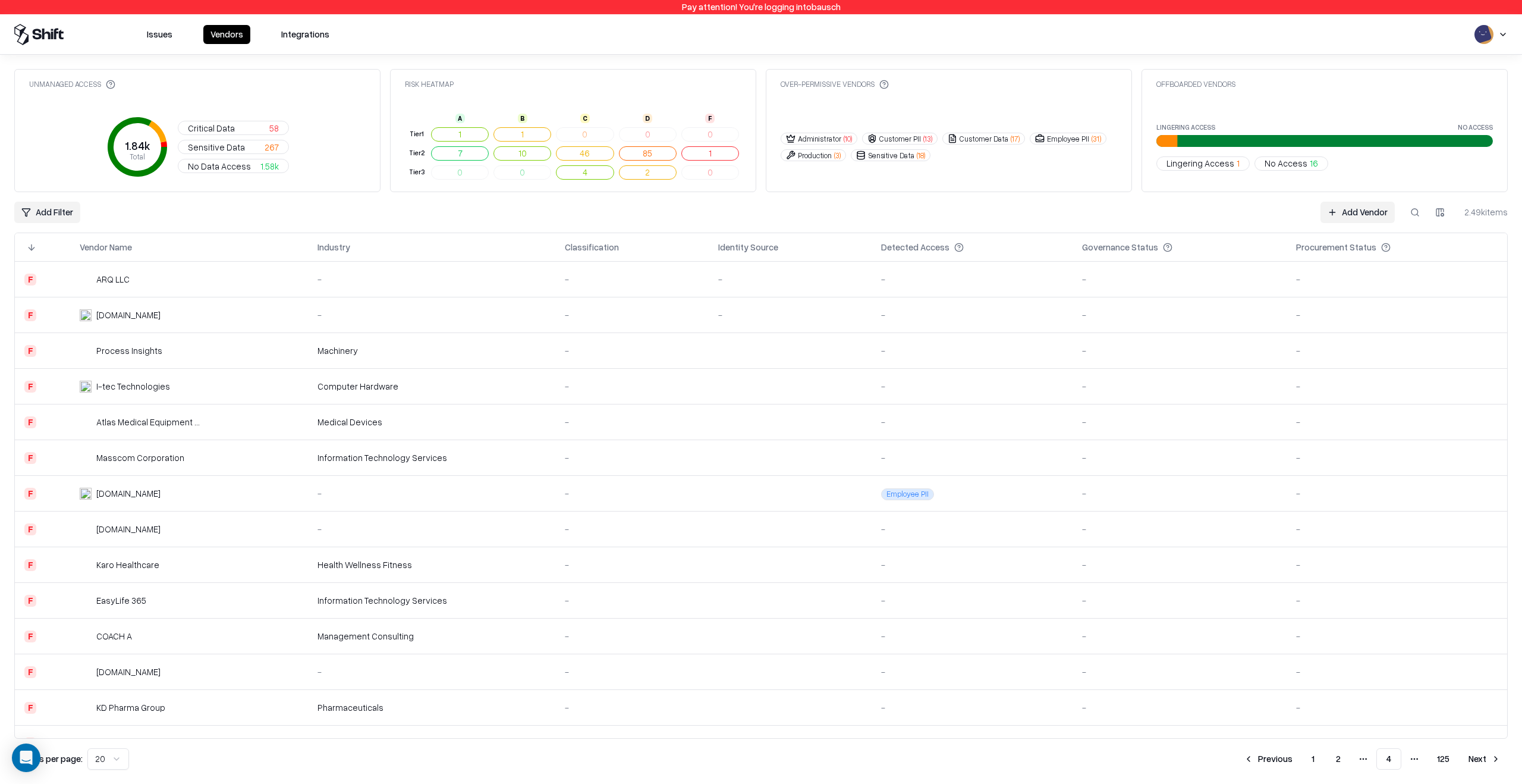
scroll to position [237, 0]
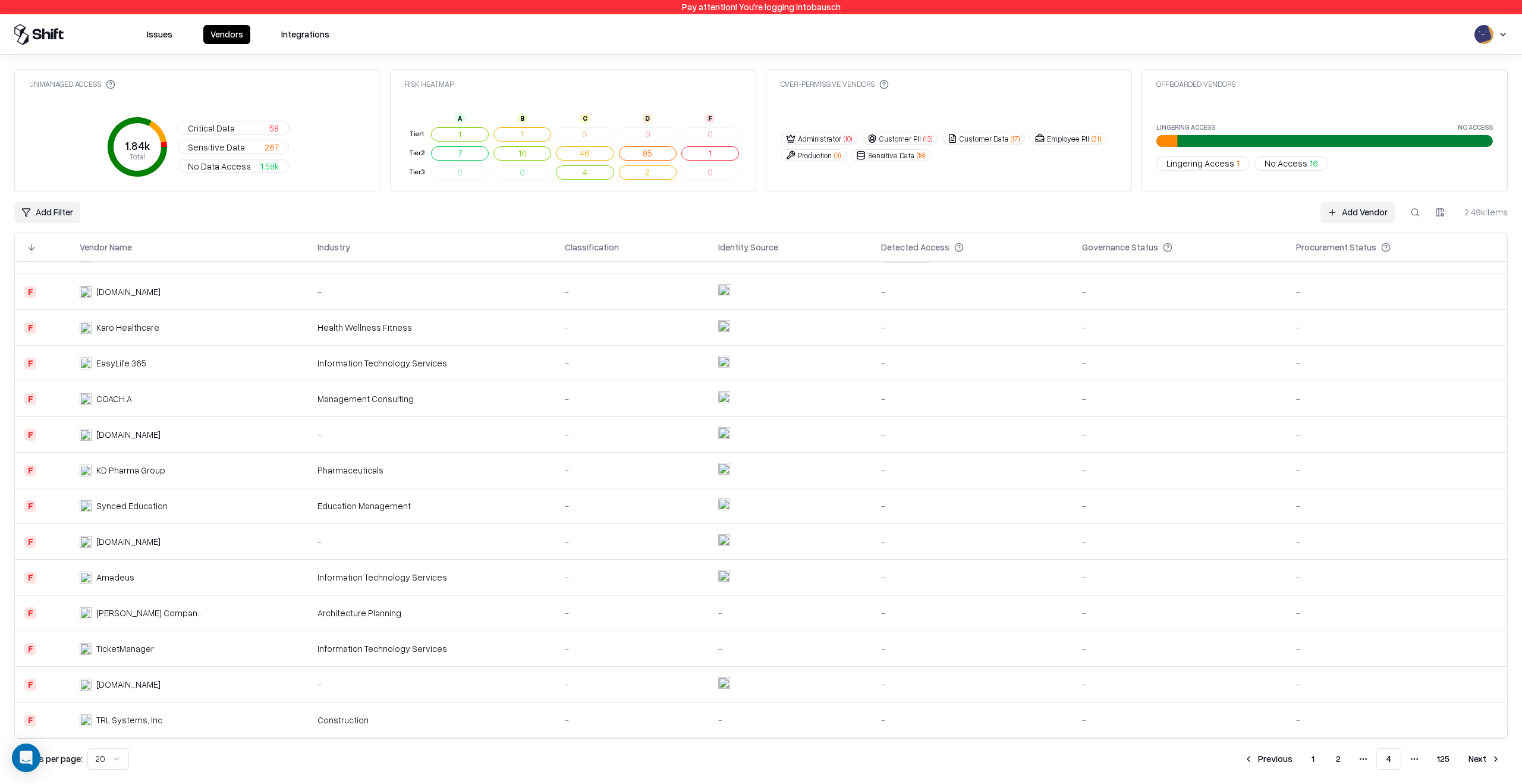
click at [1312, 755] on button "1" at bounding box center [1314, 758] width 22 height 21
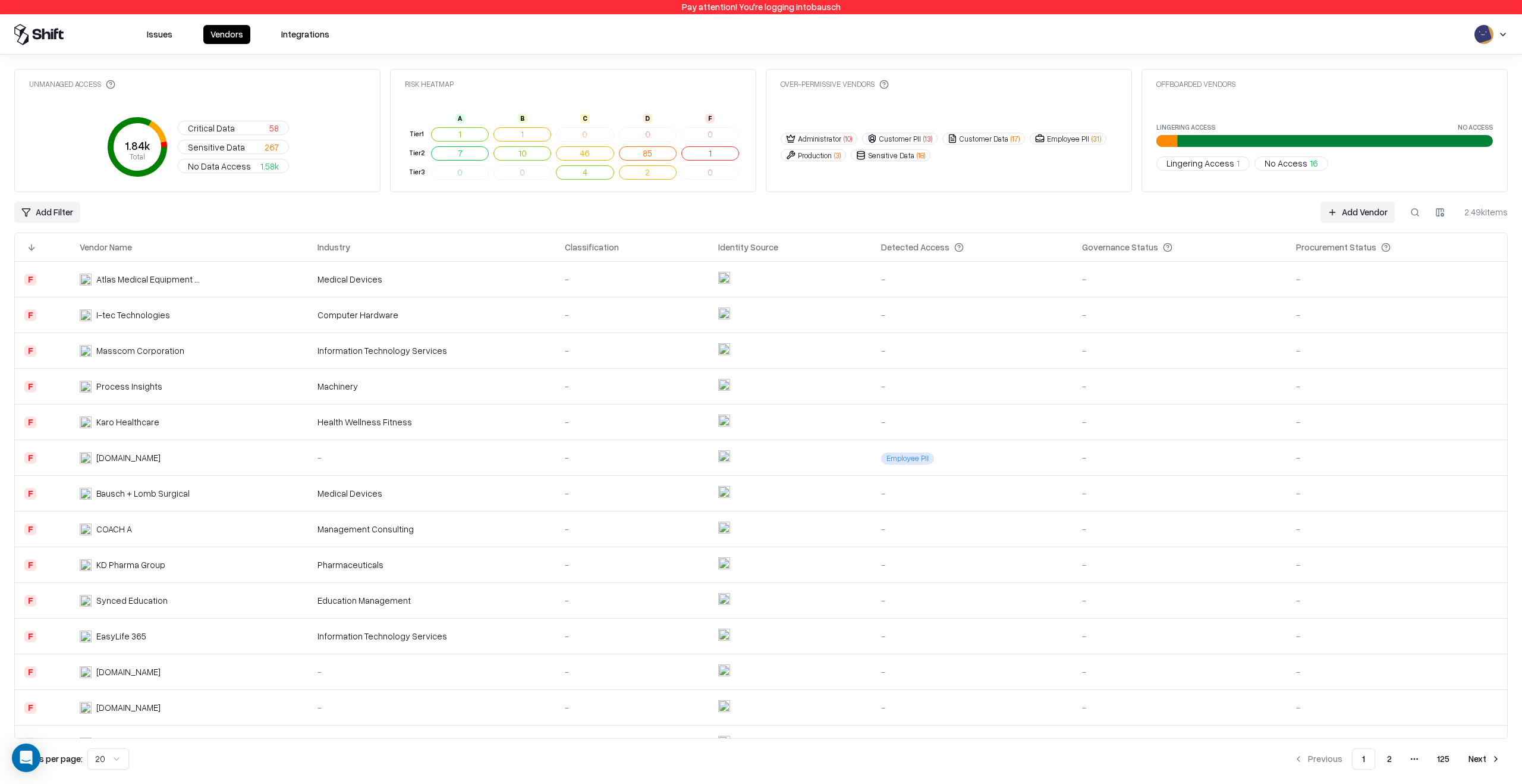
click at [431, 346] on div "Information Technology Services" at bounding box center [432, 350] width 229 height 13
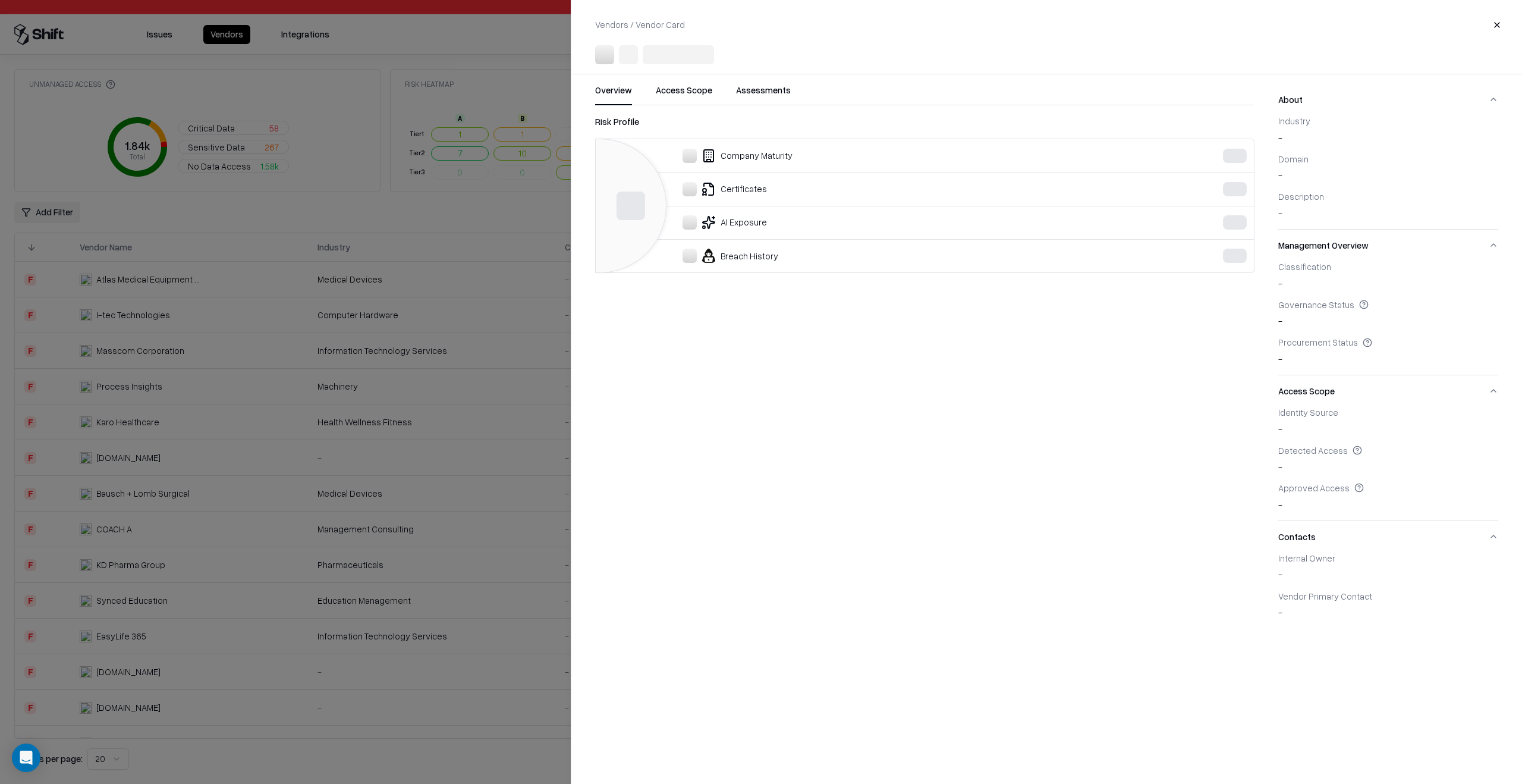
click at [396, 484] on div at bounding box center [761, 392] width 1522 height 784
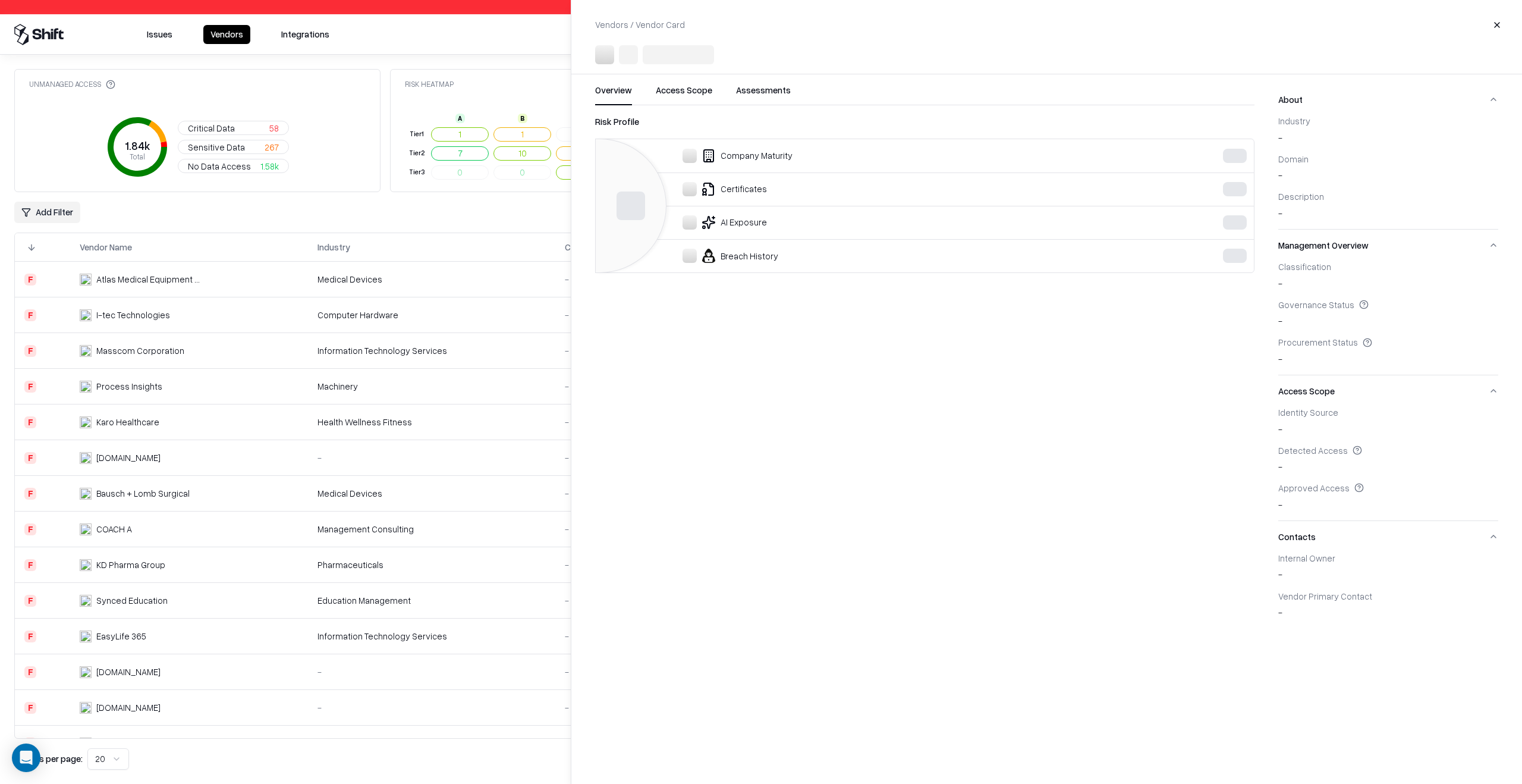
click at [410, 470] on td "-" at bounding box center [432, 457] width 247 height 36
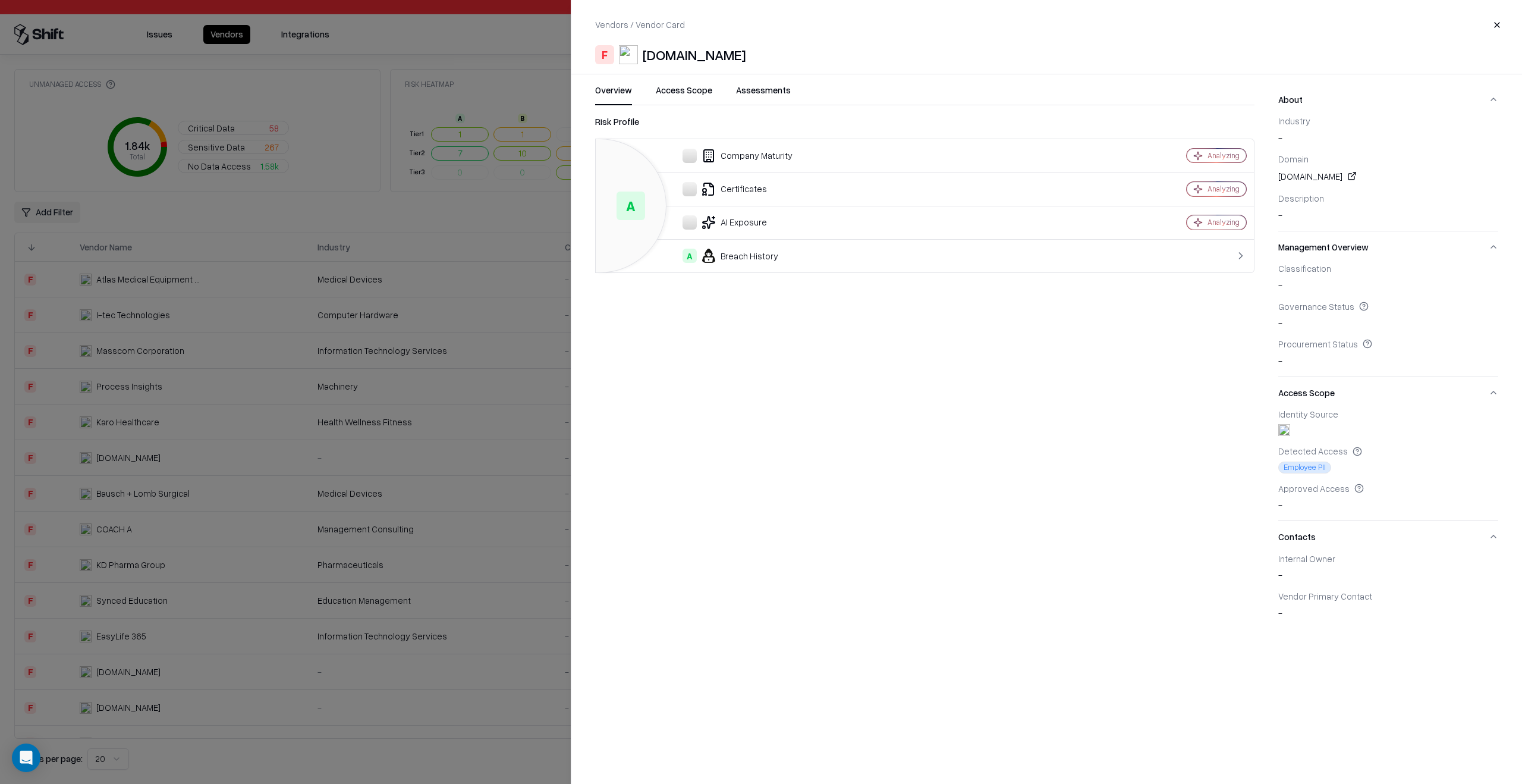
click at [780, 86] on button "Assessments" at bounding box center [763, 94] width 54 height 21
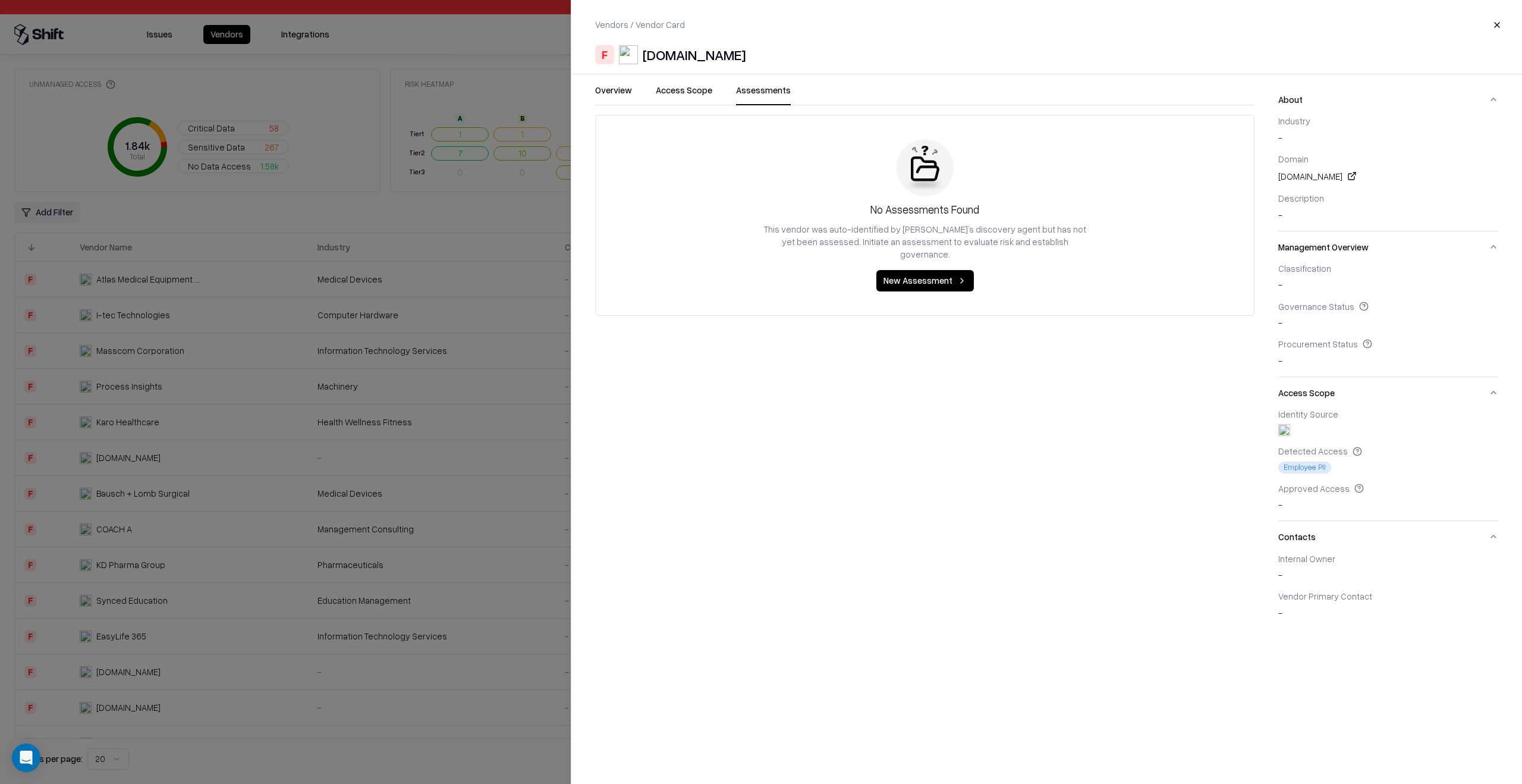
click at [714, 93] on div "Overview Access Scope Assessments" at bounding box center [924, 94] width 660 height 21
click at [665, 94] on button "Access Scope" at bounding box center [684, 94] width 56 height 21
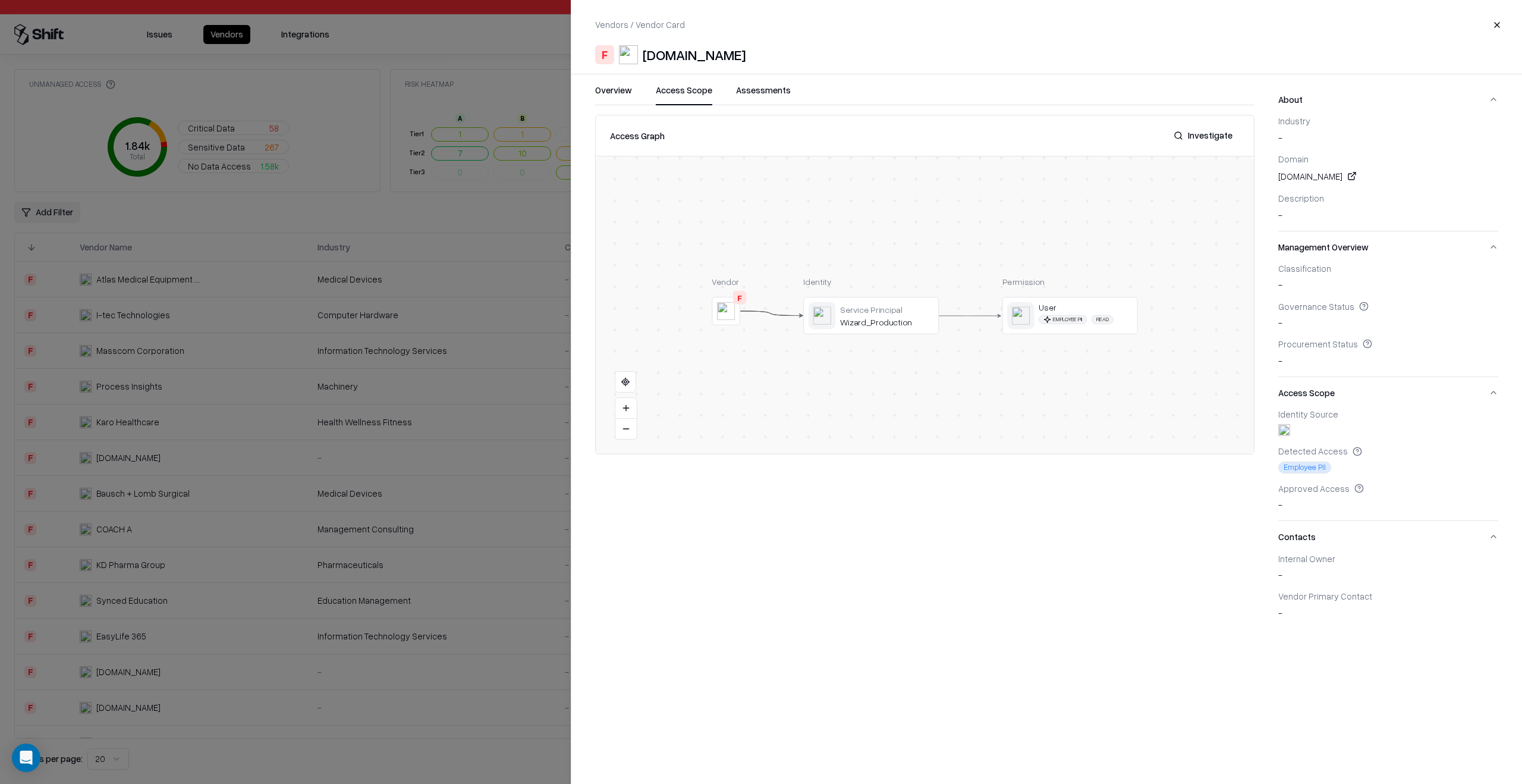
click at [611, 89] on button "Overview" at bounding box center [613, 94] width 37 height 21
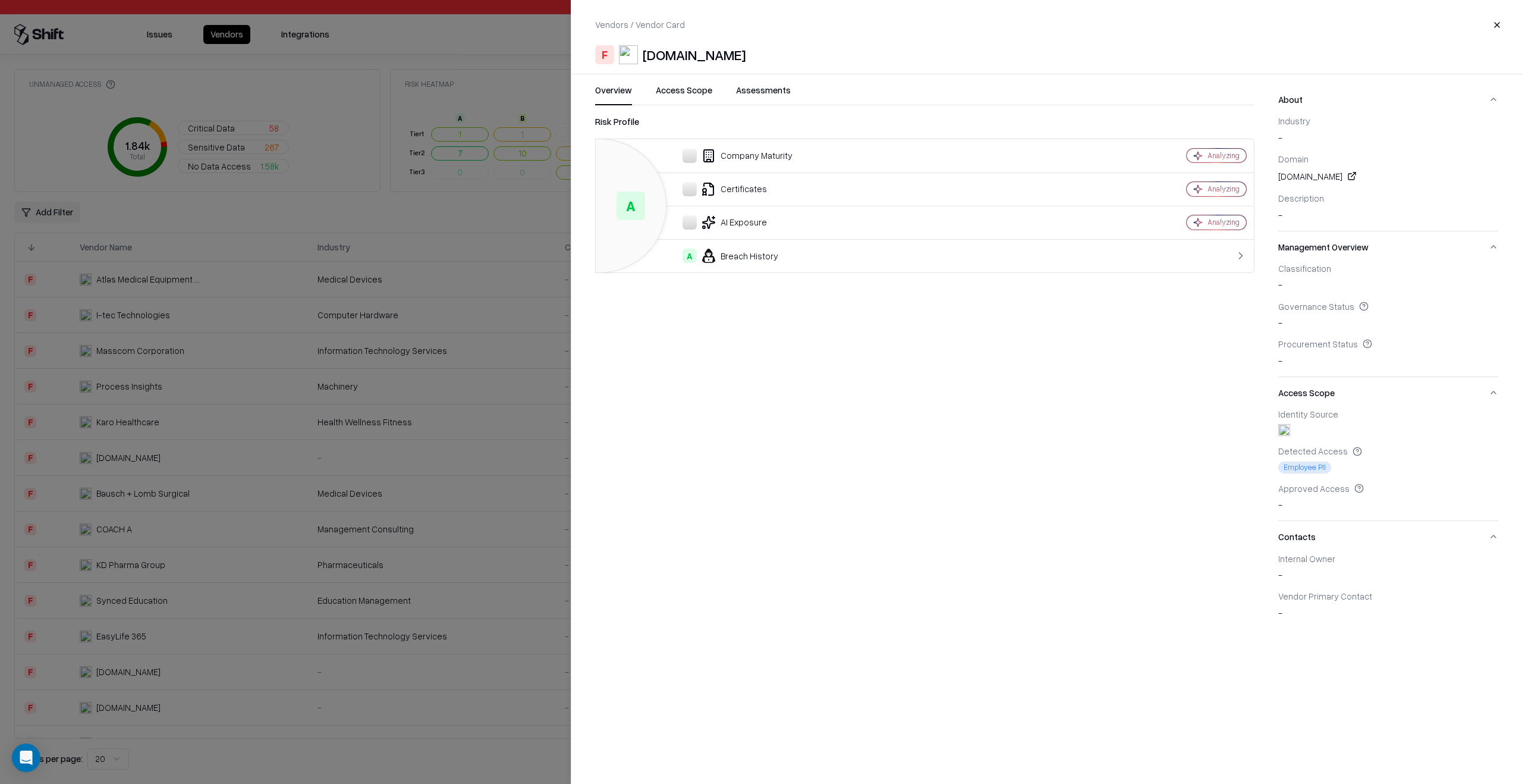
click at [1303, 176] on div "forgeos.co" at bounding box center [1388, 175] width 220 height 14
copy div "forgeos.co"
click at [1039, 457] on div "Risk Profile A Company Maturity Analyzing Certificates Analyzing AI Exposure An…" at bounding box center [924, 371] width 660 height 514
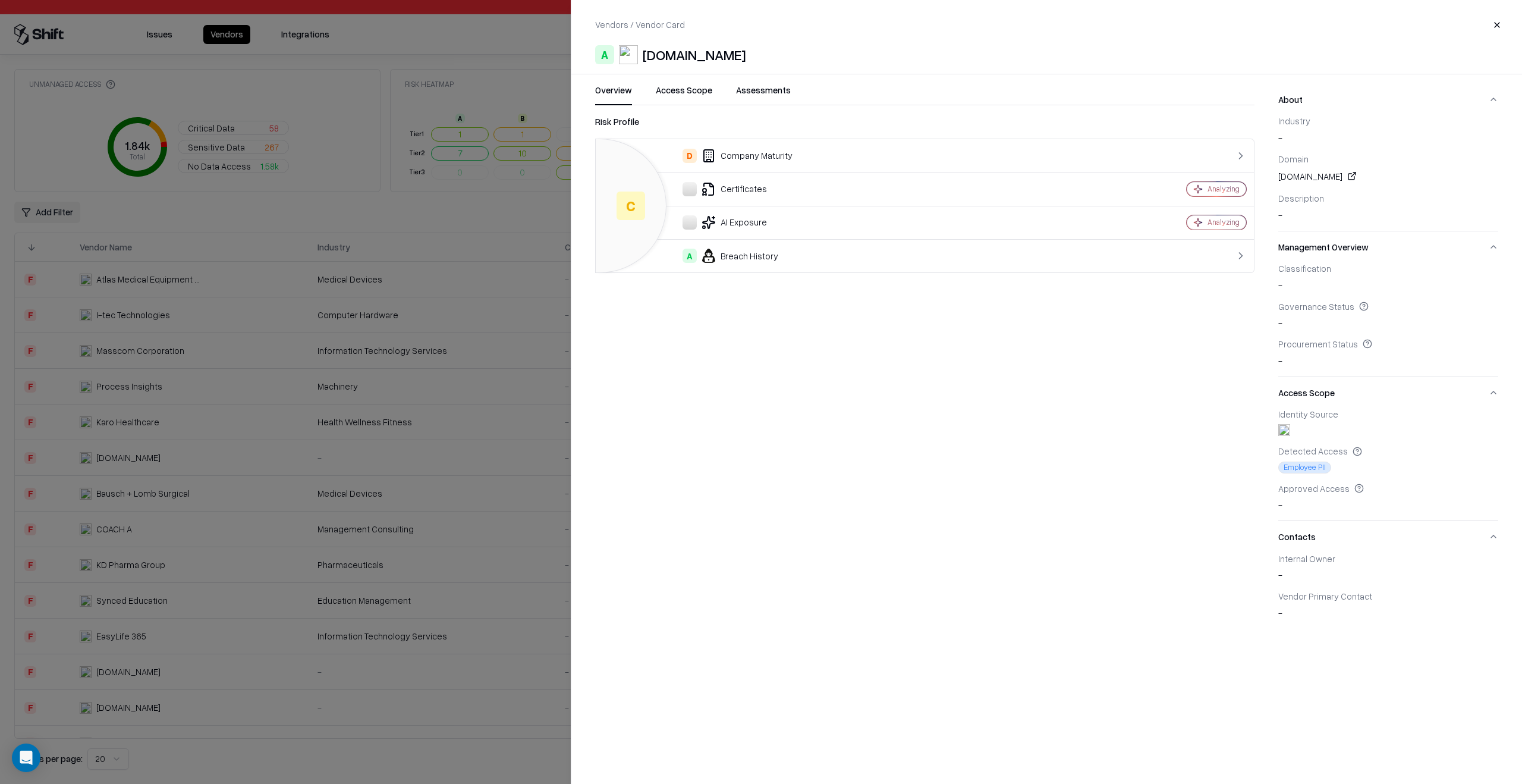
click at [397, 324] on div at bounding box center [761, 392] width 1522 height 784
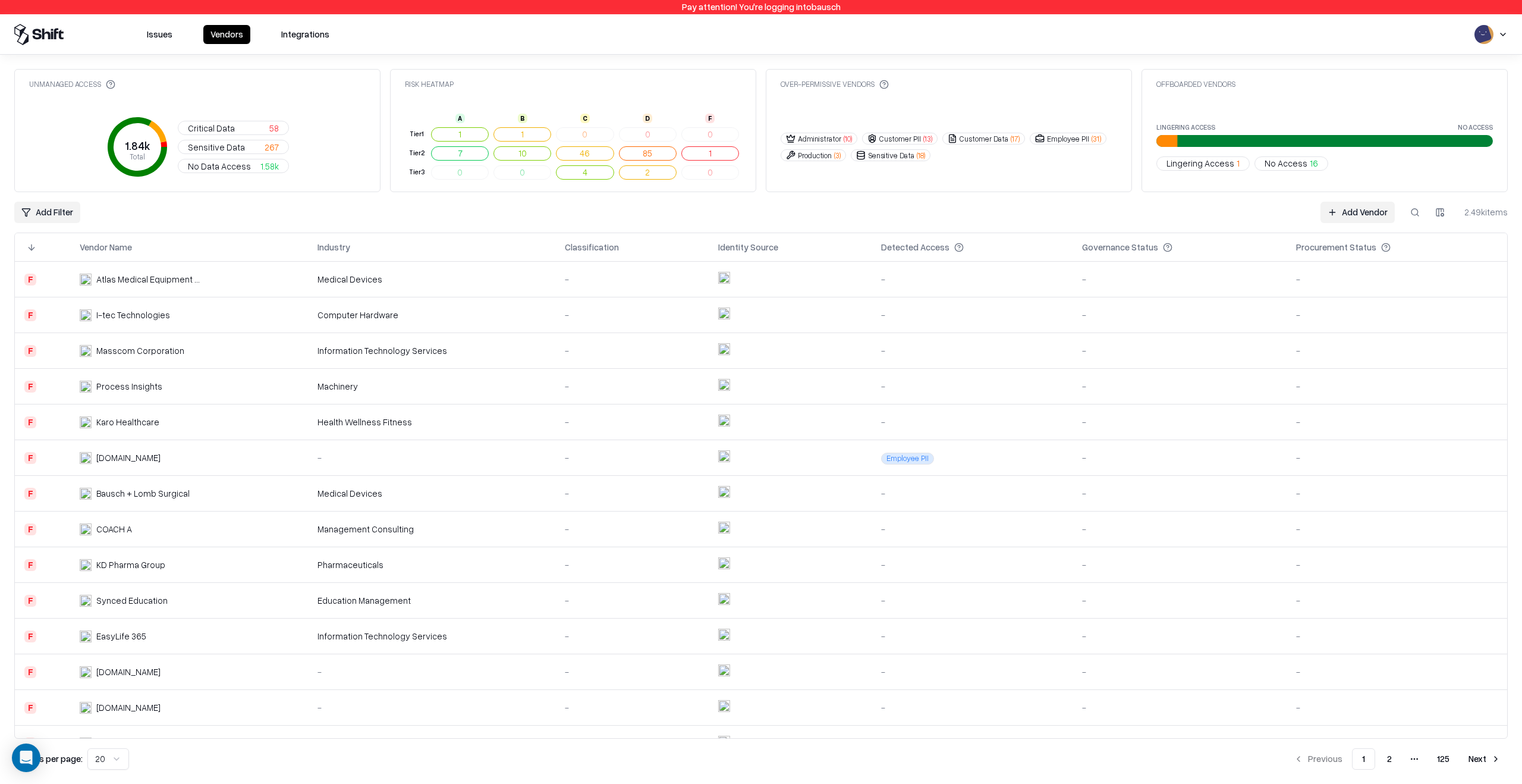
click at [143, 422] on div "Karo Healthcare" at bounding box center [127, 422] width 63 height 13
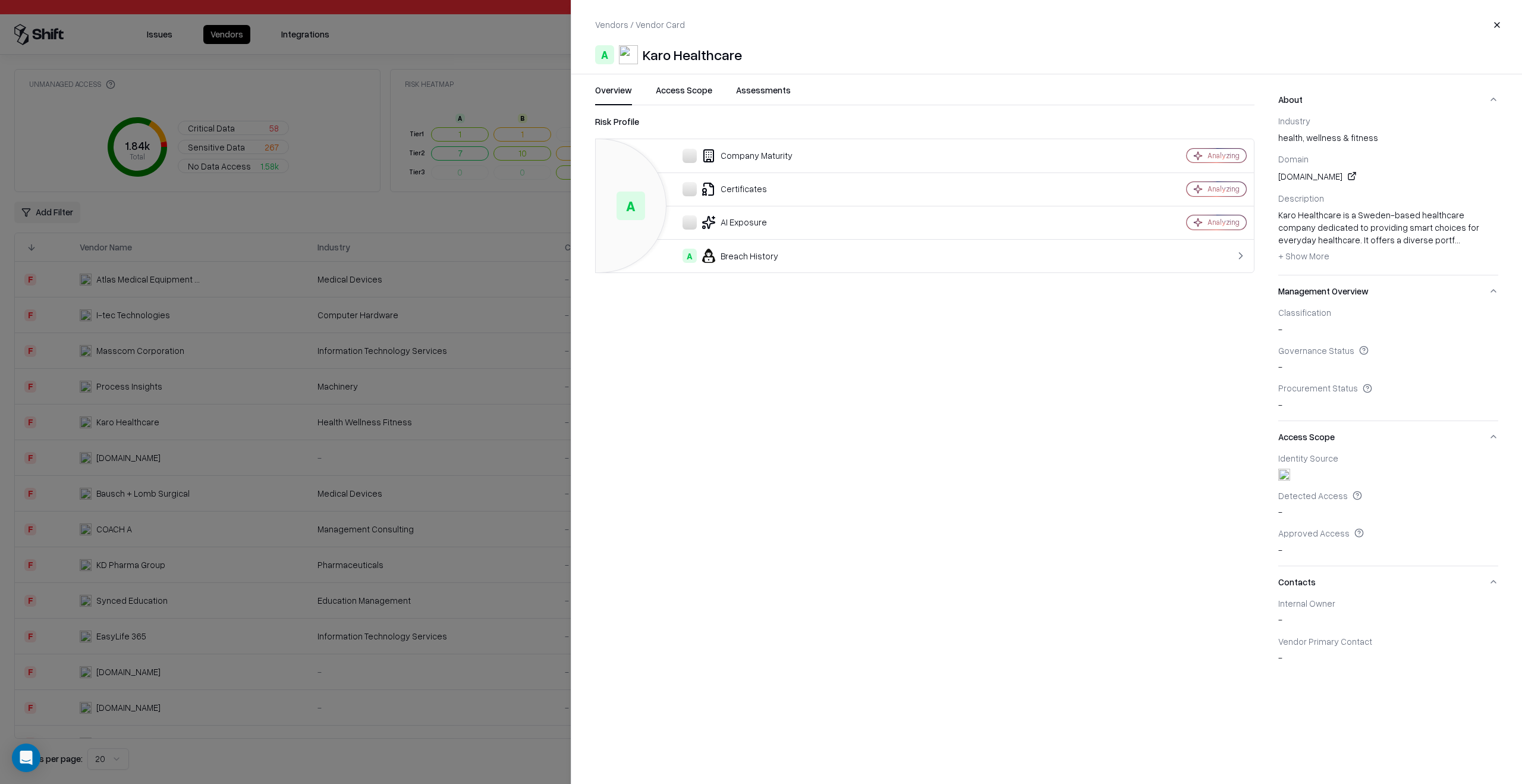
click at [1305, 171] on div "[DOMAIN_NAME]" at bounding box center [1388, 175] width 220 height 14
click at [1318, 172] on div "[DOMAIN_NAME]" at bounding box center [1388, 175] width 220 height 14
click at [1316, 177] on div "[DOMAIN_NAME]" at bounding box center [1388, 175] width 220 height 14
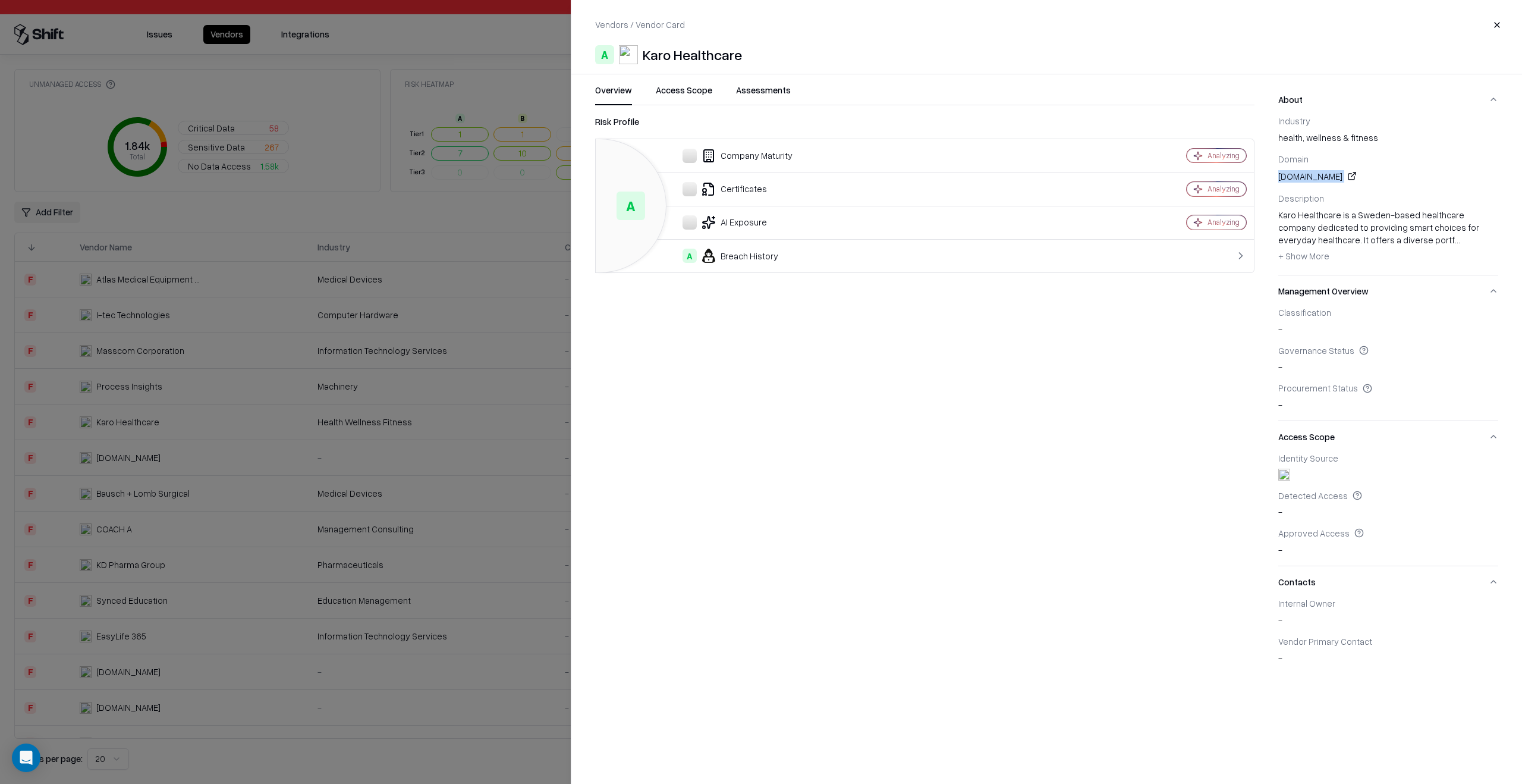
copy div "[DOMAIN_NAME]"
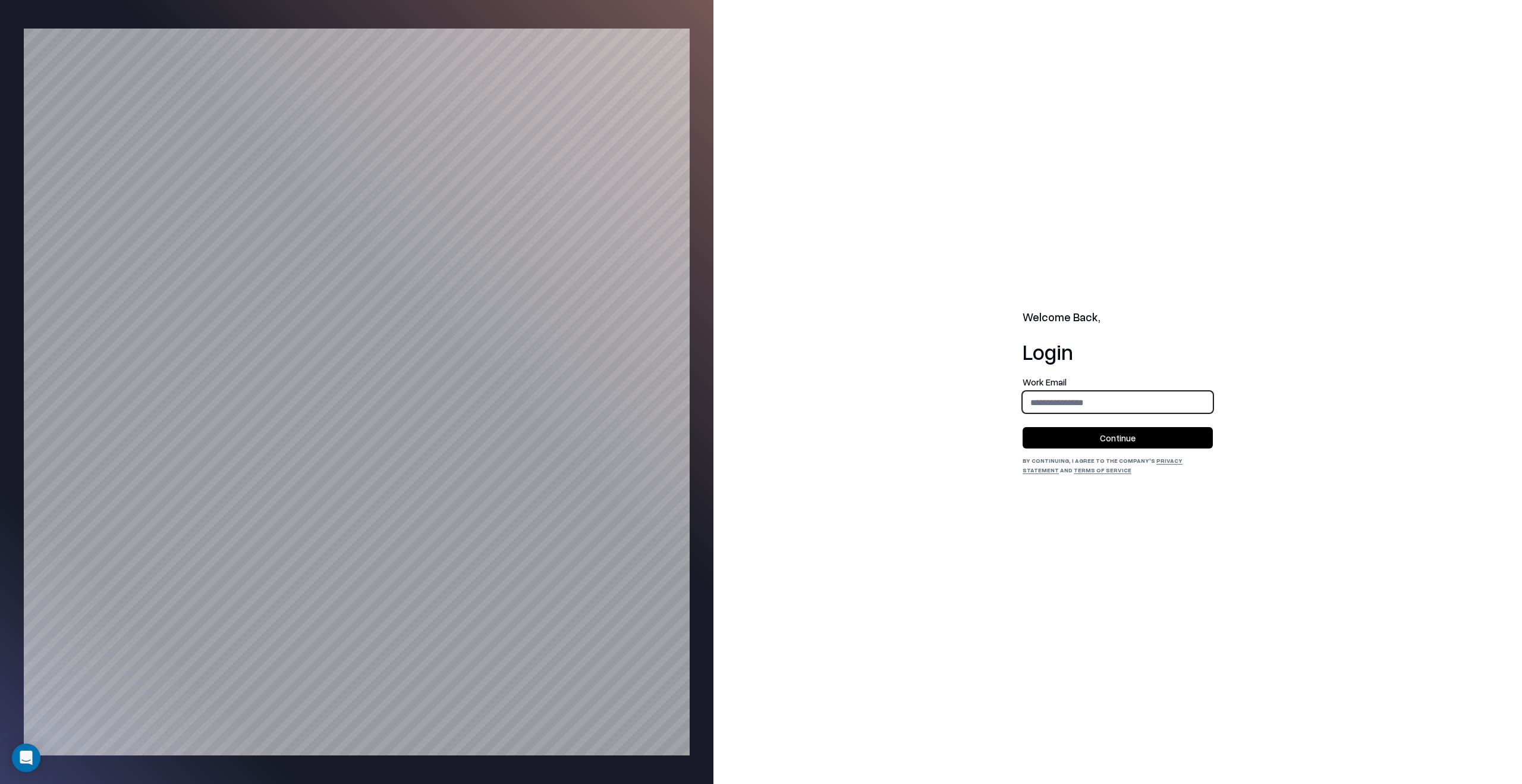
click at [1089, 411] on input "email" at bounding box center [1117, 402] width 189 height 22
type input "**********"
click at [1119, 439] on button "Continue" at bounding box center [1118, 437] width 190 height 21
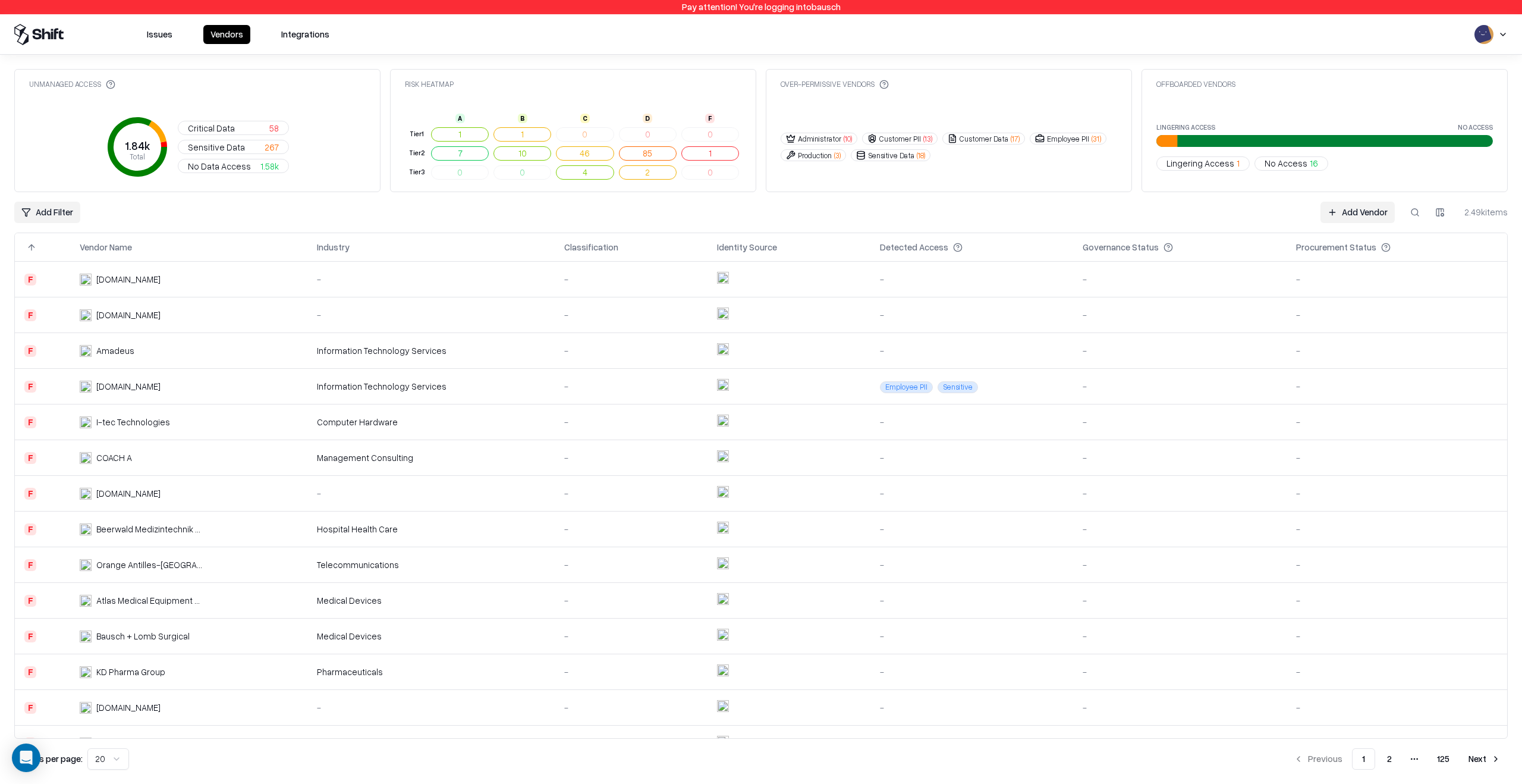
click at [1411, 211] on button at bounding box center [1415, 212] width 21 height 21
paste input "**********"
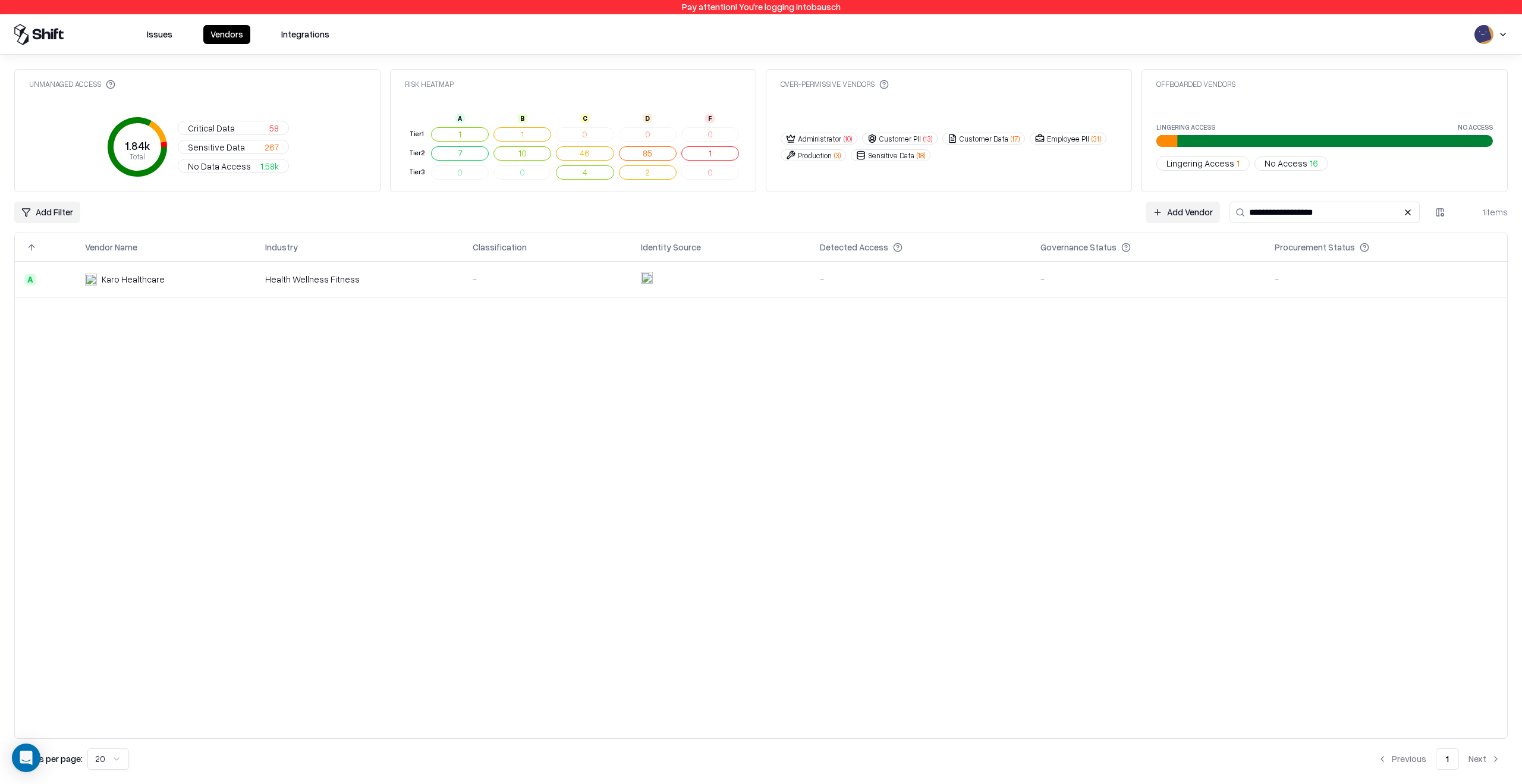
type input "**********"
click at [1098, 277] on div "-" at bounding box center [1147, 279] width 215 height 13
click at [1490, 42] on html "**********" at bounding box center [761, 392] width 1522 height 784
click at [1454, 89] on div "Log out" at bounding box center [1477, 92] width 197 height 19
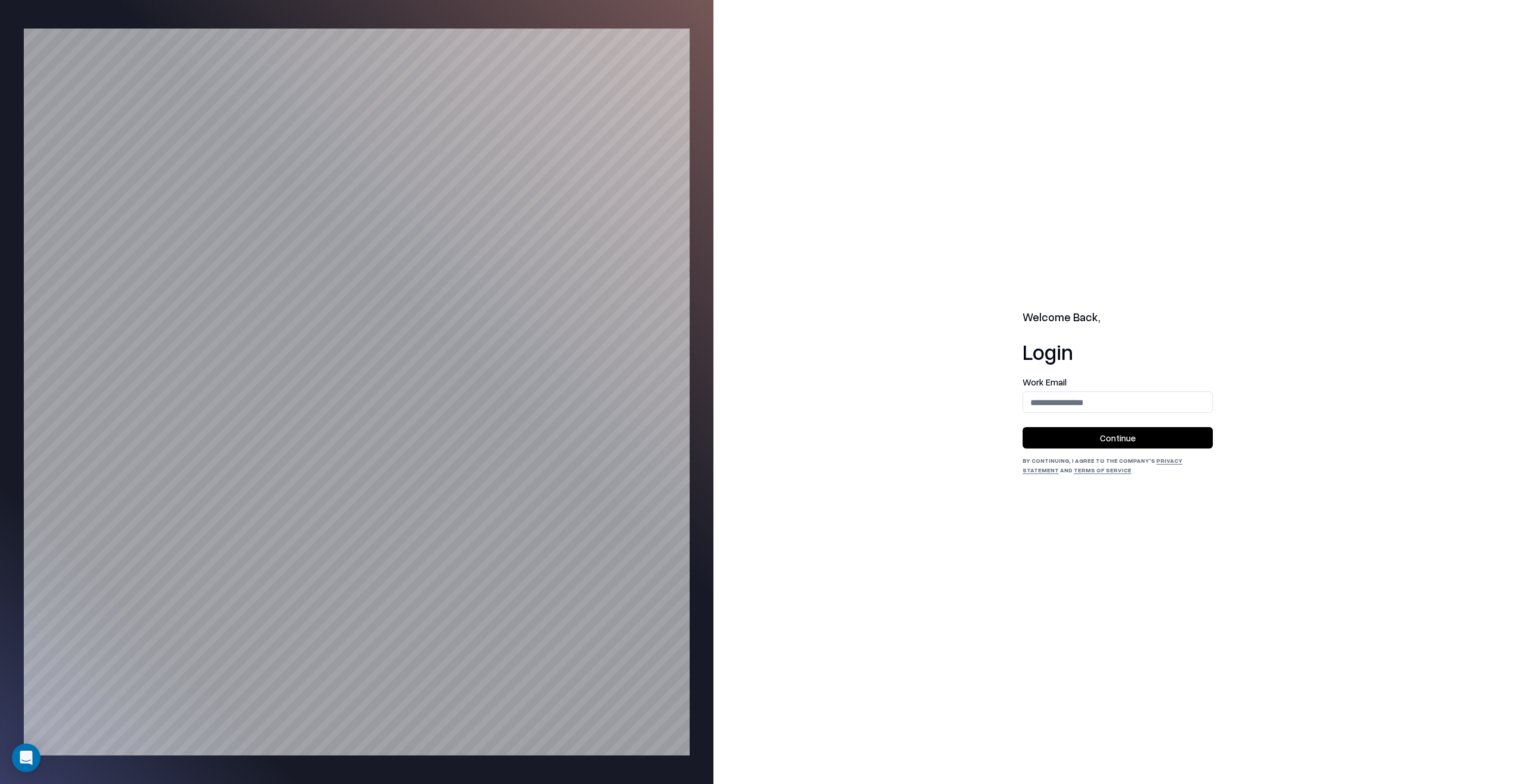
click at [1151, 386] on div "Work Email" at bounding box center [1118, 395] width 190 height 35
click at [1148, 400] on input "email" at bounding box center [1117, 402] width 189 height 22
type input "**********"
click at [1150, 434] on button "Continue" at bounding box center [1118, 437] width 190 height 21
